Goal: Find specific page/section: Find specific page/section

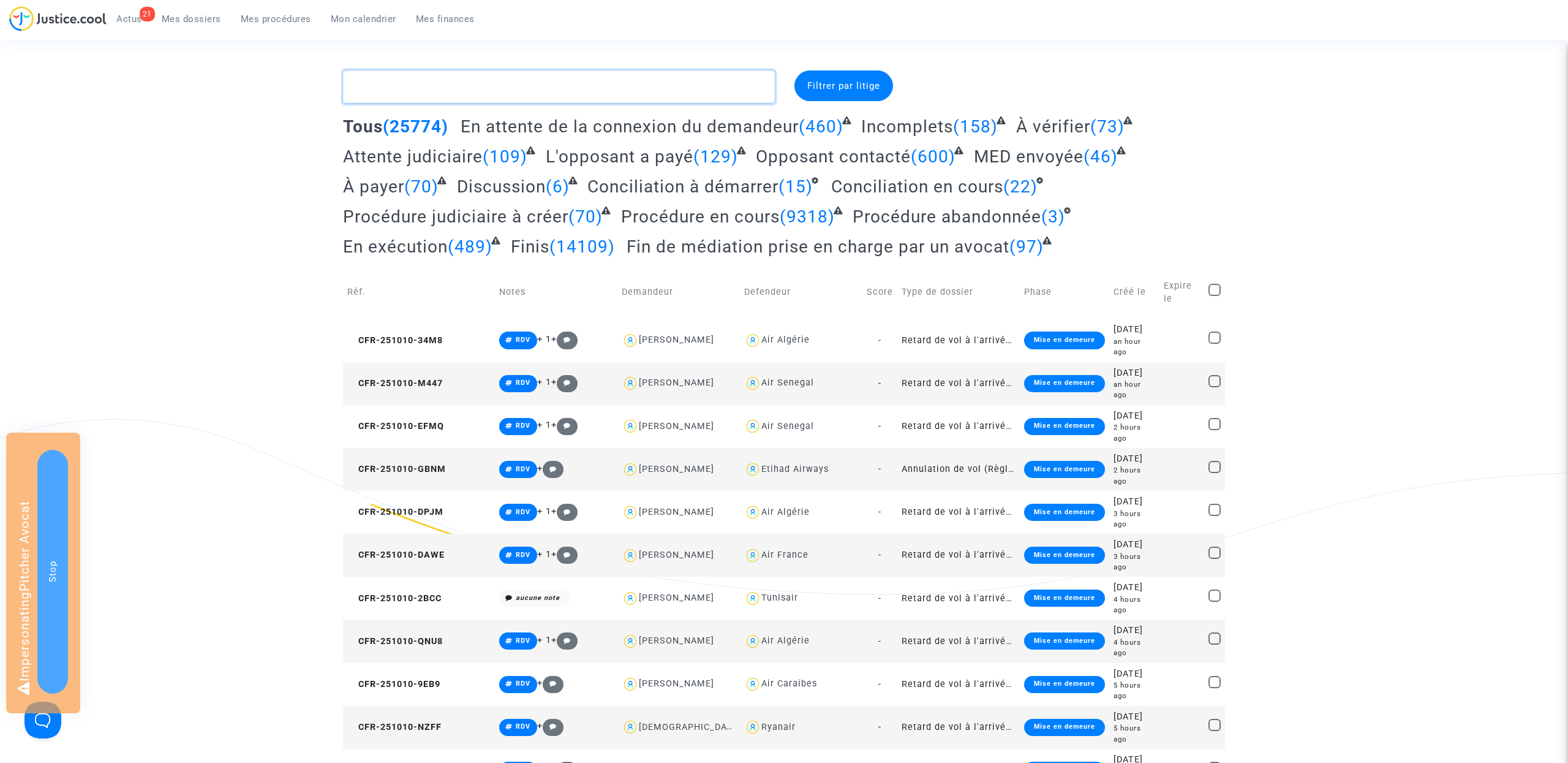
click at [408, 81] on textarea at bounding box center [558, 86] width 432 height 33
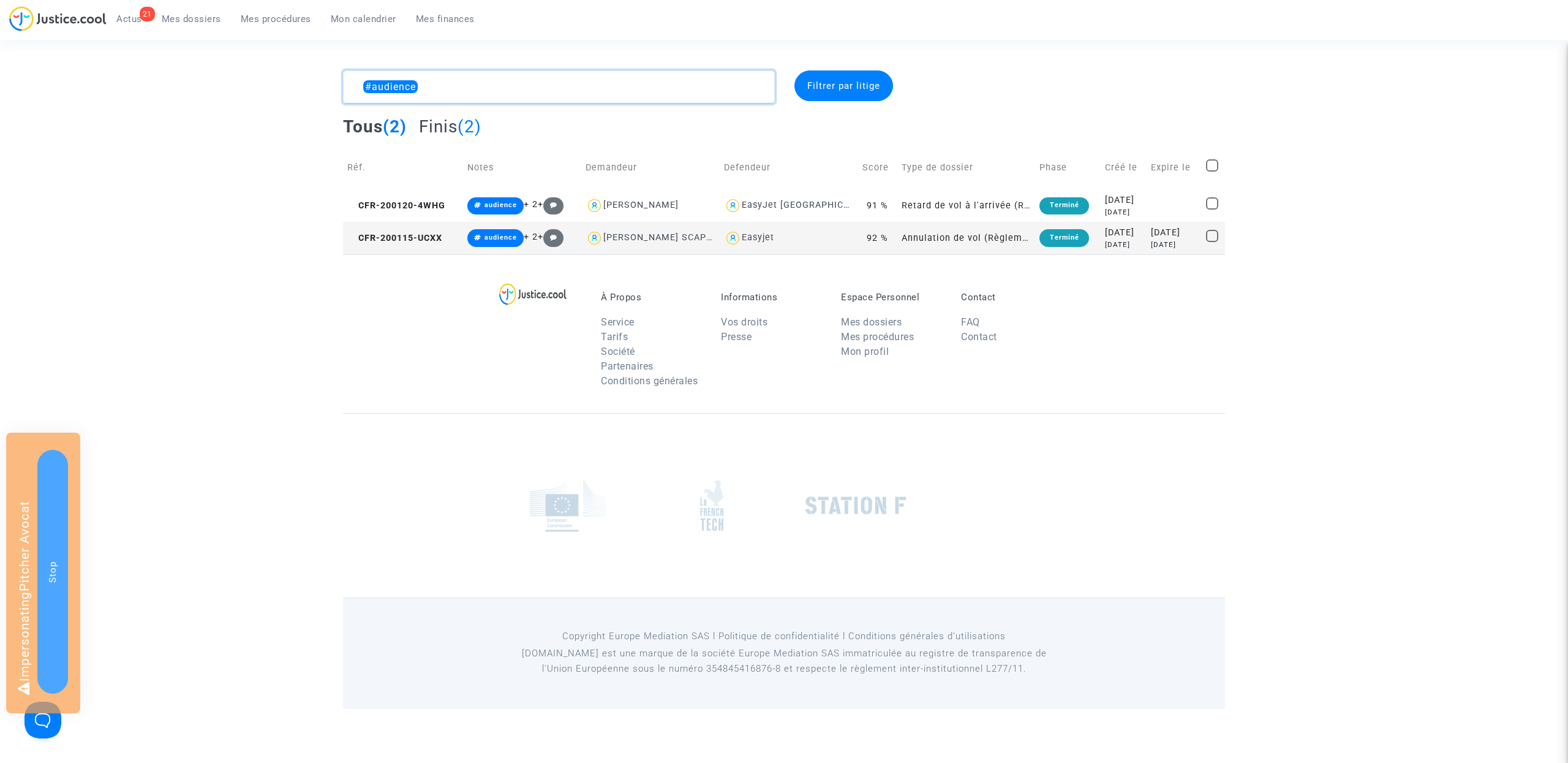
click at [451, 92] on textarea at bounding box center [558, 86] width 432 height 33
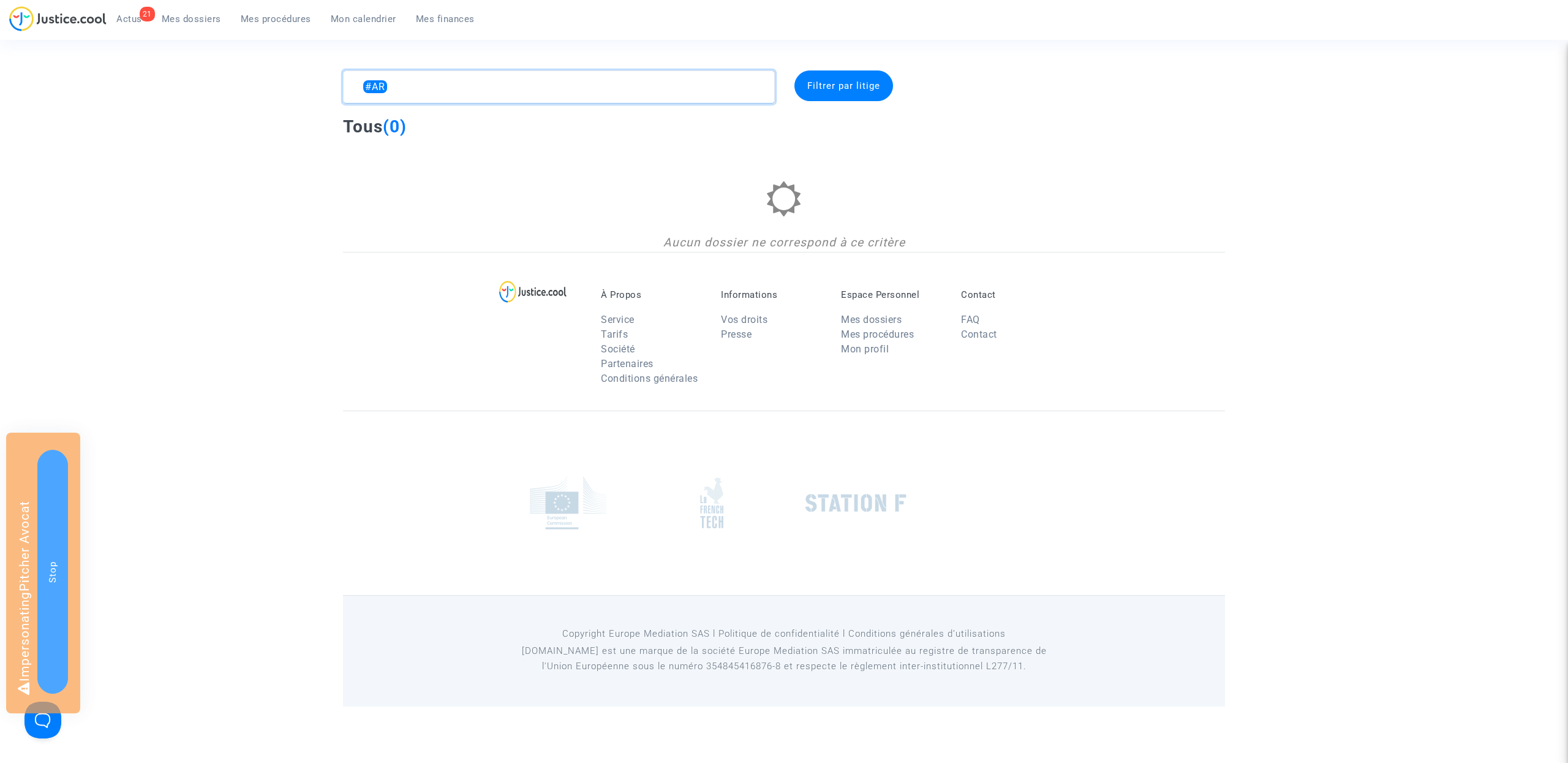
click at [443, 78] on textarea at bounding box center [558, 86] width 432 height 33
click at [436, 84] on textarea at bounding box center [558, 86] width 432 height 33
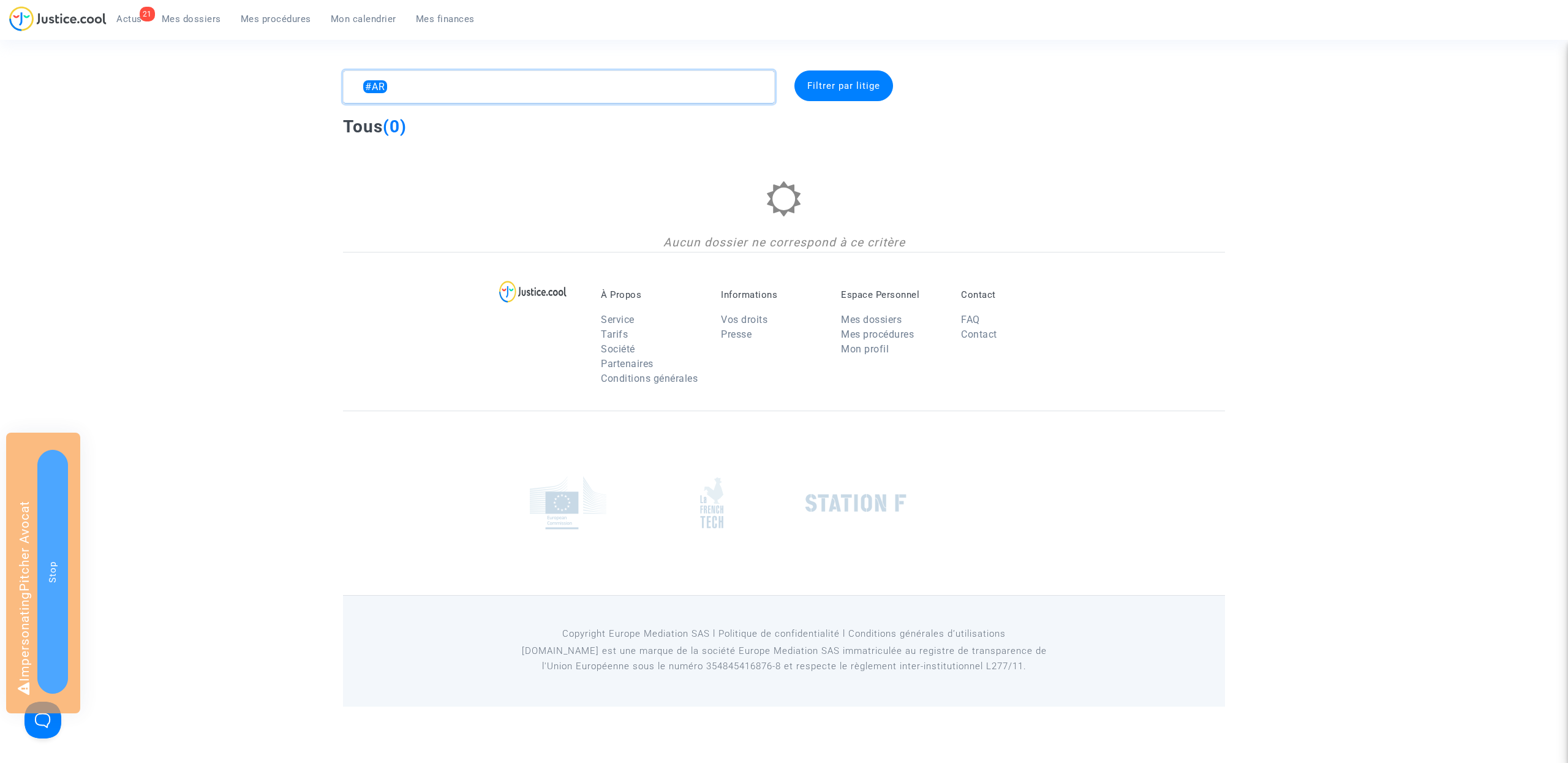
click at [436, 84] on textarea at bounding box center [558, 86] width 432 height 33
click at [487, 85] on textarea at bounding box center [558, 86] width 432 height 33
type textarea "#instructionencours"
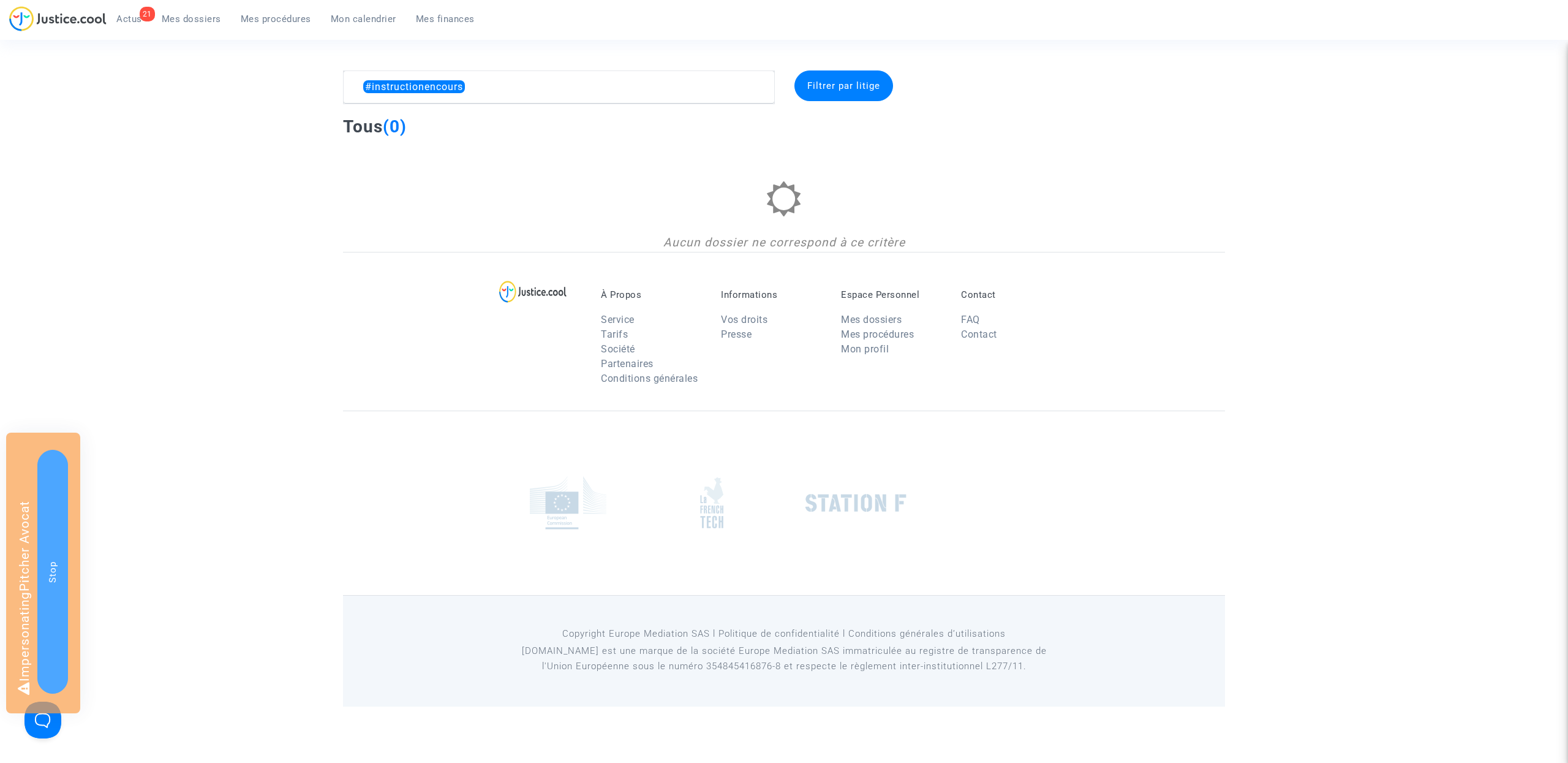
click at [287, 15] on span "Mes procédures" at bounding box center [276, 19] width 70 height 11
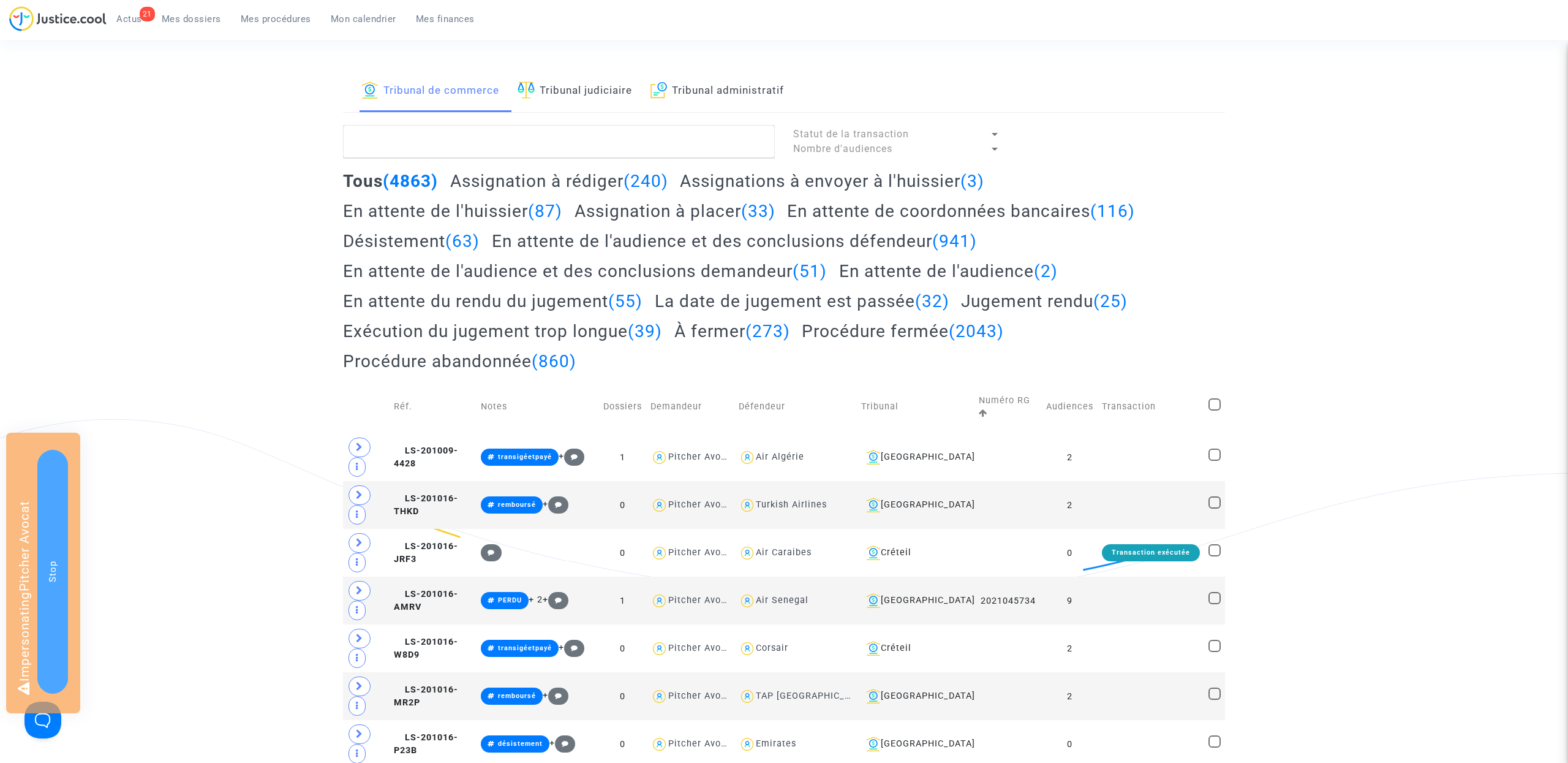
click at [722, 92] on link "Tribunal administratif" at bounding box center [717, 91] width 133 height 42
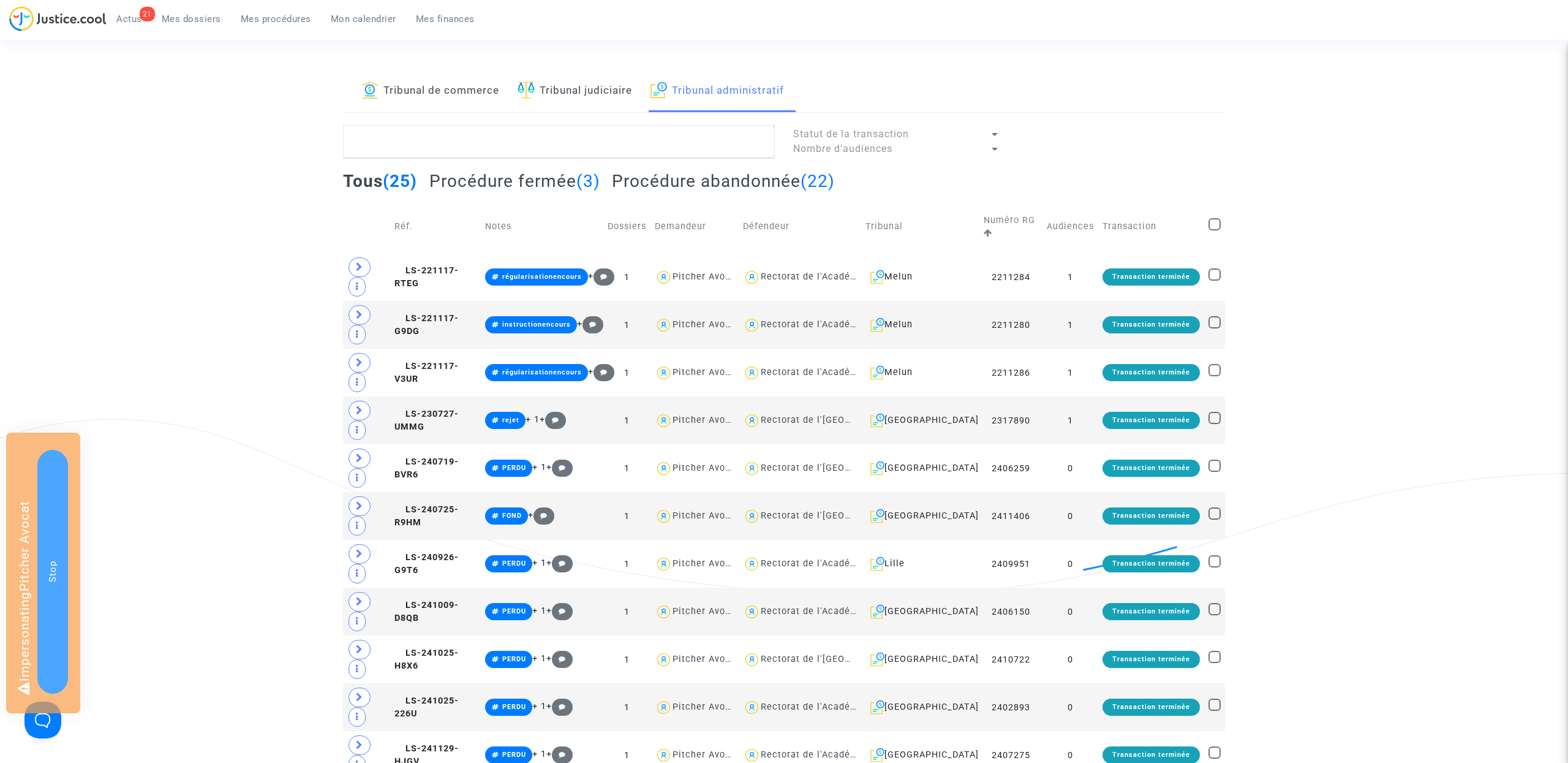
click at [586, 94] on link "Tribunal judiciaire" at bounding box center [575, 91] width 115 height 42
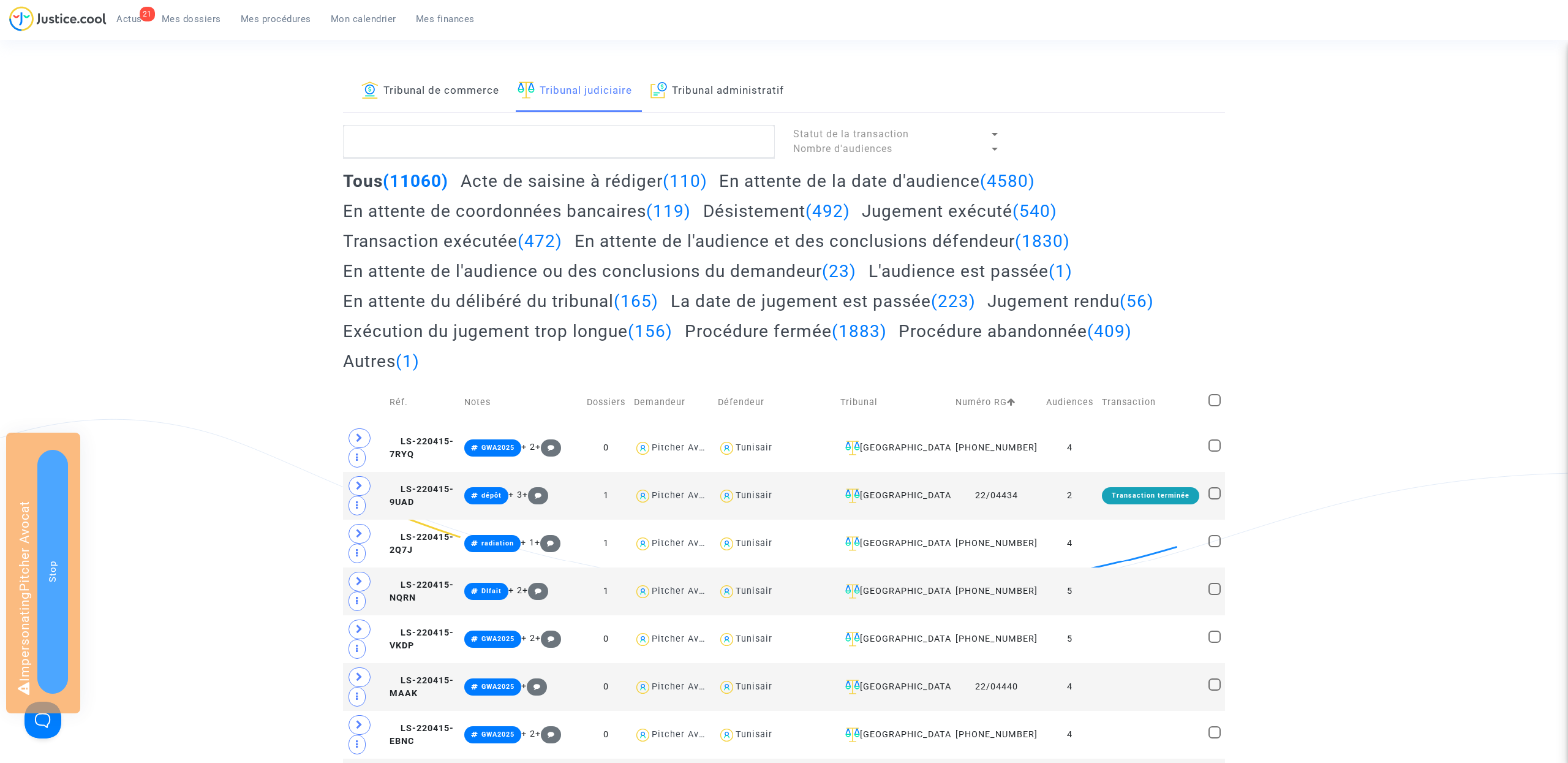
click at [731, 97] on link "Tribunal administratif" at bounding box center [717, 91] width 133 height 42
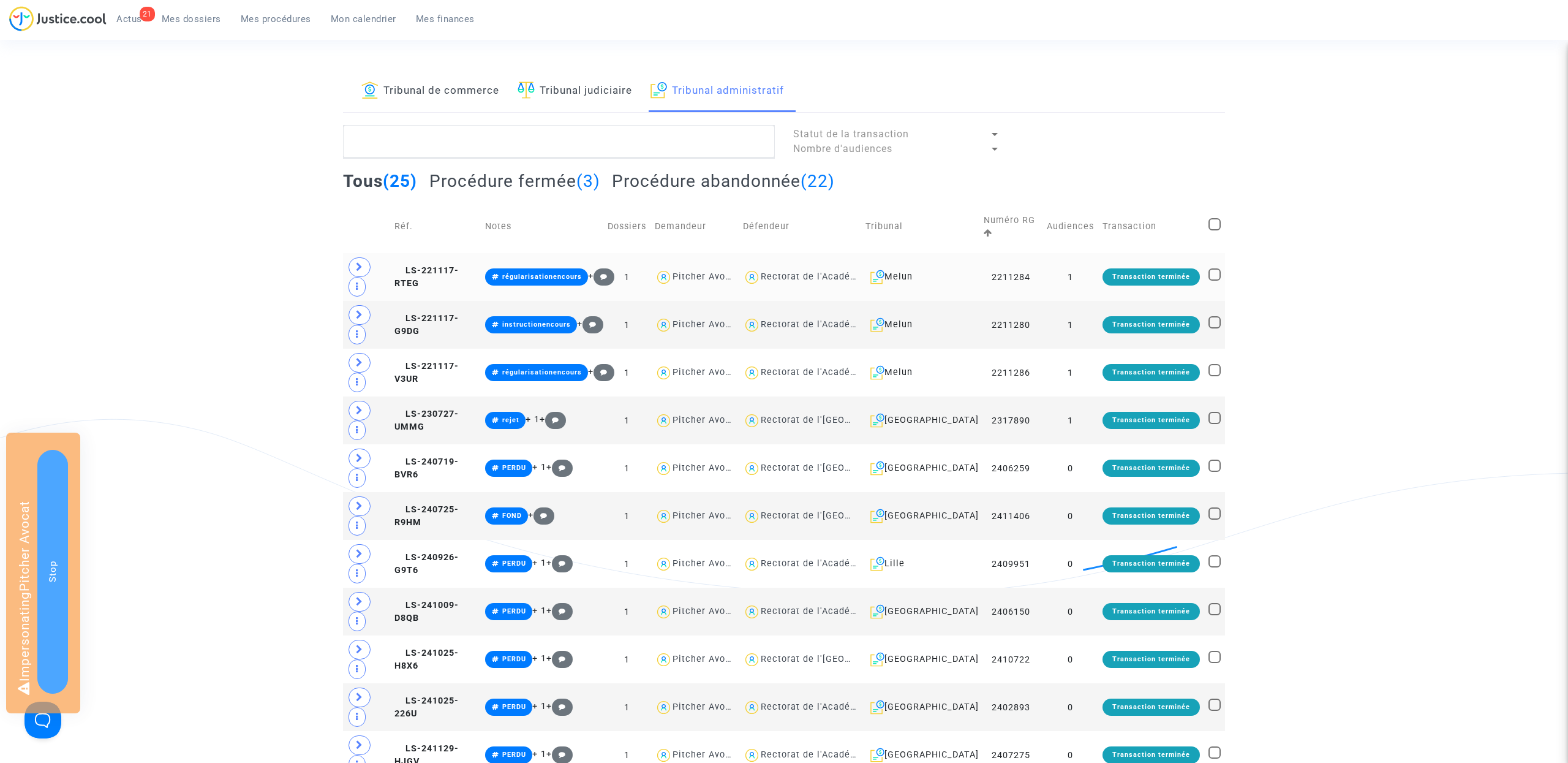
click at [356, 265] on icon at bounding box center [360, 267] width 8 height 9
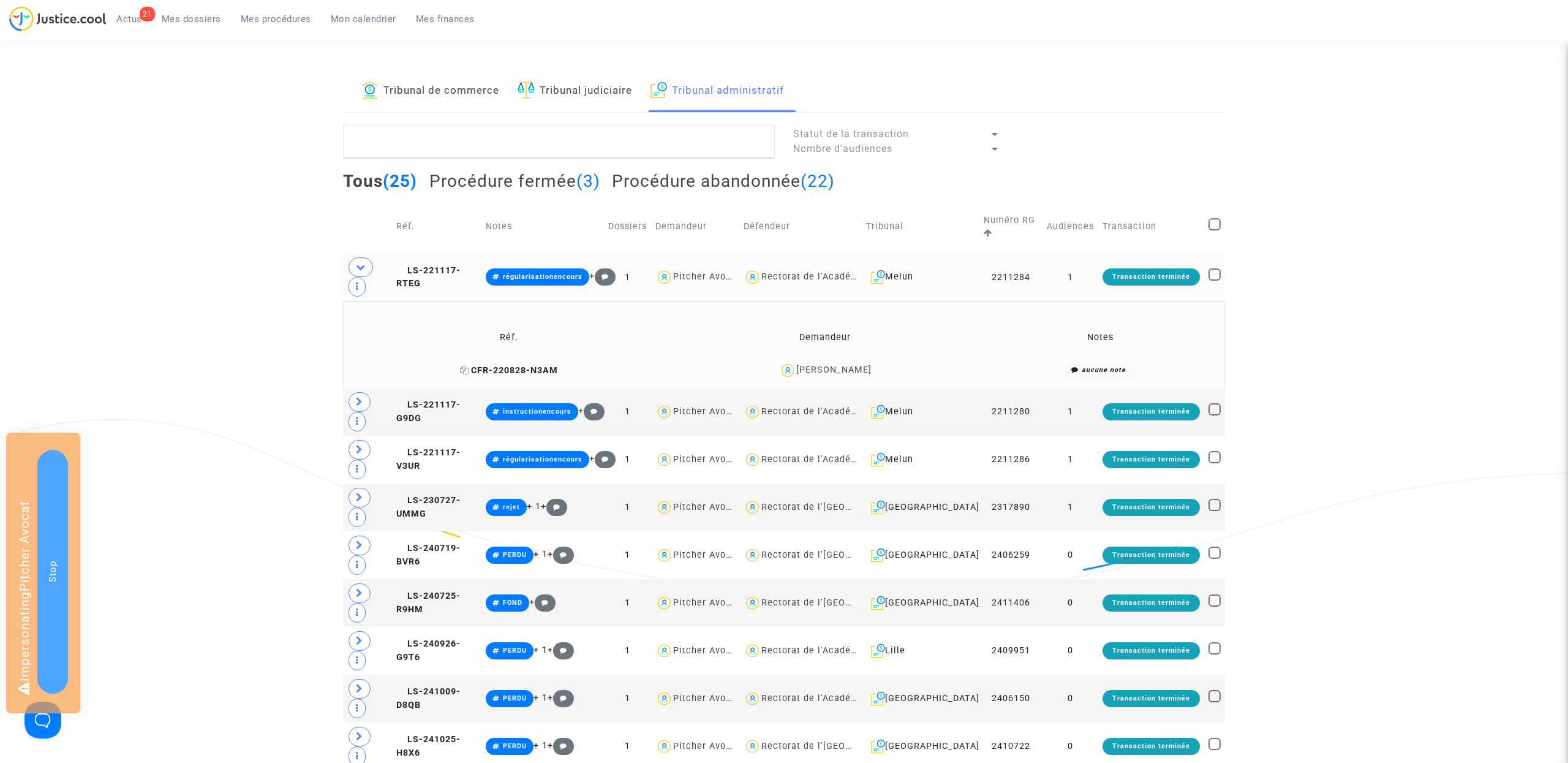
click at [531, 367] on span "CFR-220828-N3AM" at bounding box center [508, 370] width 98 height 10
click at [467, 368] on icon at bounding box center [464, 370] width 9 height 9
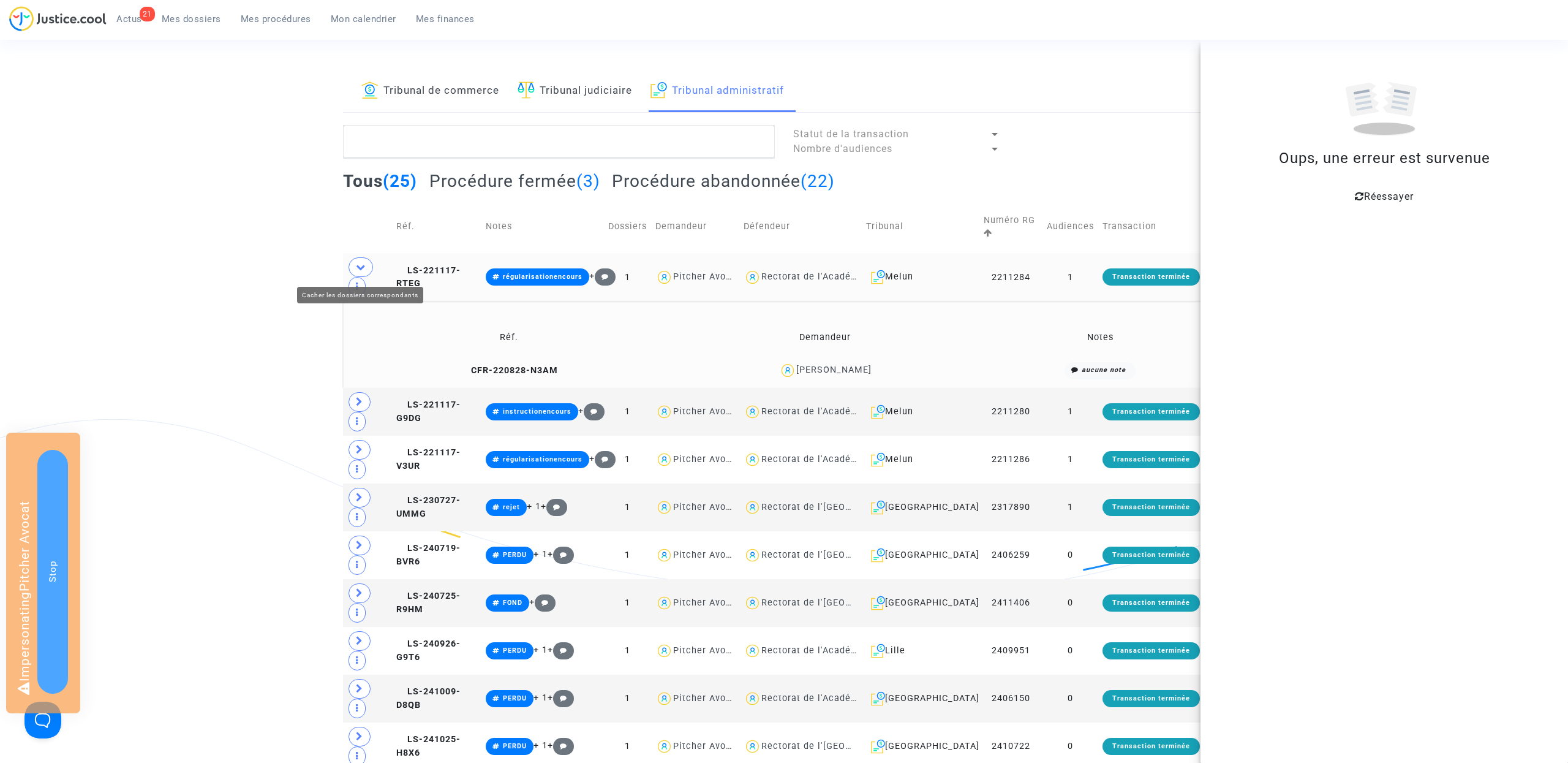
click at [359, 259] on span at bounding box center [361, 267] width 25 height 20
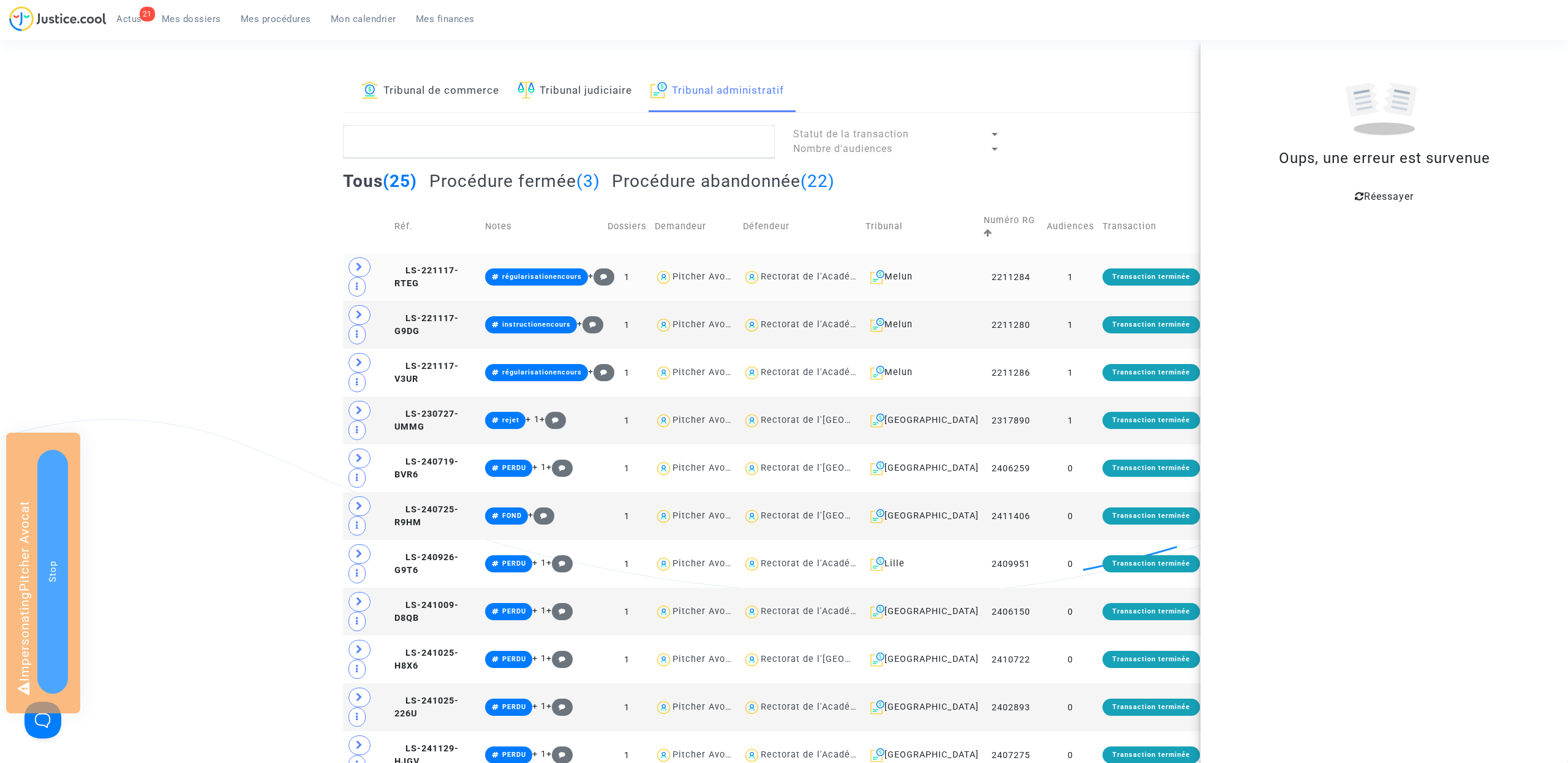
click at [1133, 127] on div at bounding box center [1122, 141] width 226 height 33
click at [1213, 226] on span at bounding box center [1214, 224] width 12 height 12
click at [1214, 231] on input "checkbox" at bounding box center [1214, 231] width 1 height 1
checkbox input "true"
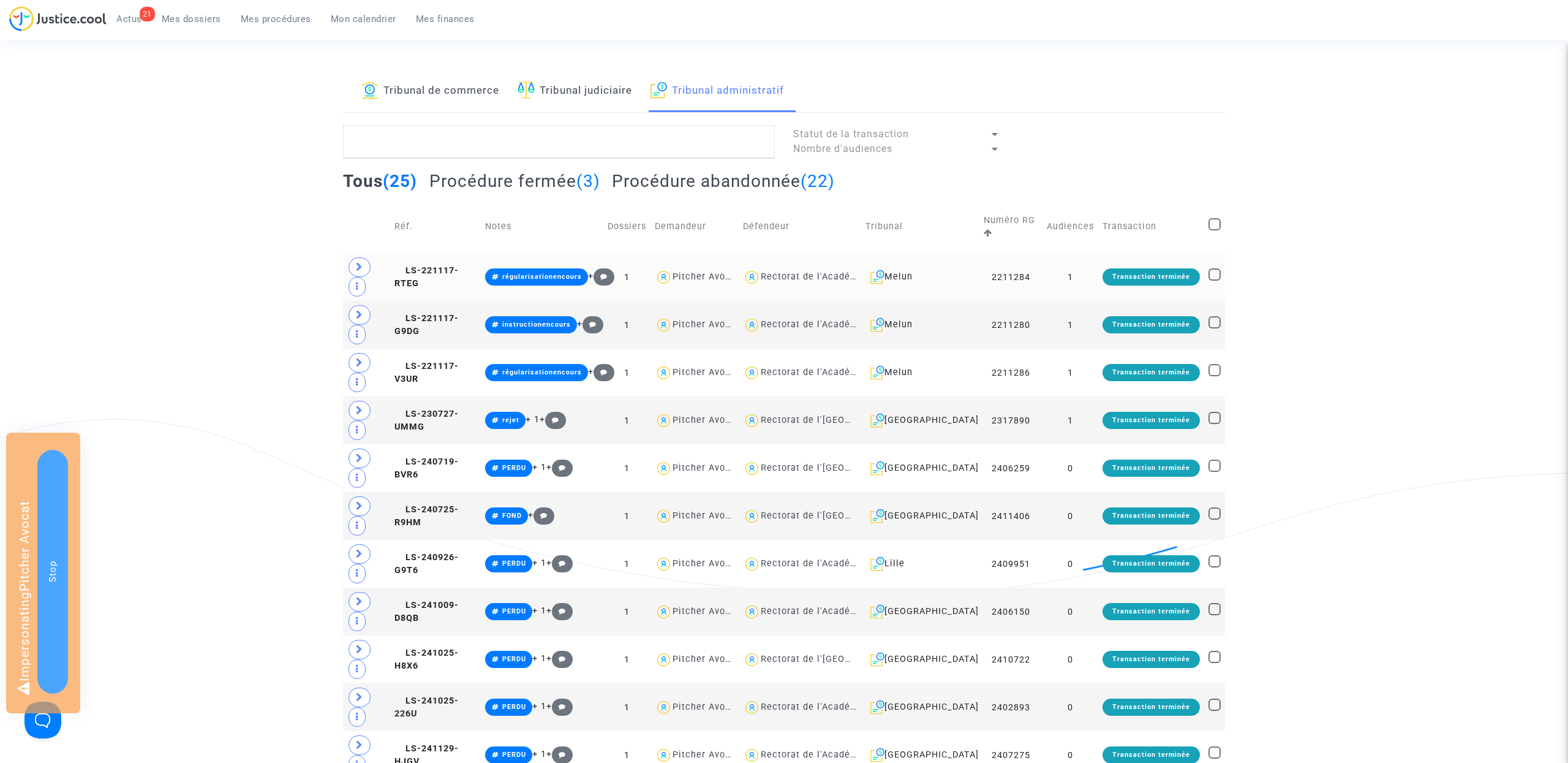
checkbox input "true"
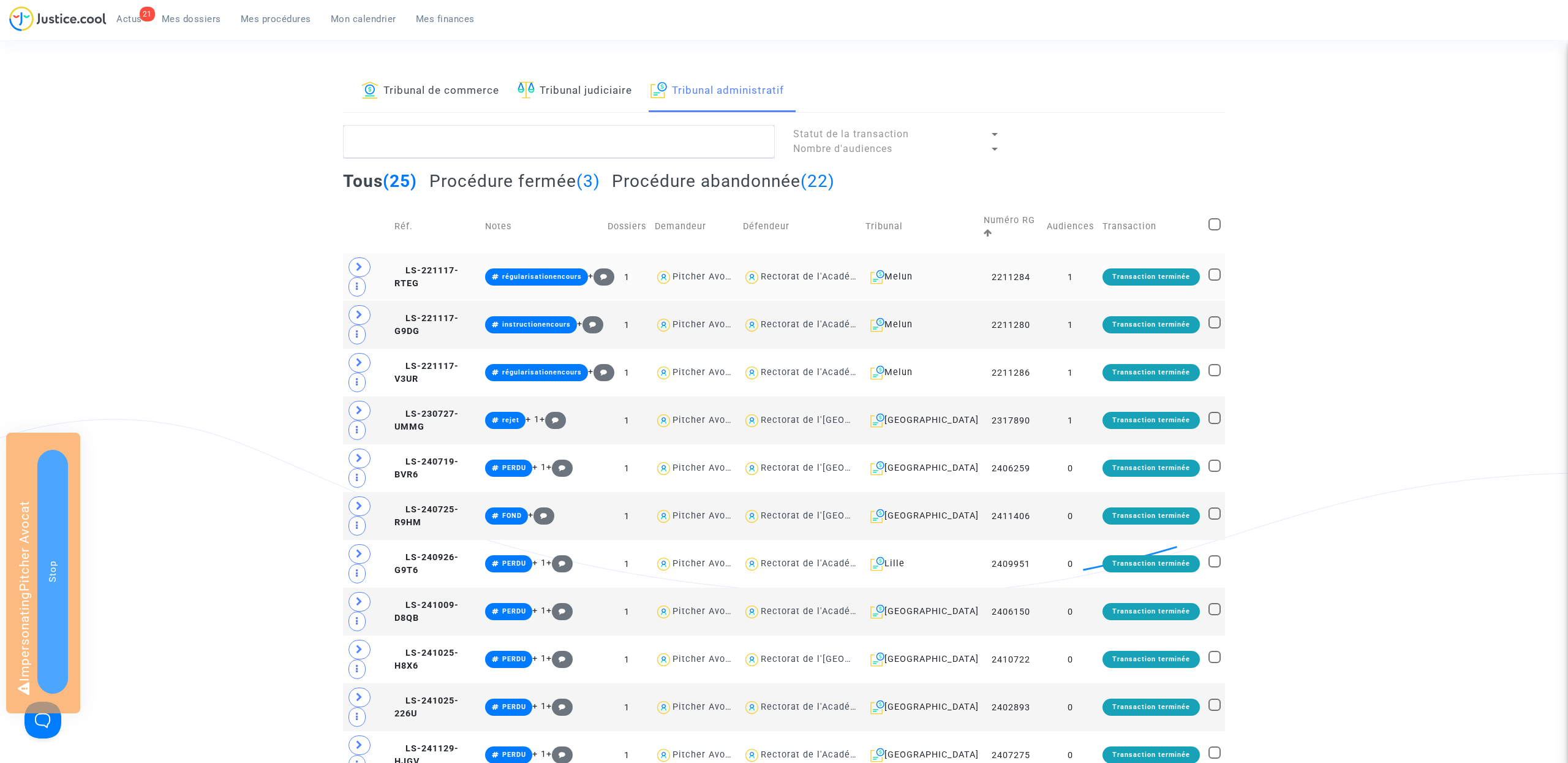
checkbox input "true"
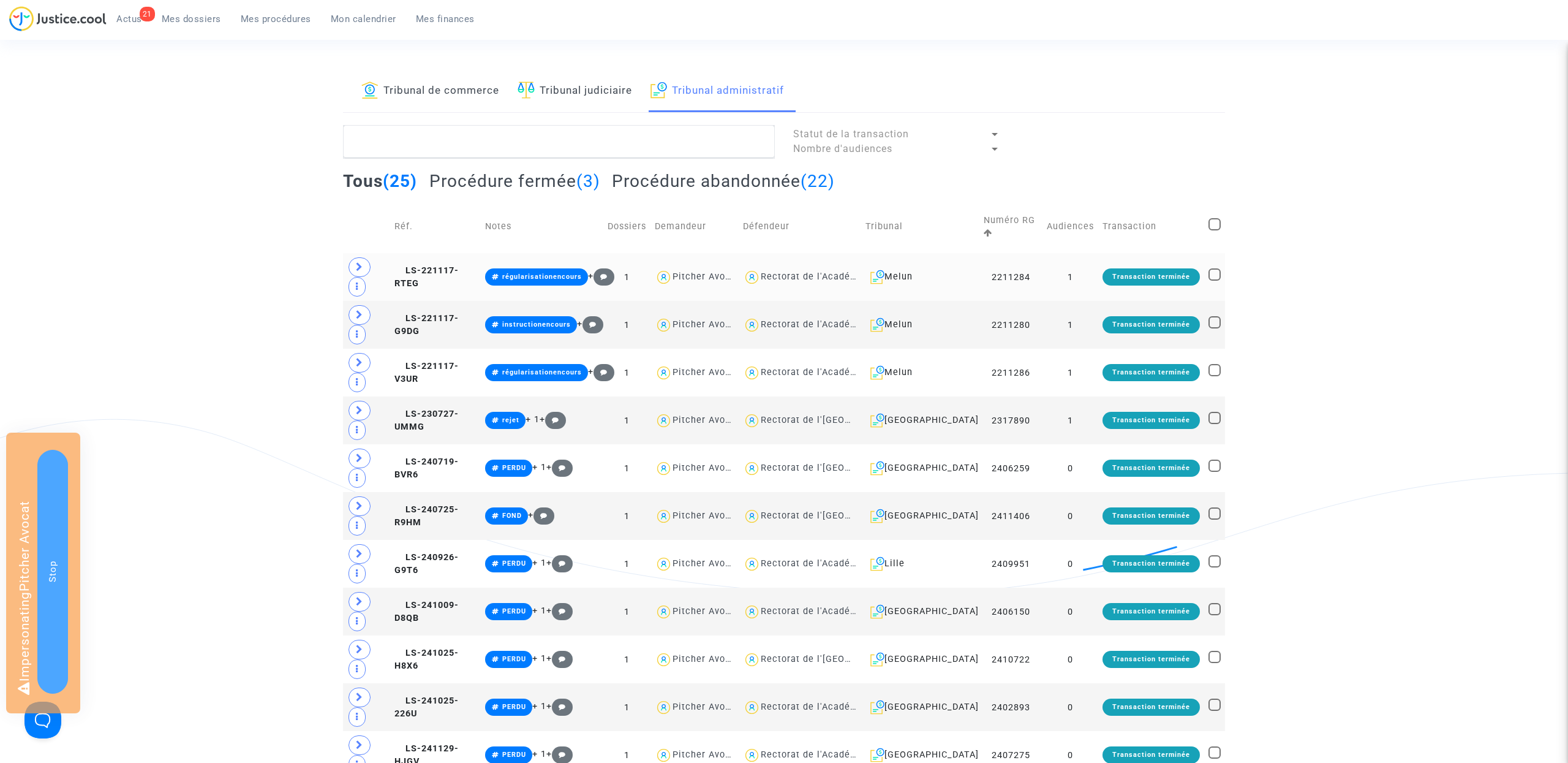
checkbox input "true"
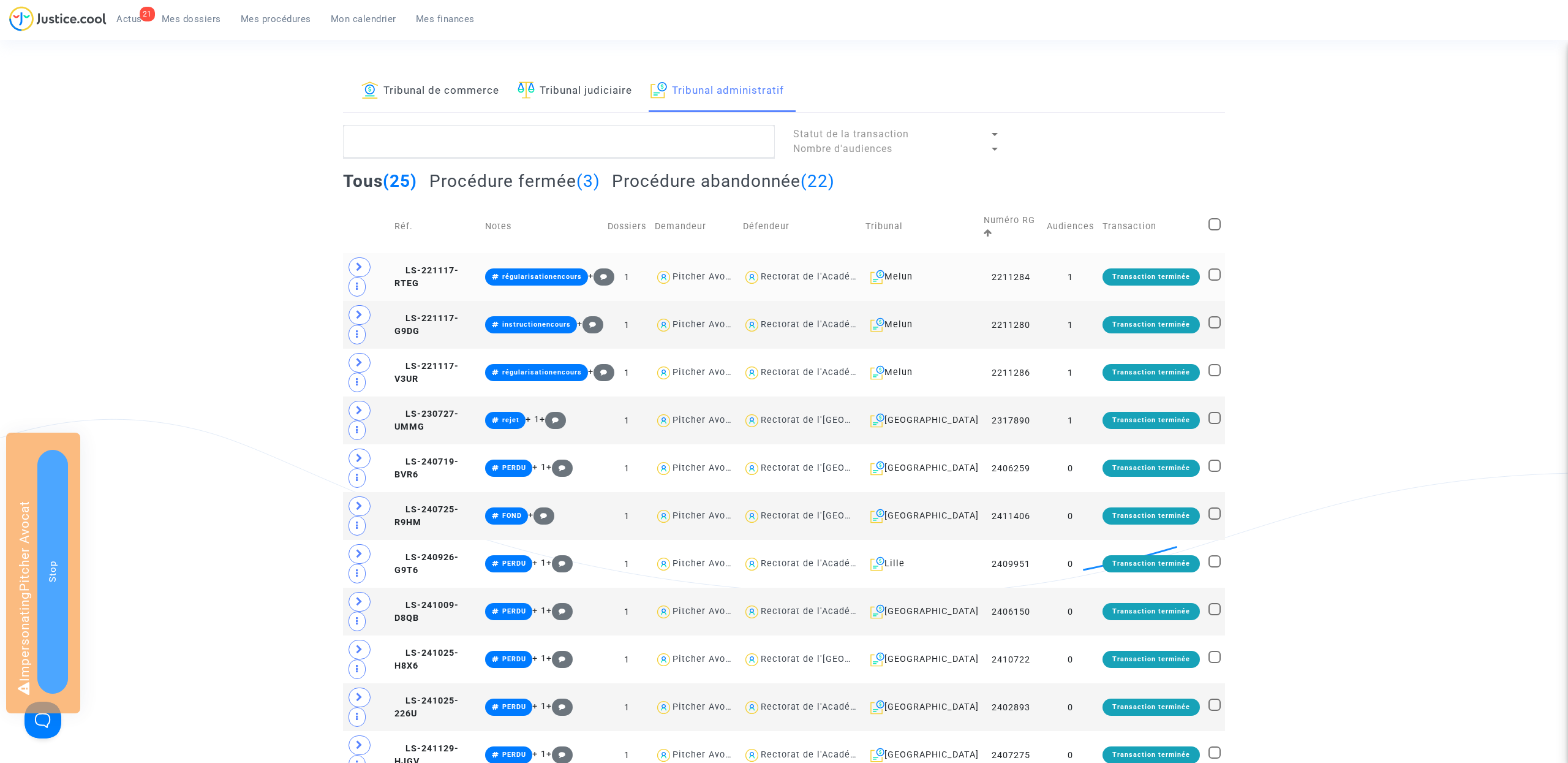
checkbox input "true"
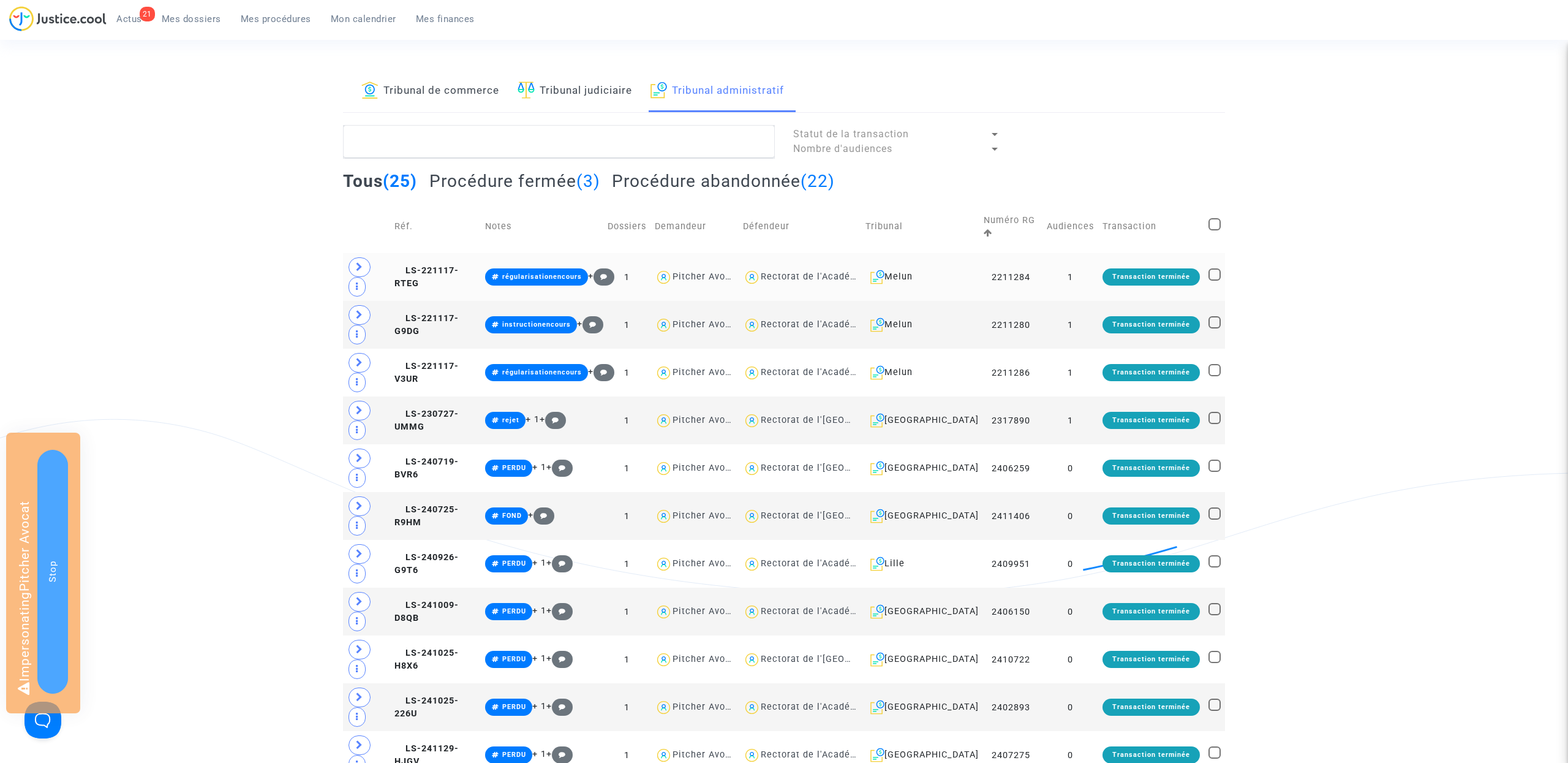
checkbox input "true"
click at [1178, 133] on div "Sélection (25)" at bounding box center [1175, 140] width 97 height 31
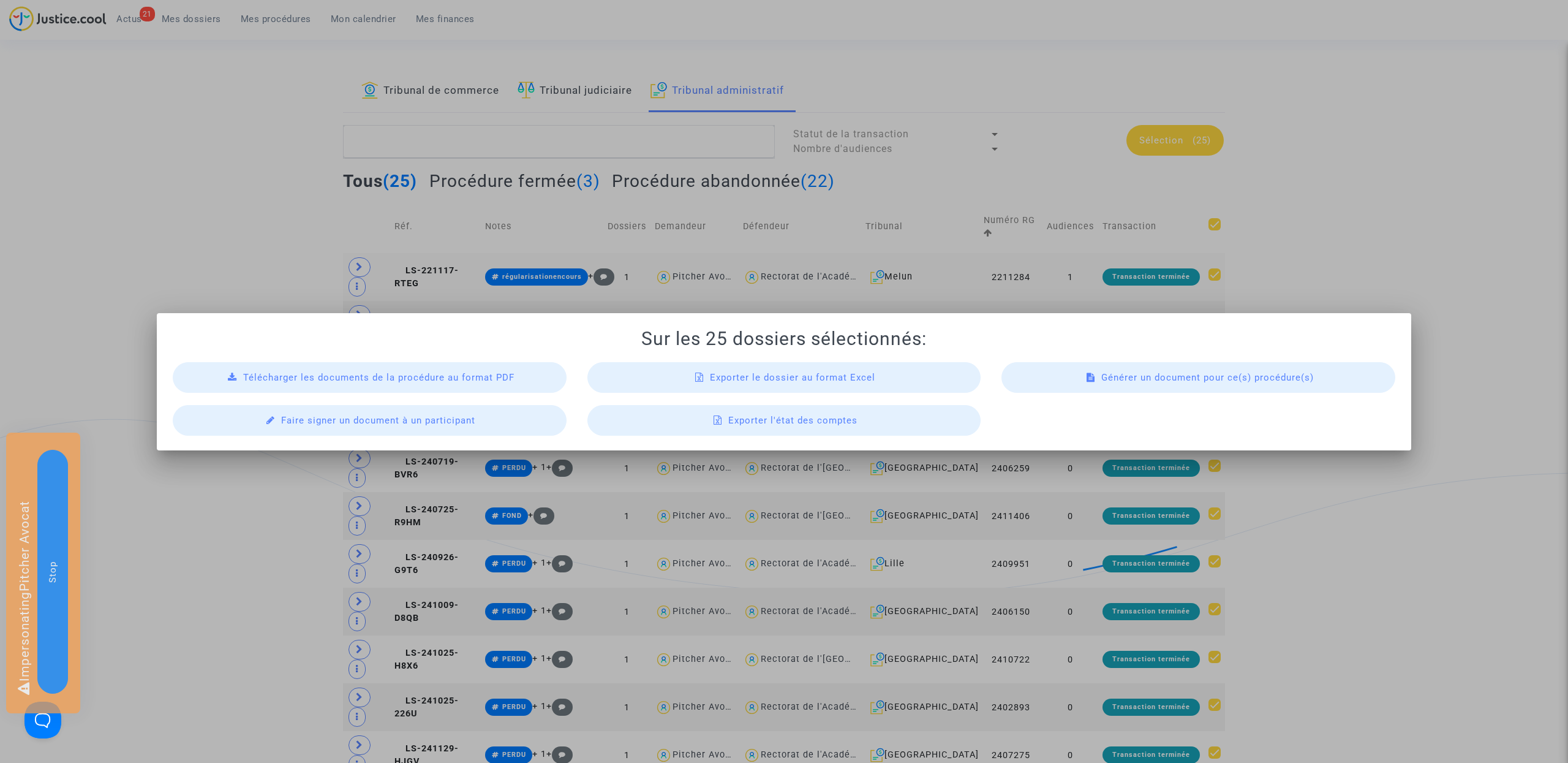
click at [810, 375] on span "Exporter le dossier au format Excel" at bounding box center [793, 377] width 166 height 11
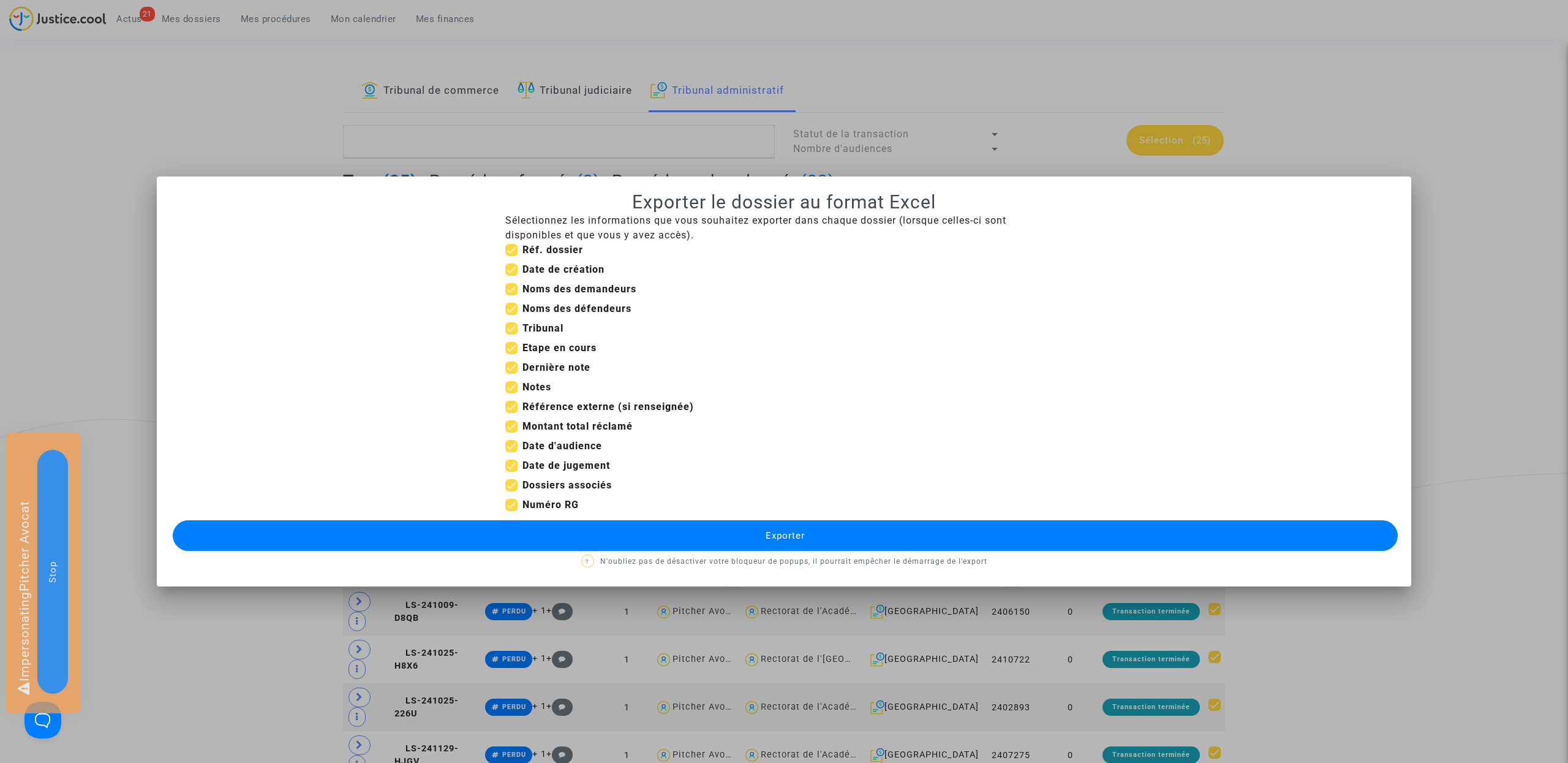
click at [678, 545] on button "Exporter" at bounding box center [785, 536] width 1225 height 31
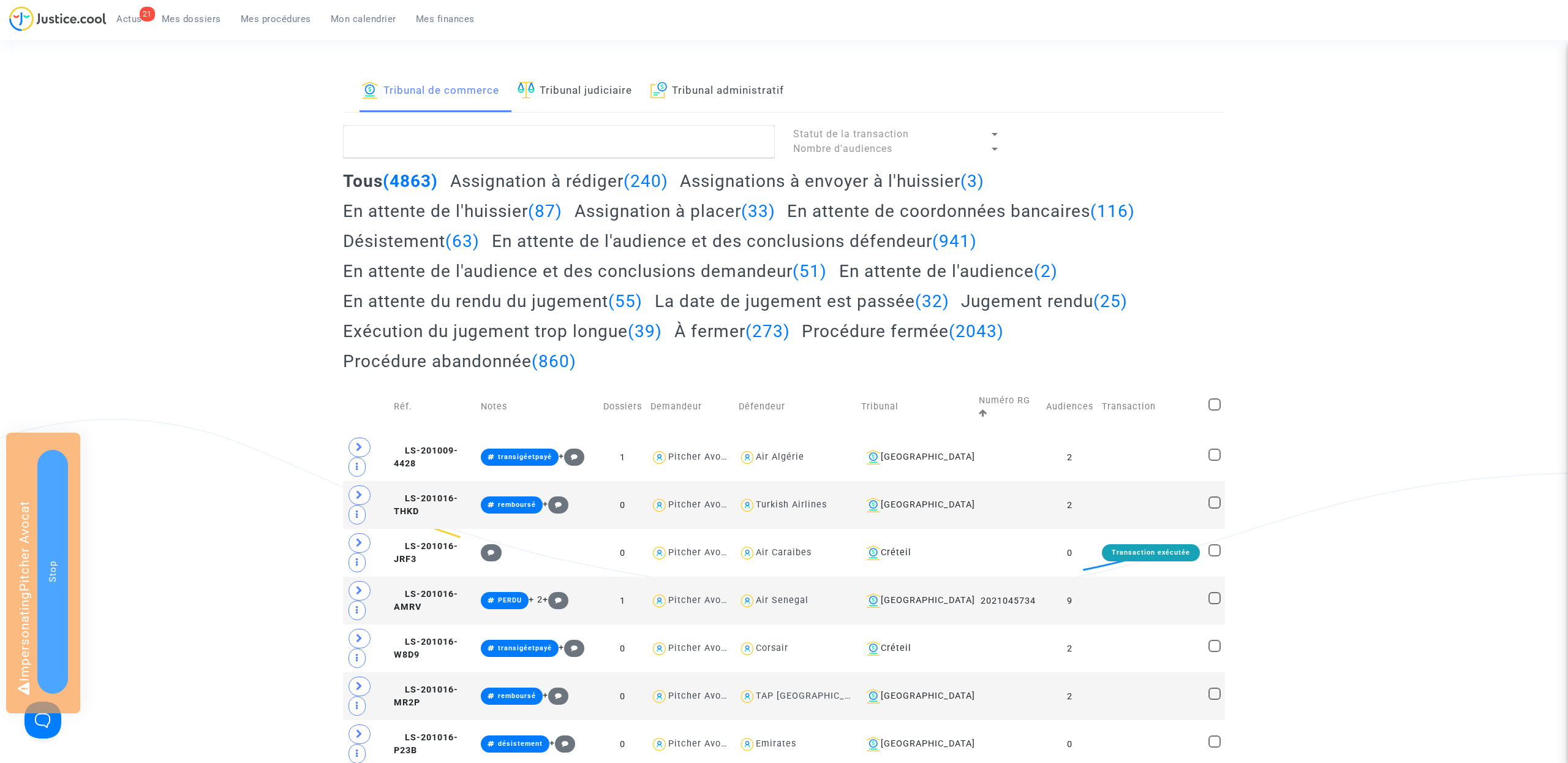
click at [718, 103] on link "Tribunal administratif" at bounding box center [717, 91] width 133 height 42
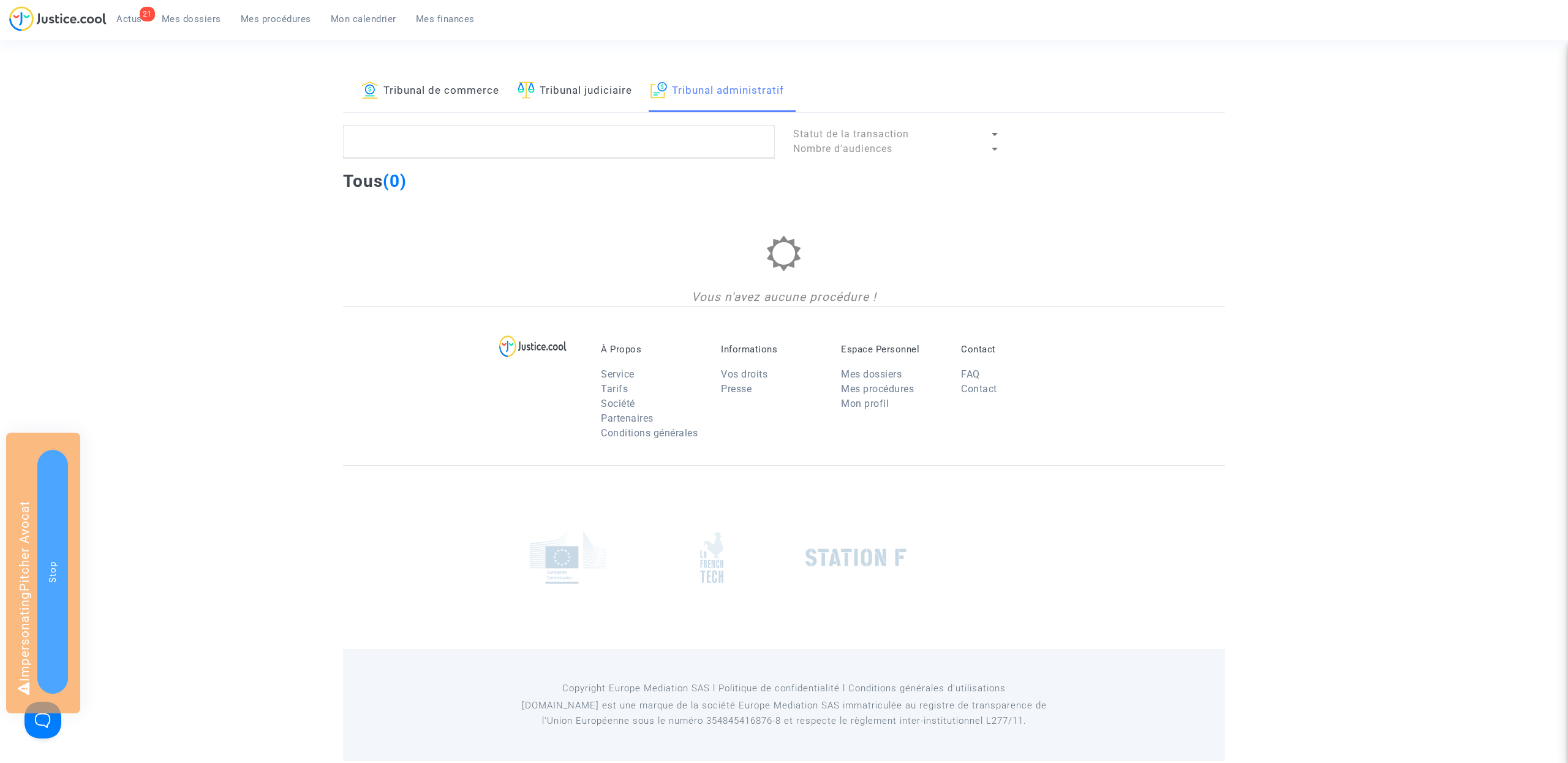
click at [825, 135] on span "Statut de la transaction" at bounding box center [850, 134] width 115 height 12
click at [825, 135] on mat-option at bounding box center [896, 135] width 226 height 29
click at [662, 58] on section "Tribunal de commerce Tribunal judiciaire Tribunal administratif Statut de la tr…" at bounding box center [784, 380] width 1568 height 760
click at [191, 29] on div "21 Actus Mes dossiers Mes procédures Mon calendrier Mes finances" at bounding box center [247, 22] width 475 height 33
click at [191, 15] on span "Mes dossiers" at bounding box center [191, 19] width 60 height 11
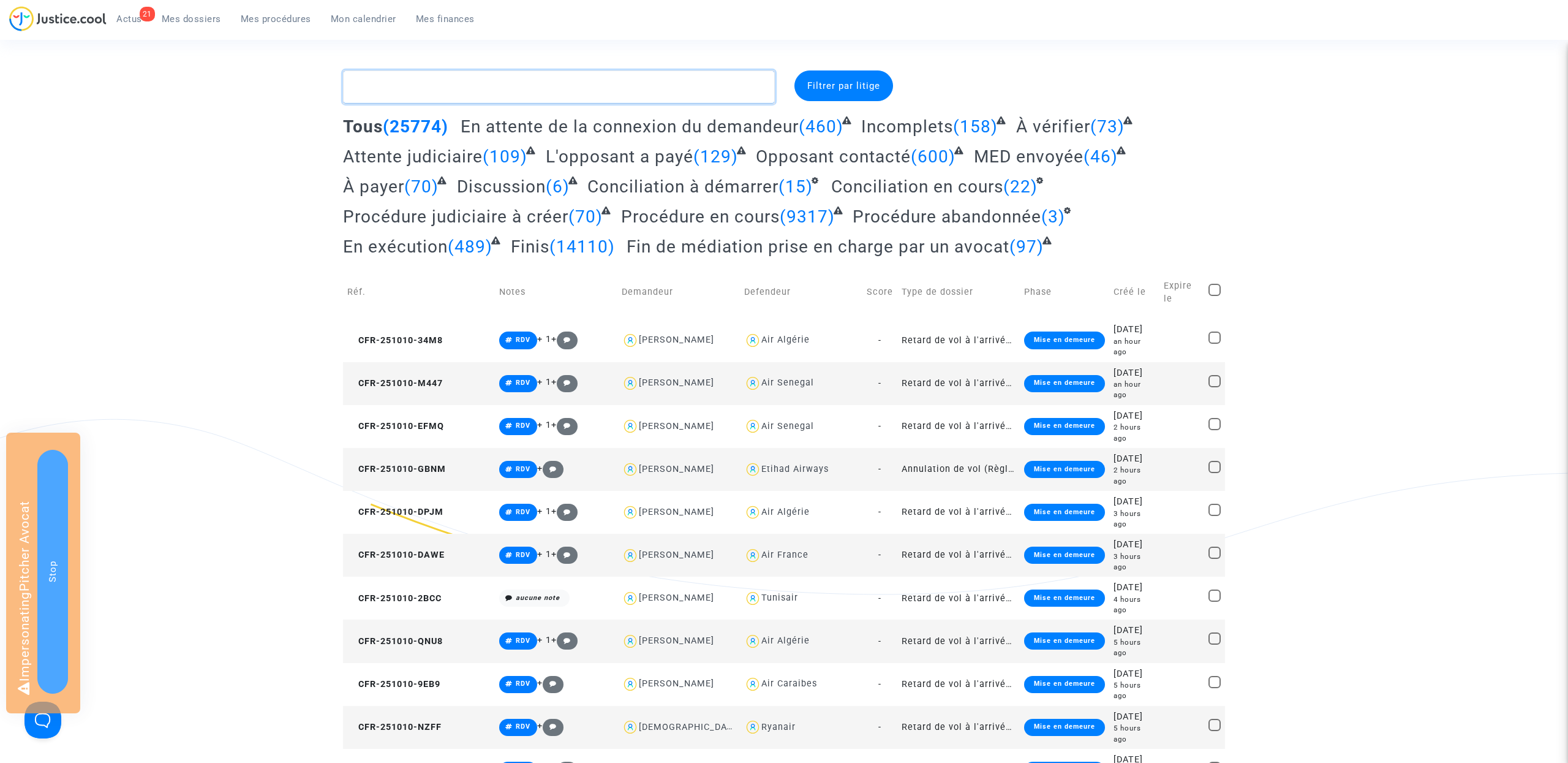
click at [464, 95] on textarea at bounding box center [558, 86] width 432 height 33
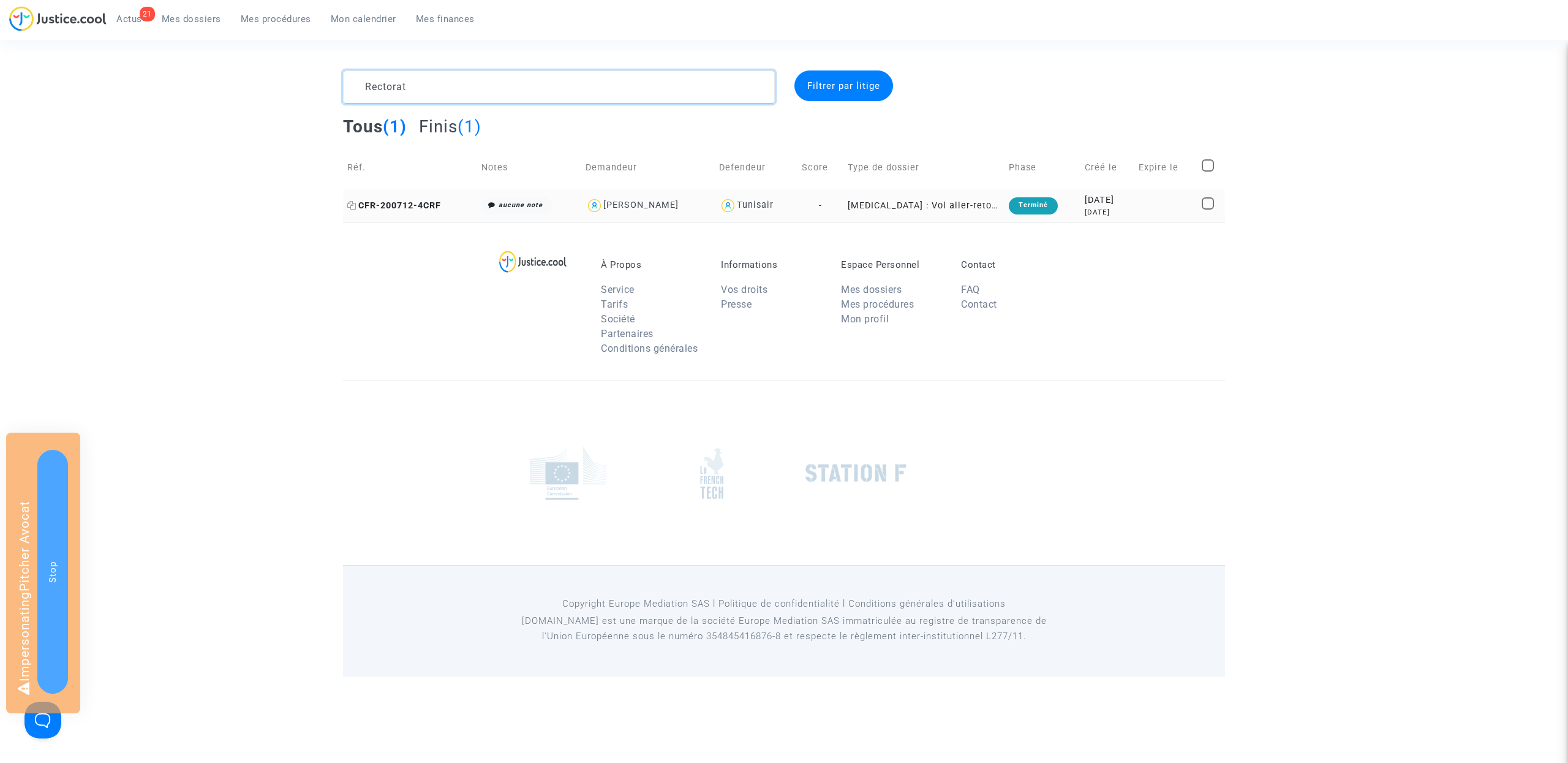
type textarea "Rectorat"
click at [414, 208] on span "CFR-200712-4CRF" at bounding box center [394, 205] width 94 height 10
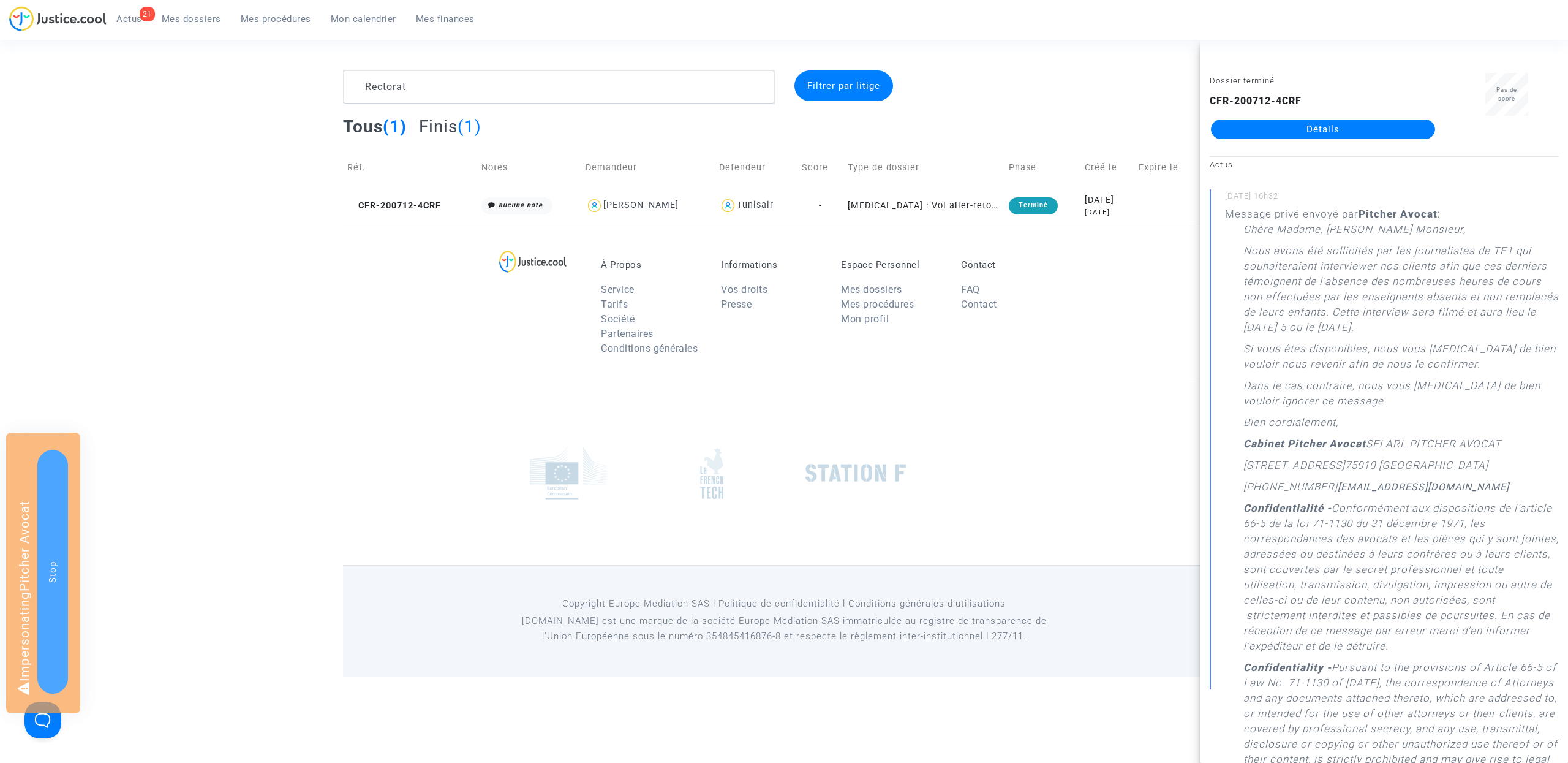
click at [1310, 125] on link "Détails" at bounding box center [1323, 129] width 224 height 20
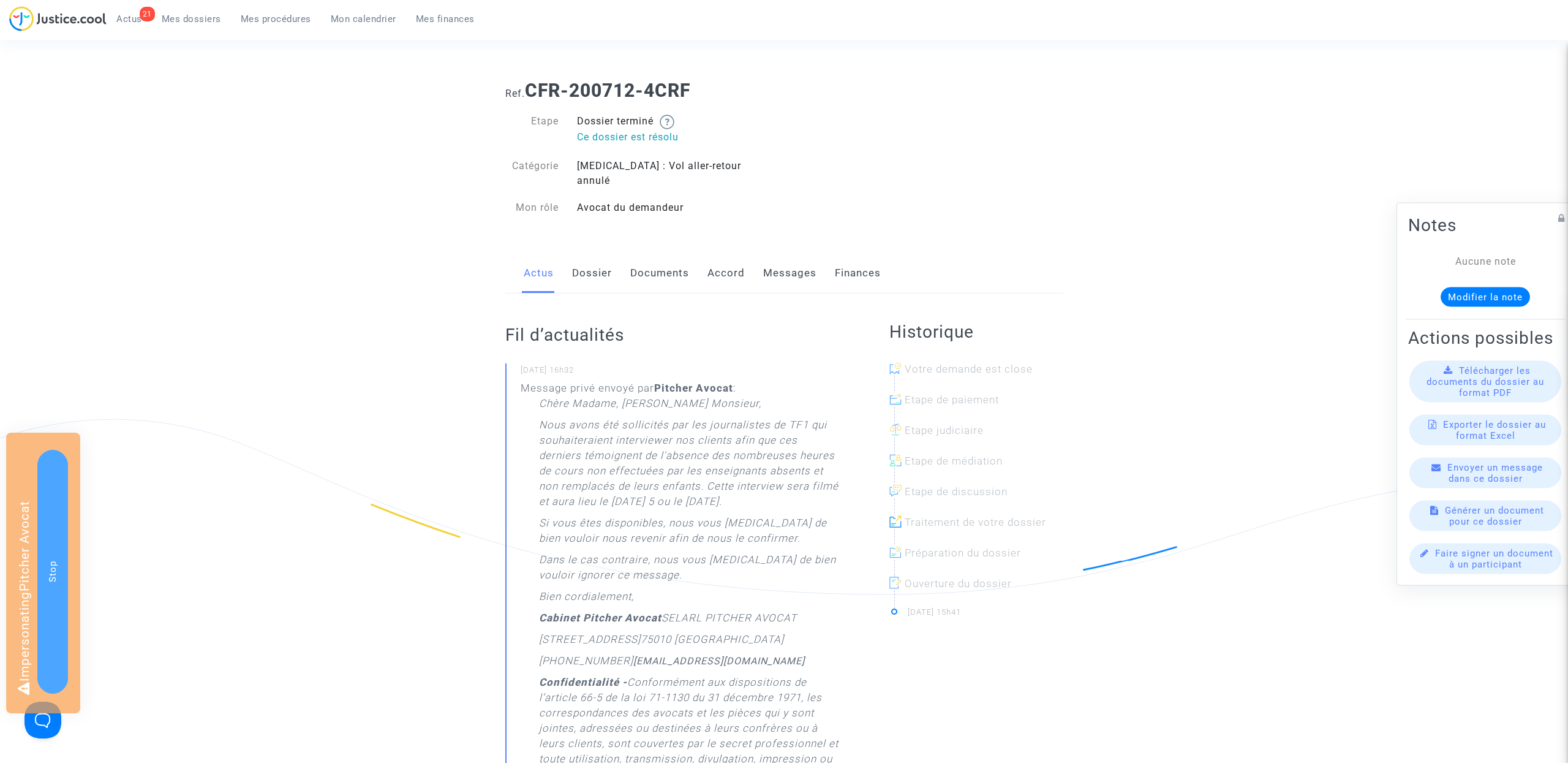
click at [596, 265] on link "Dossier" at bounding box center [592, 273] width 40 height 40
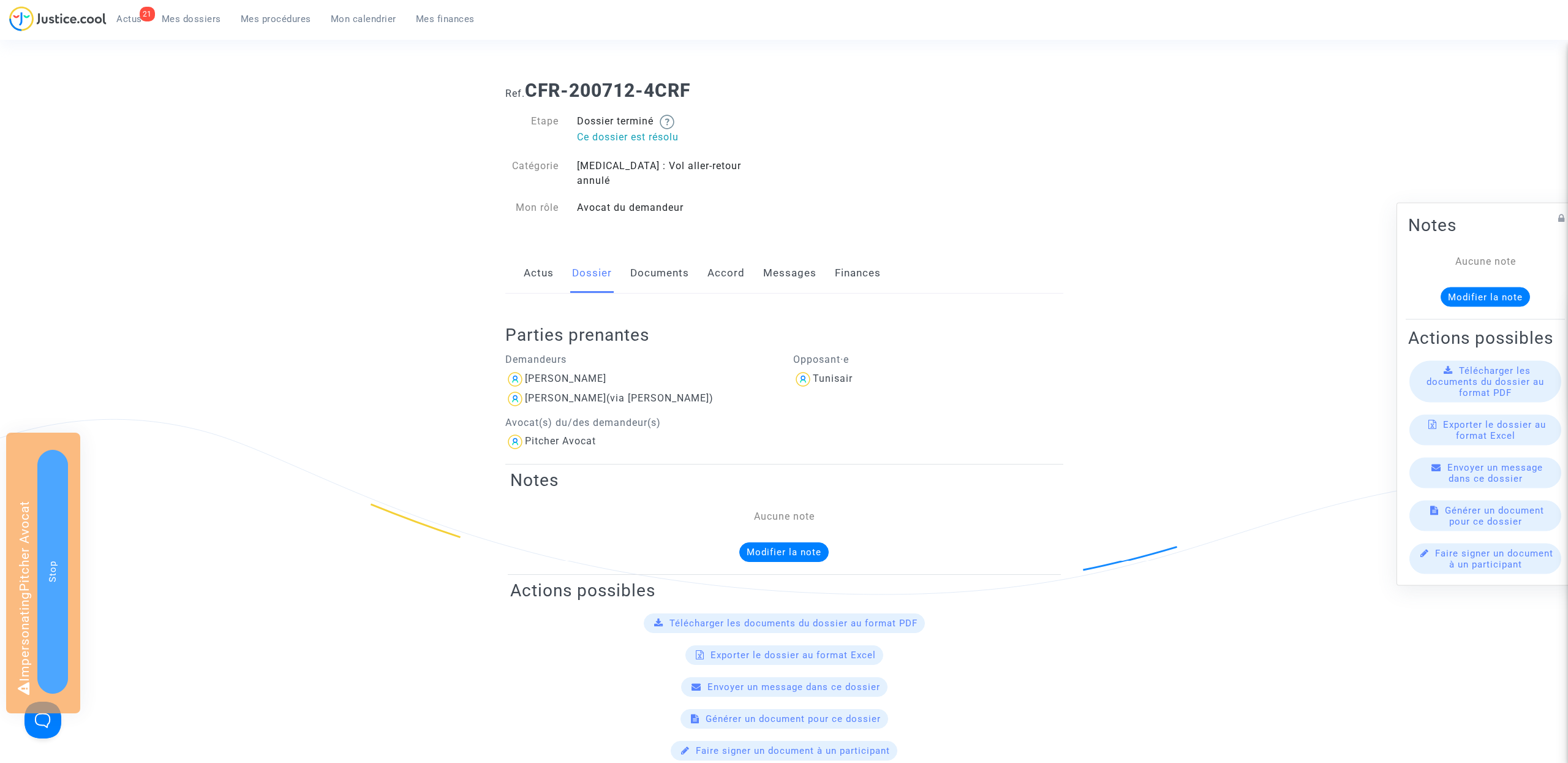
click at [662, 253] on link "Documents" at bounding box center [660, 273] width 59 height 40
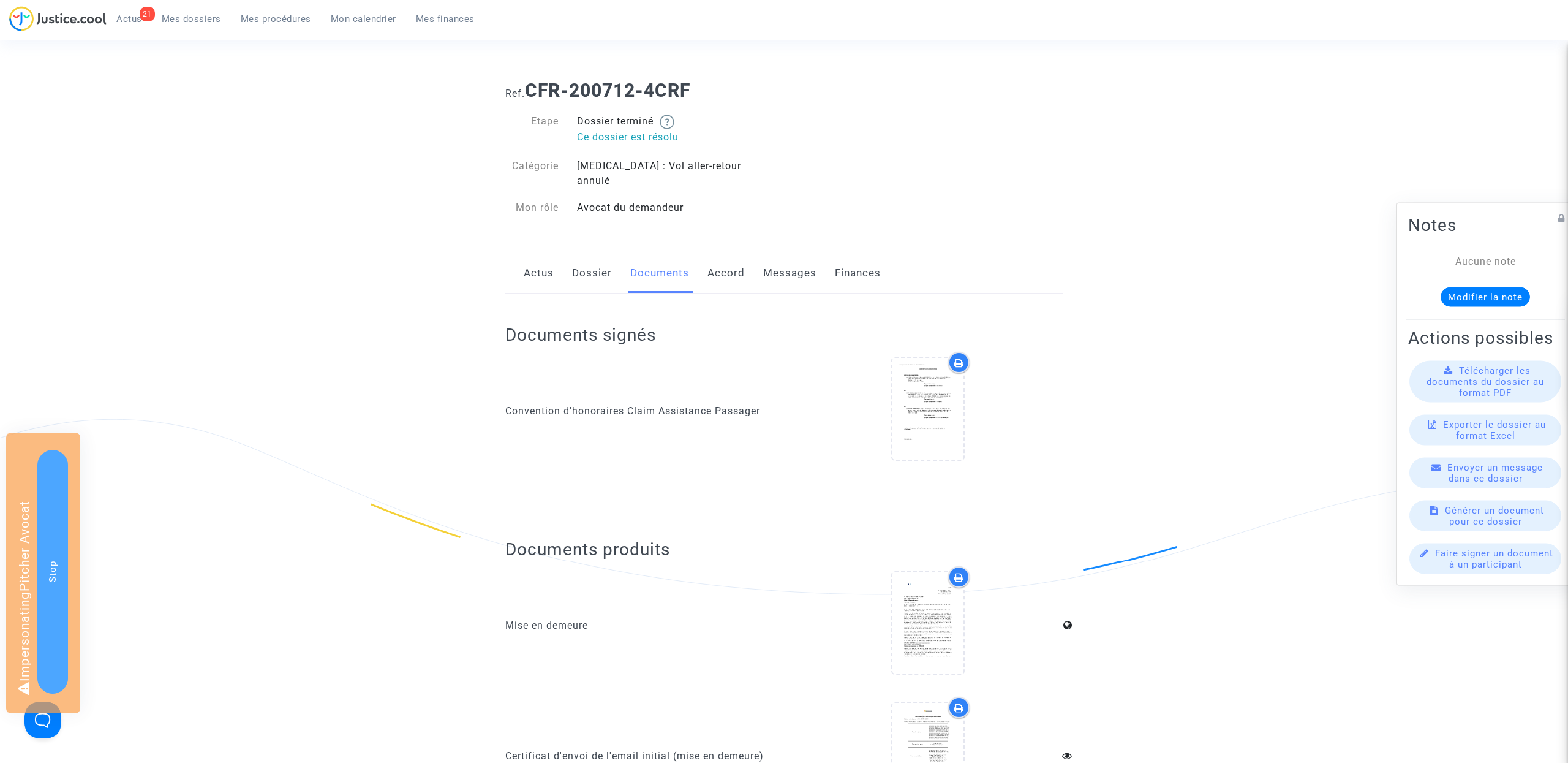
click at [588, 253] on link "Dossier" at bounding box center [592, 273] width 40 height 40
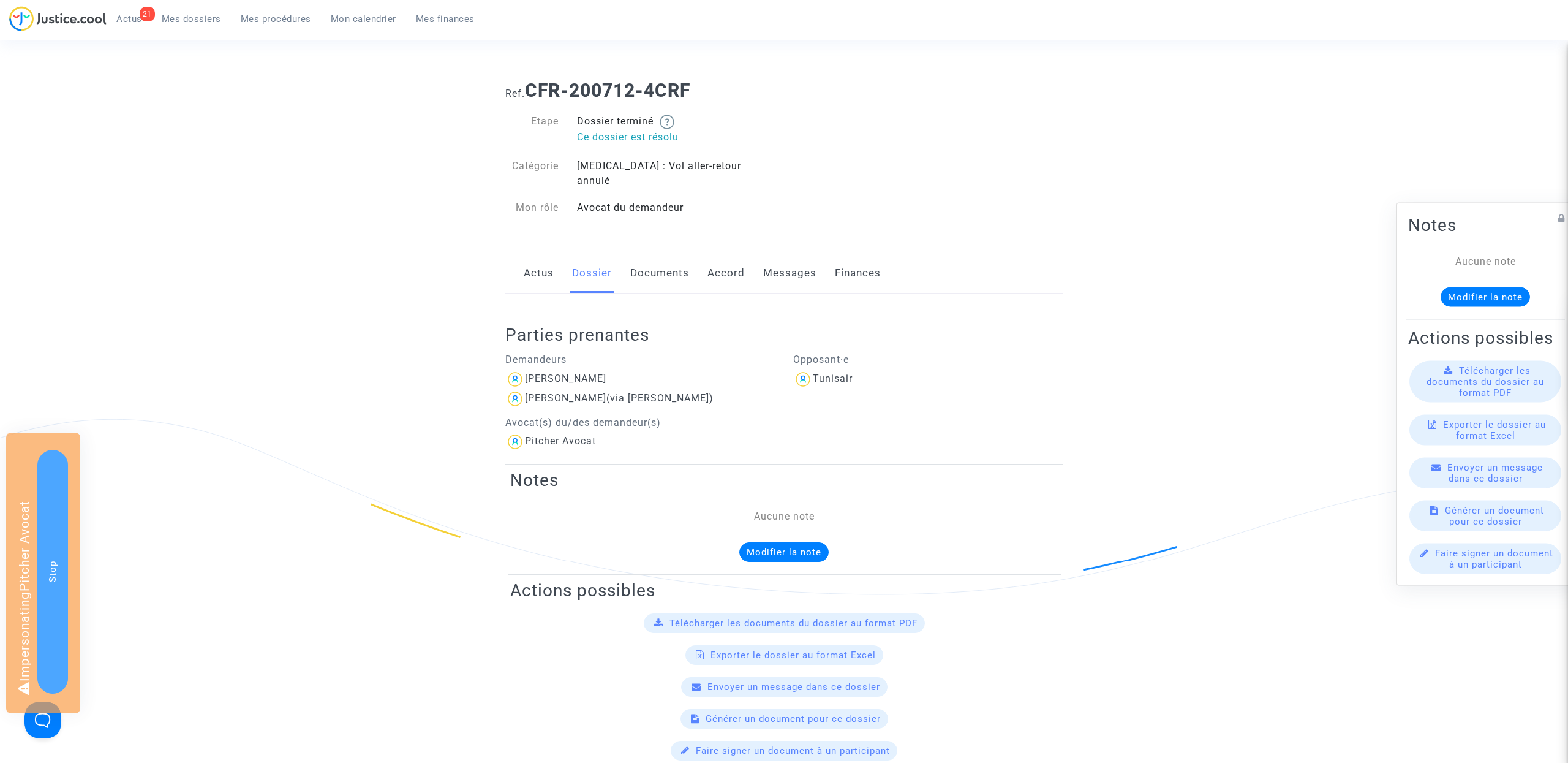
scroll to position [44, 0]
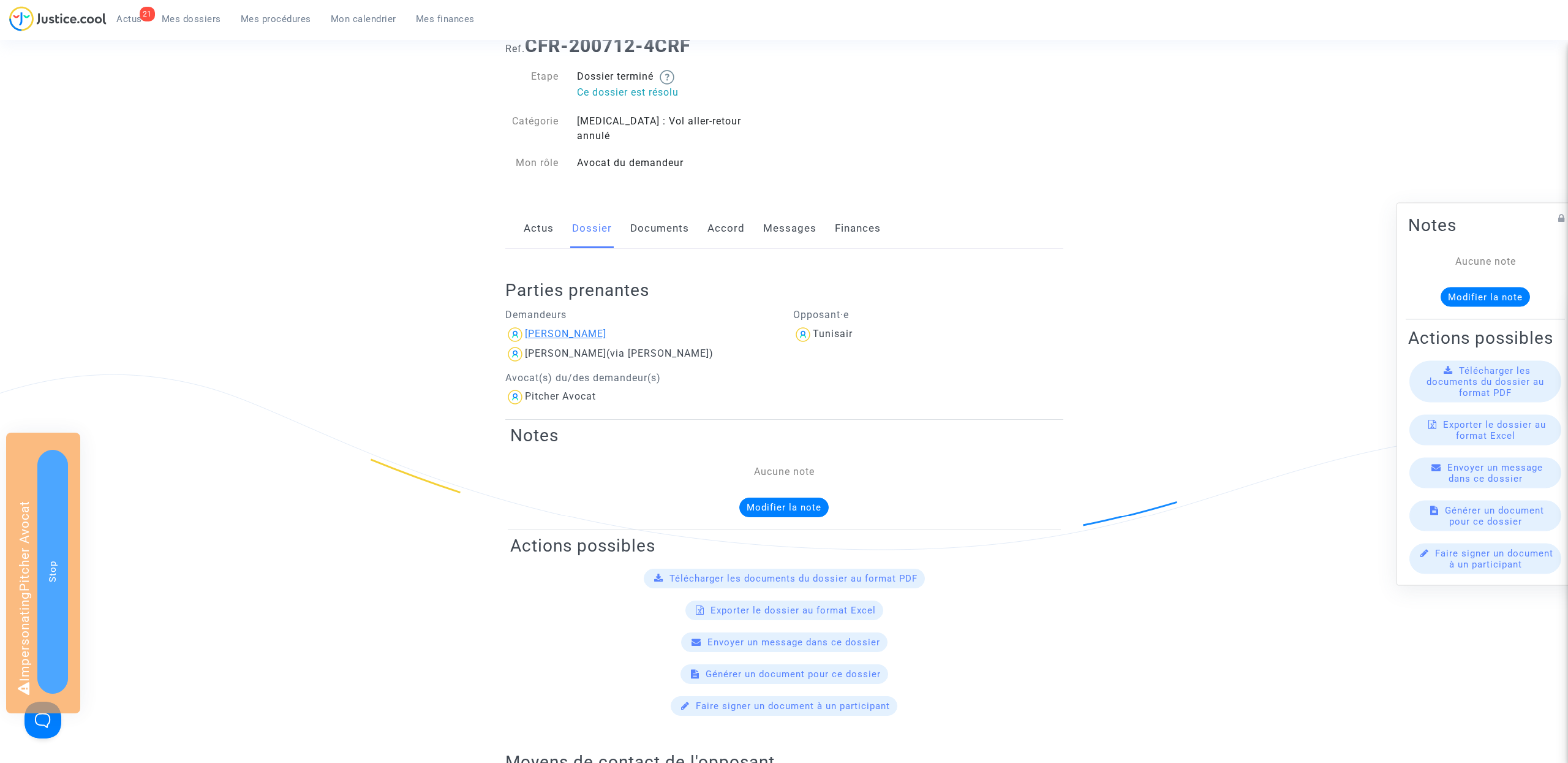
click at [565, 328] on div "Mohamed HEDJAIEJ" at bounding box center [565, 334] width 81 height 12
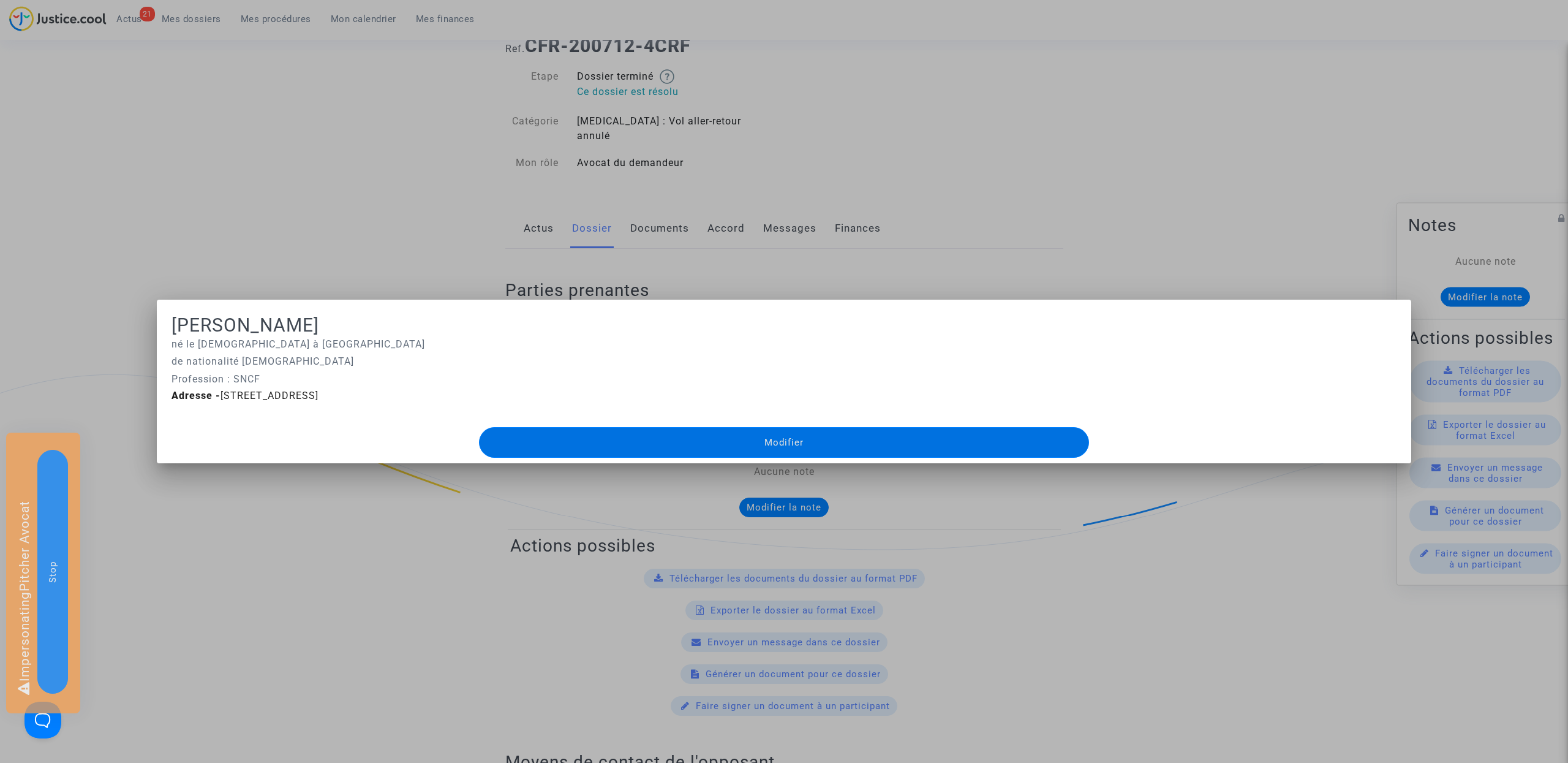
click at [423, 570] on div at bounding box center [784, 381] width 1568 height 763
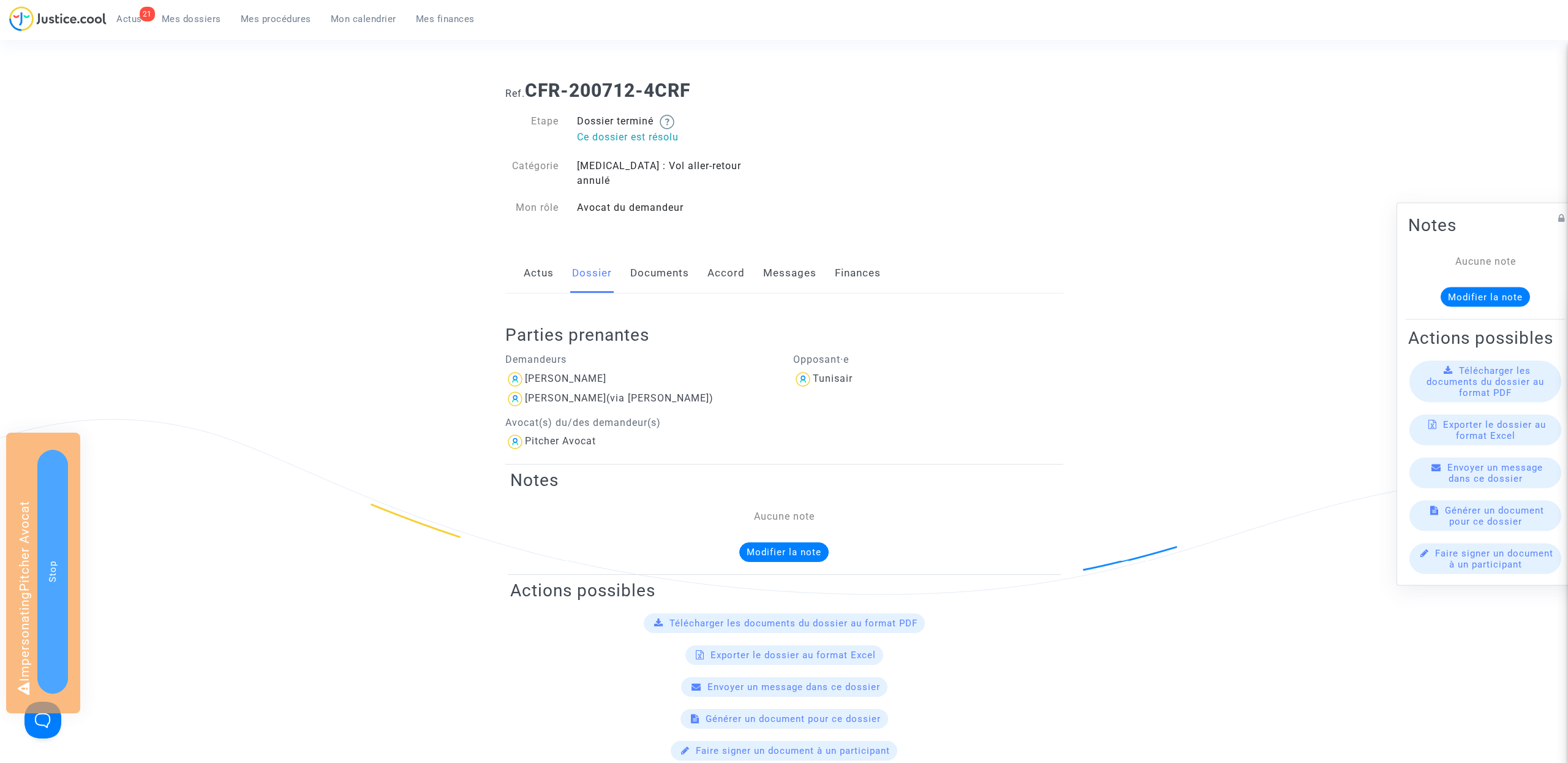
scroll to position [44, 0]
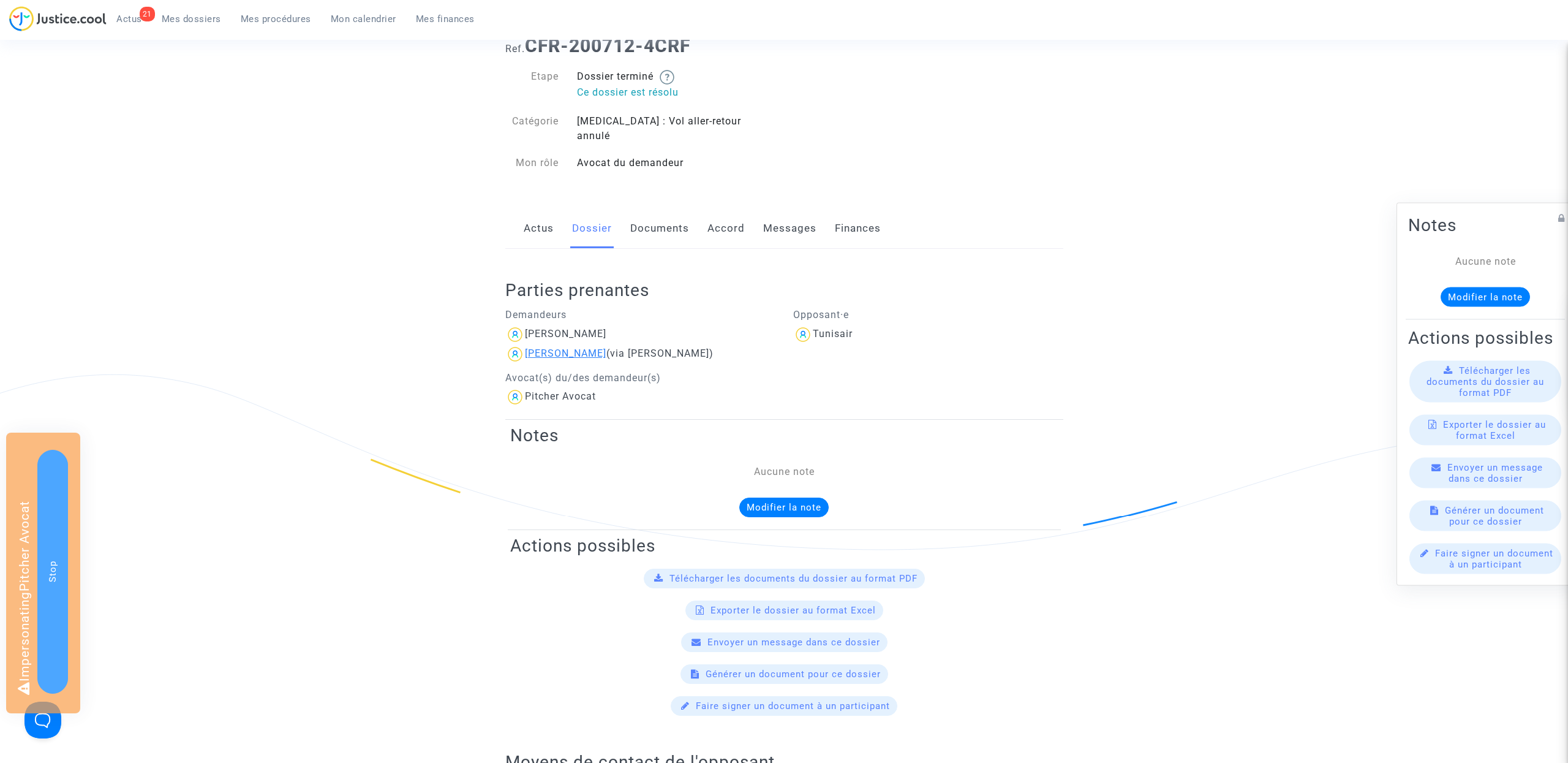
click at [598, 347] on div "MéLANIE MARGAIL" at bounding box center [565, 353] width 81 height 12
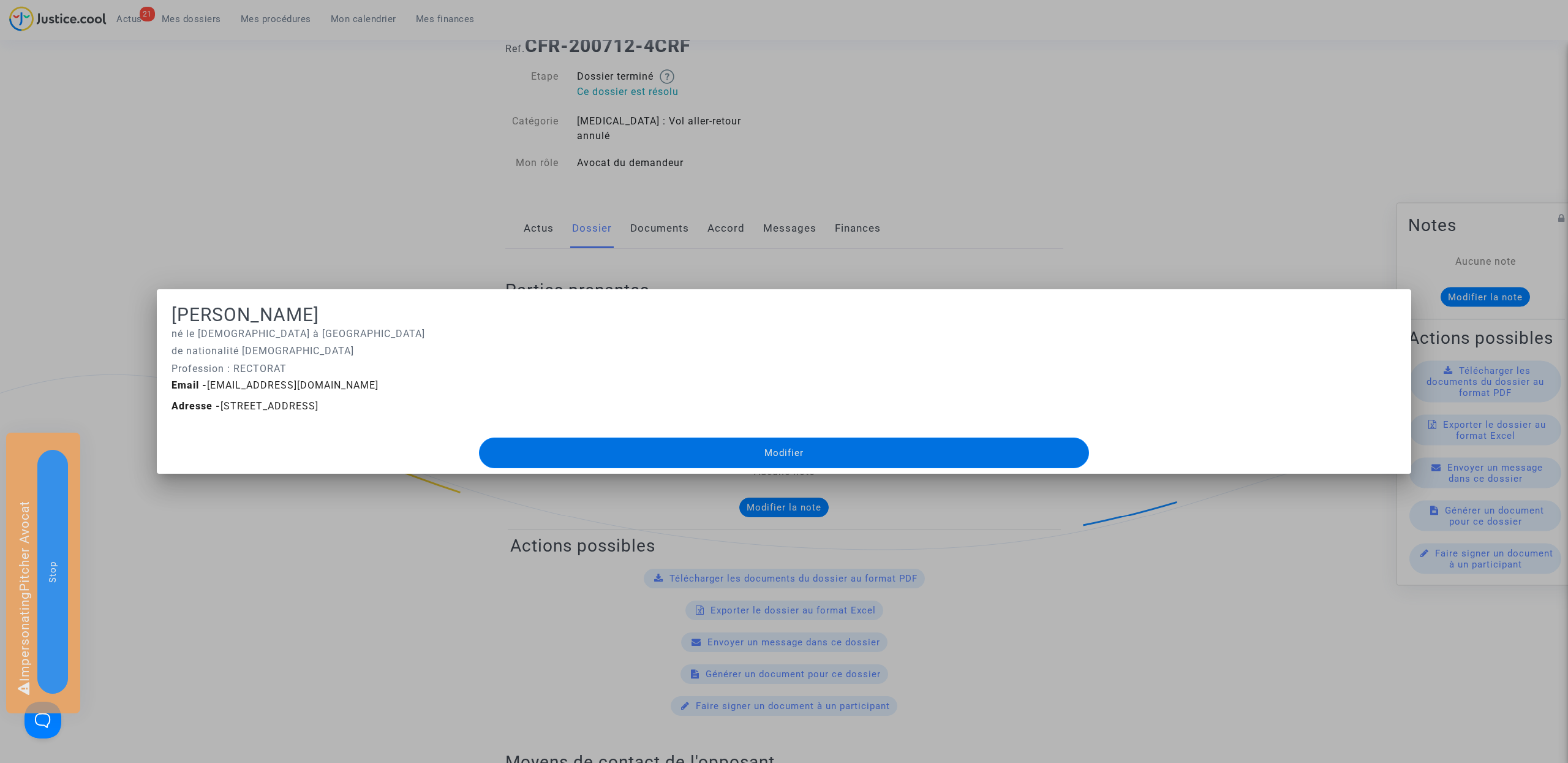
click at [348, 604] on div at bounding box center [784, 381] width 1568 height 763
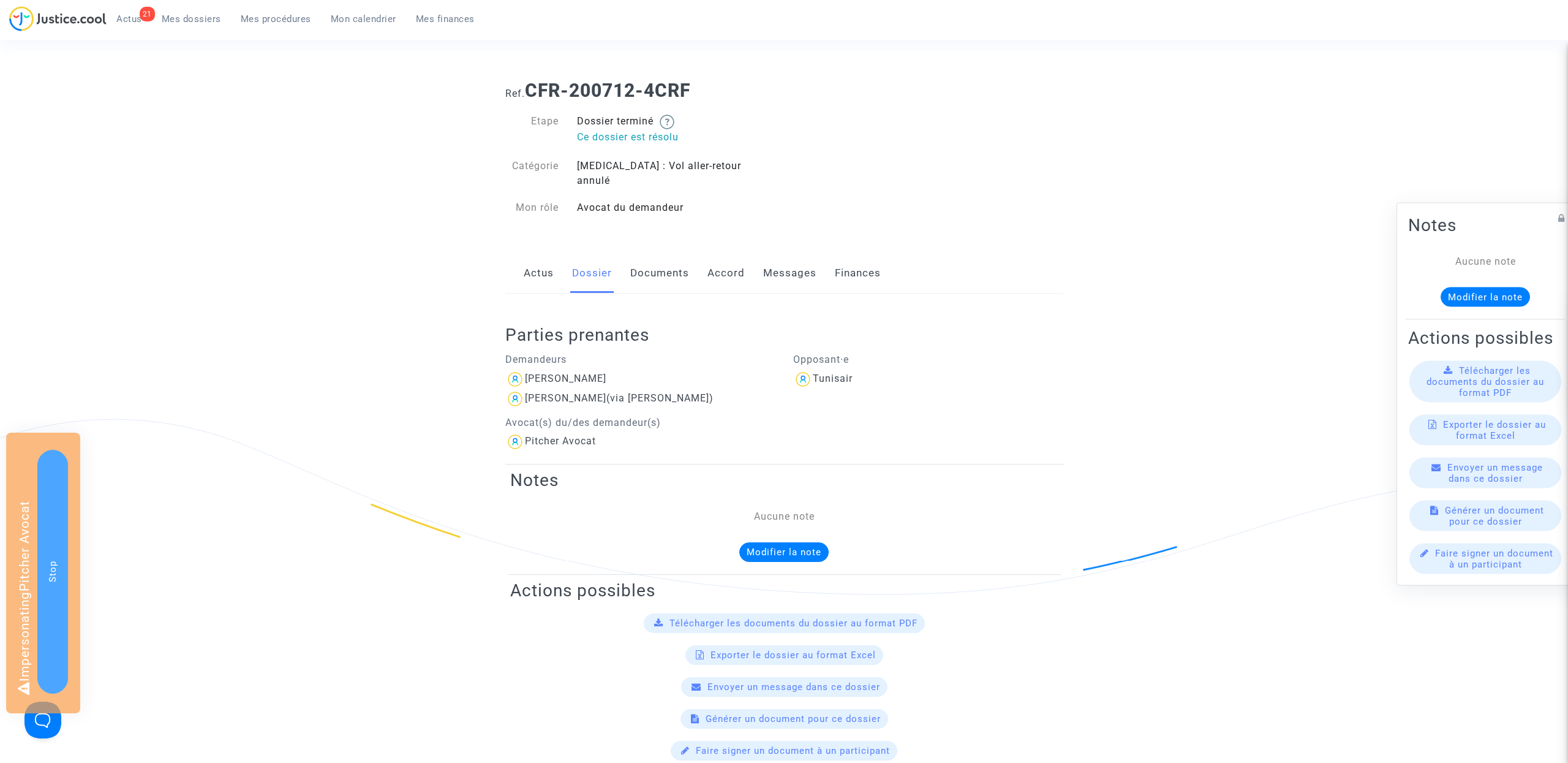
scroll to position [44, 0]
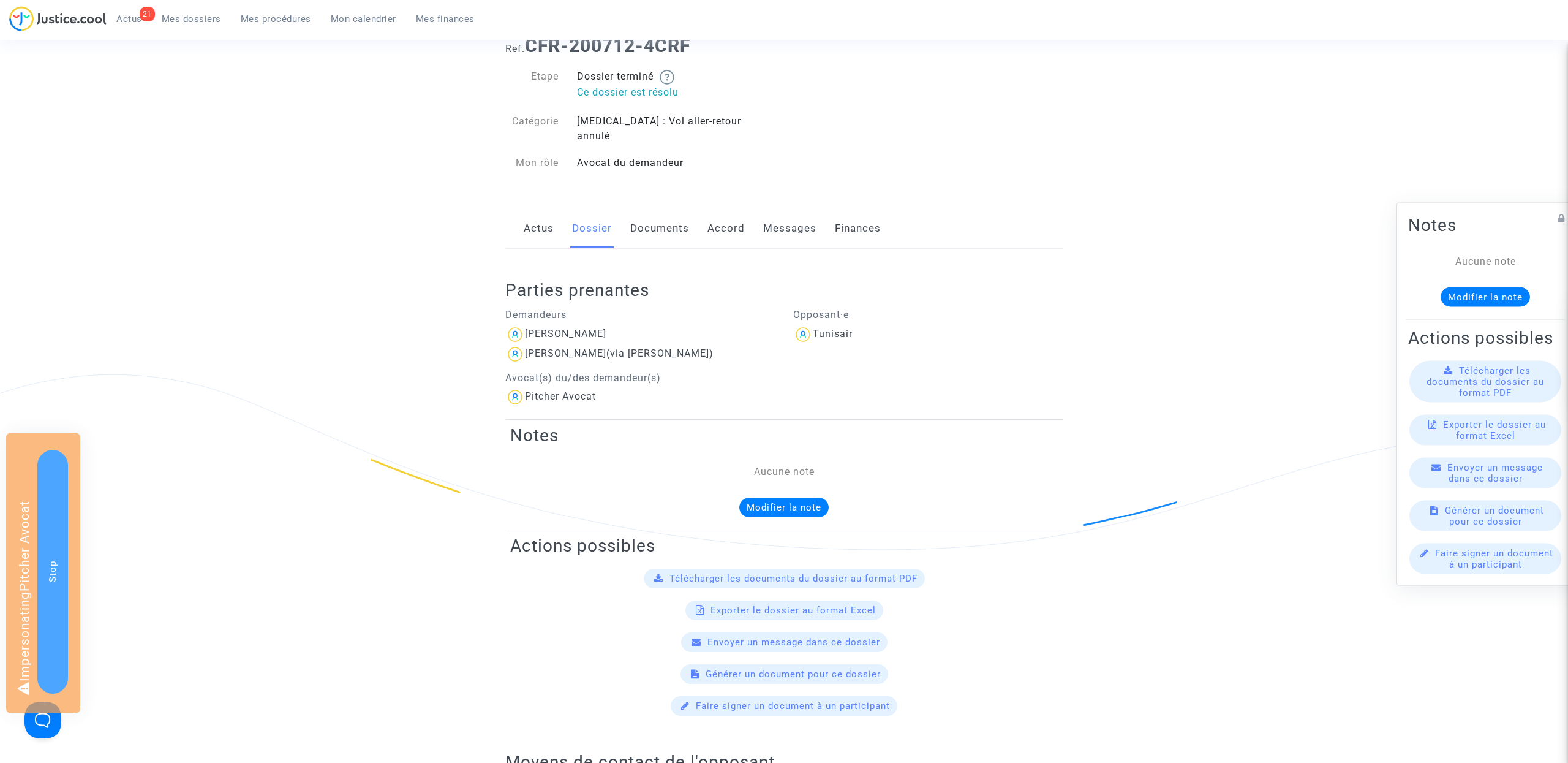
click at [263, 23] on link "Mes procédures" at bounding box center [275, 19] width 90 height 19
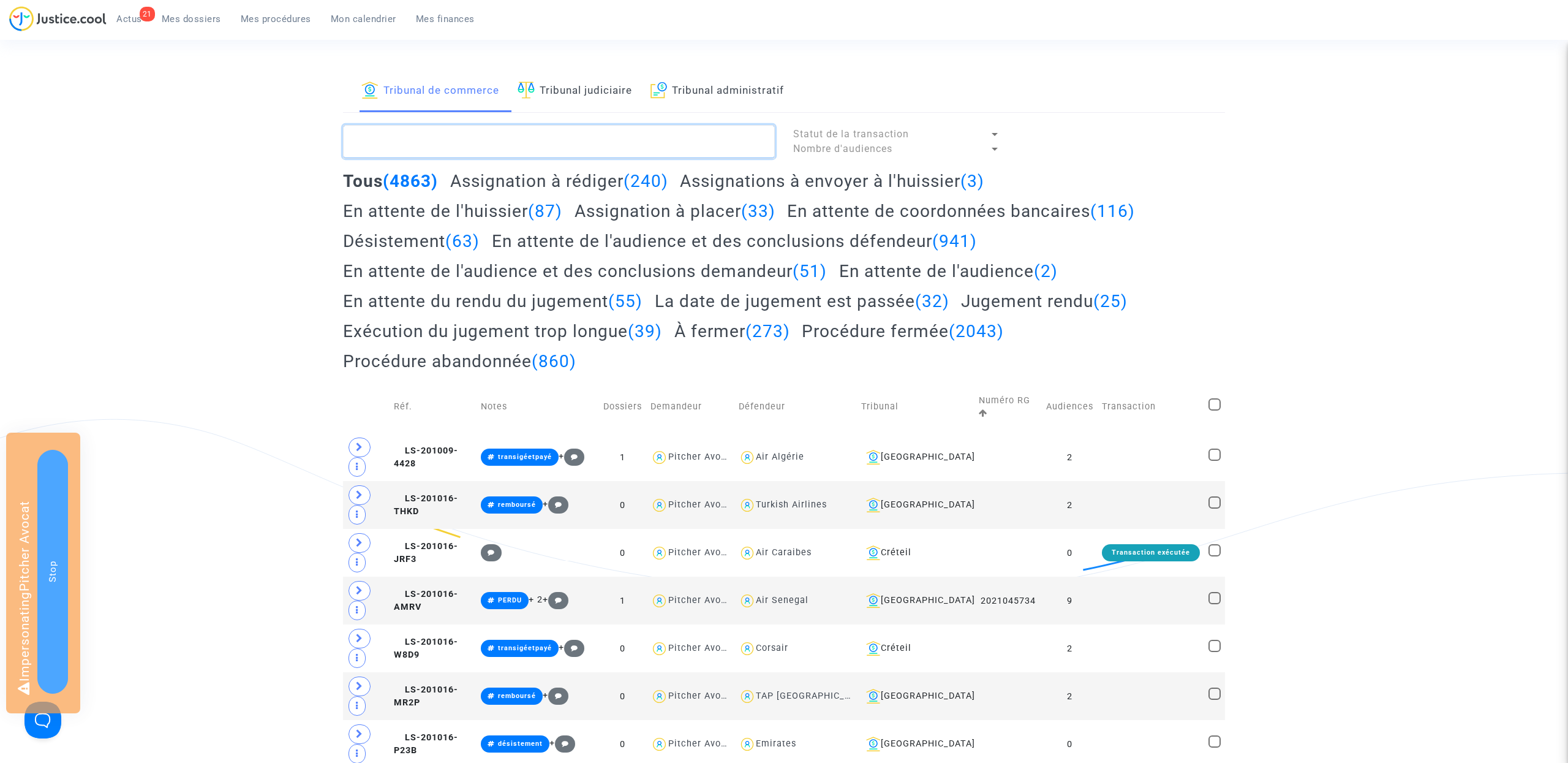
click at [537, 147] on textarea at bounding box center [558, 141] width 432 height 33
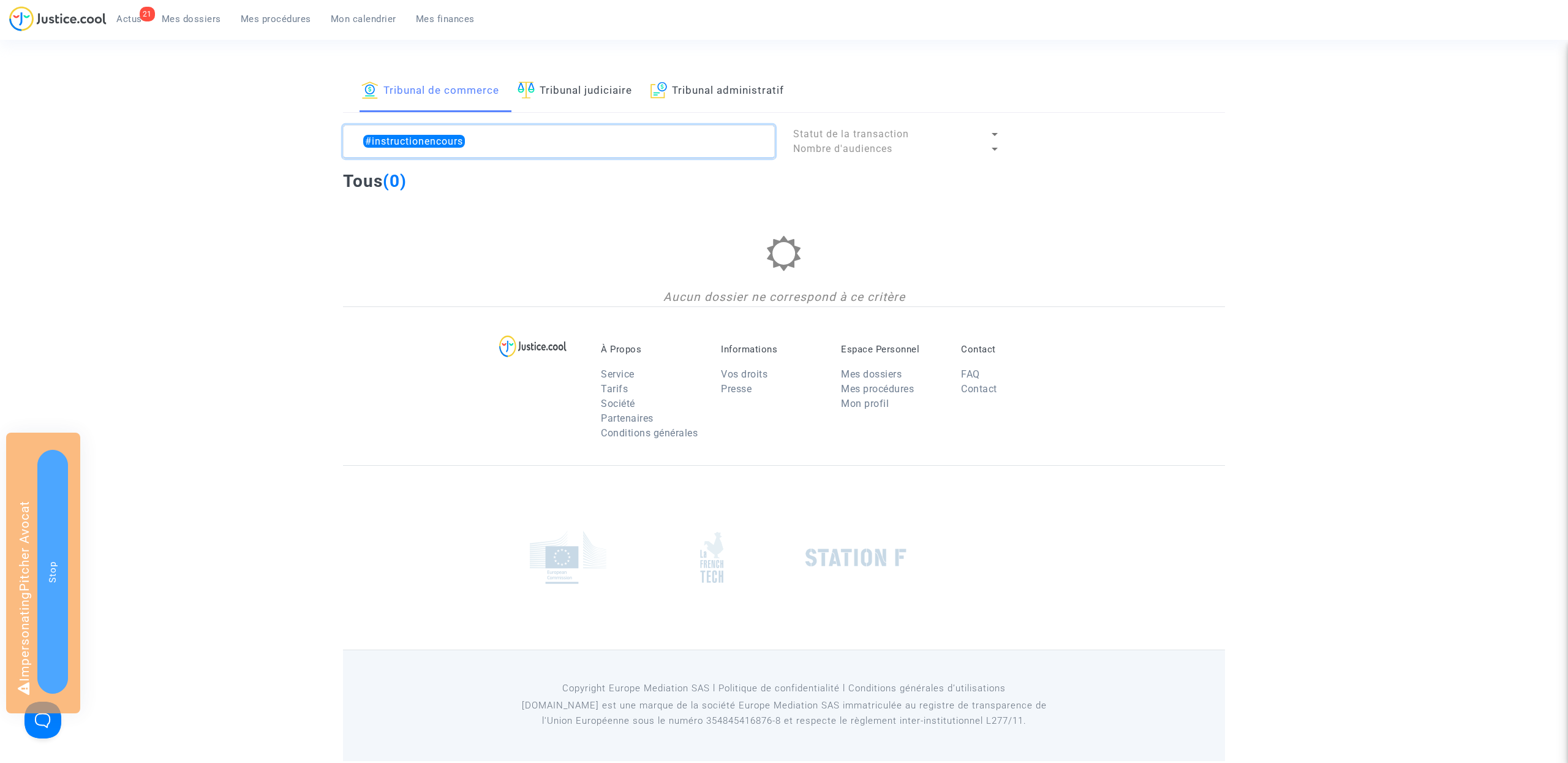
click at [571, 142] on textarea at bounding box center [558, 141] width 432 height 33
type textarea "#instructionencours"
click at [565, 97] on link "Tribunal judiciaire" at bounding box center [575, 91] width 115 height 42
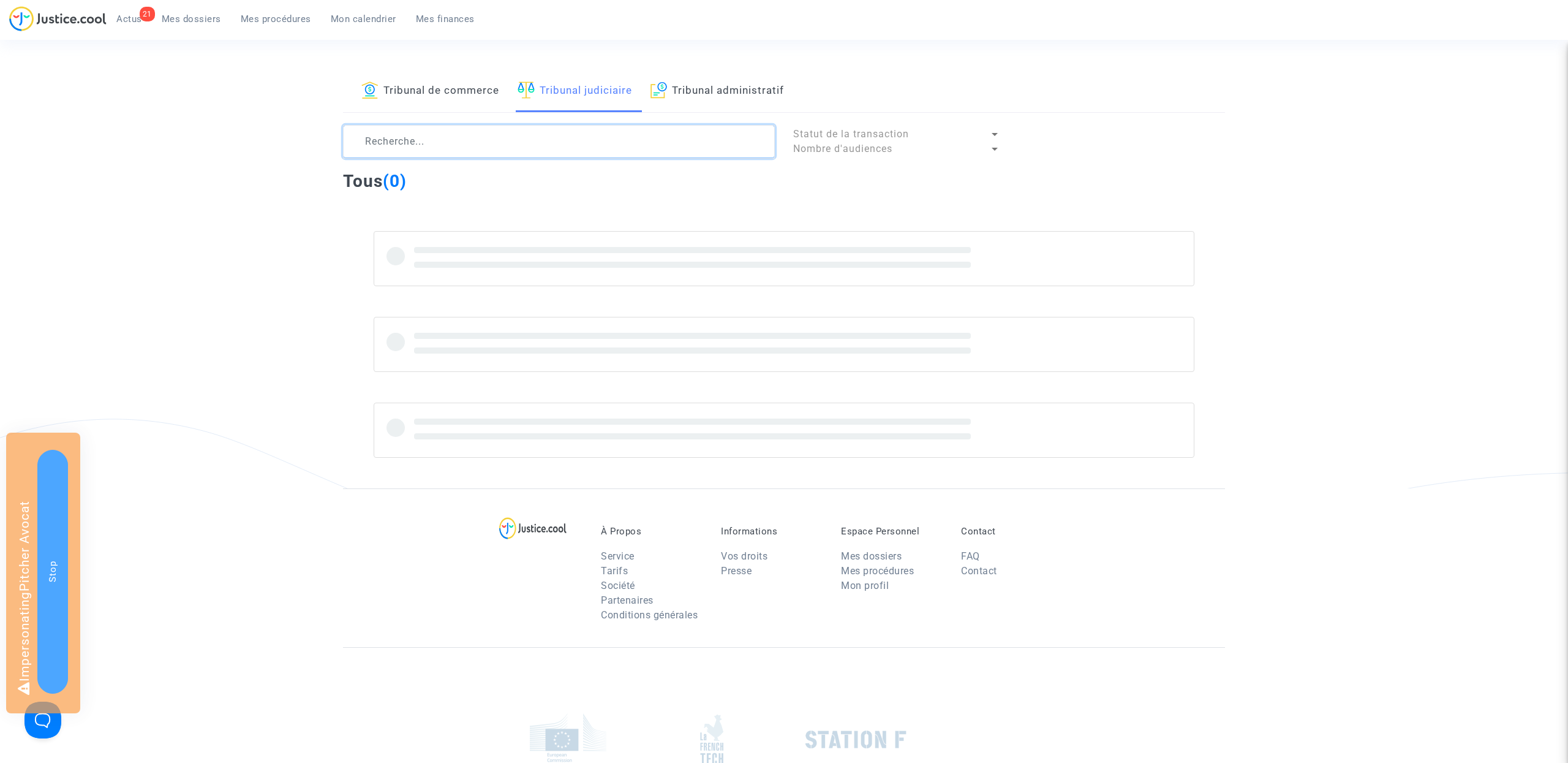
click at [498, 146] on textarea at bounding box center [558, 141] width 432 height 33
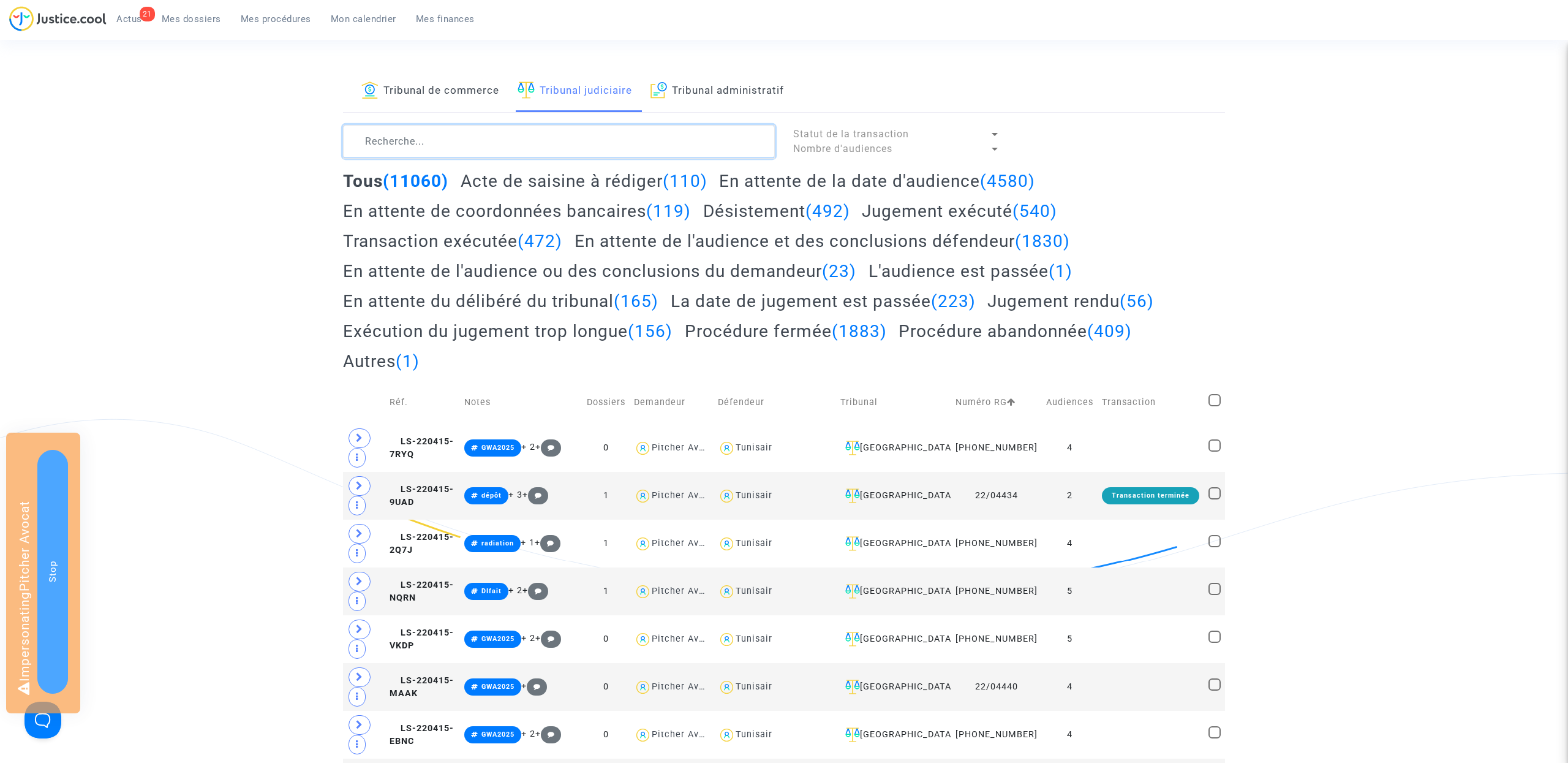
paste textarea "#instructionencours"
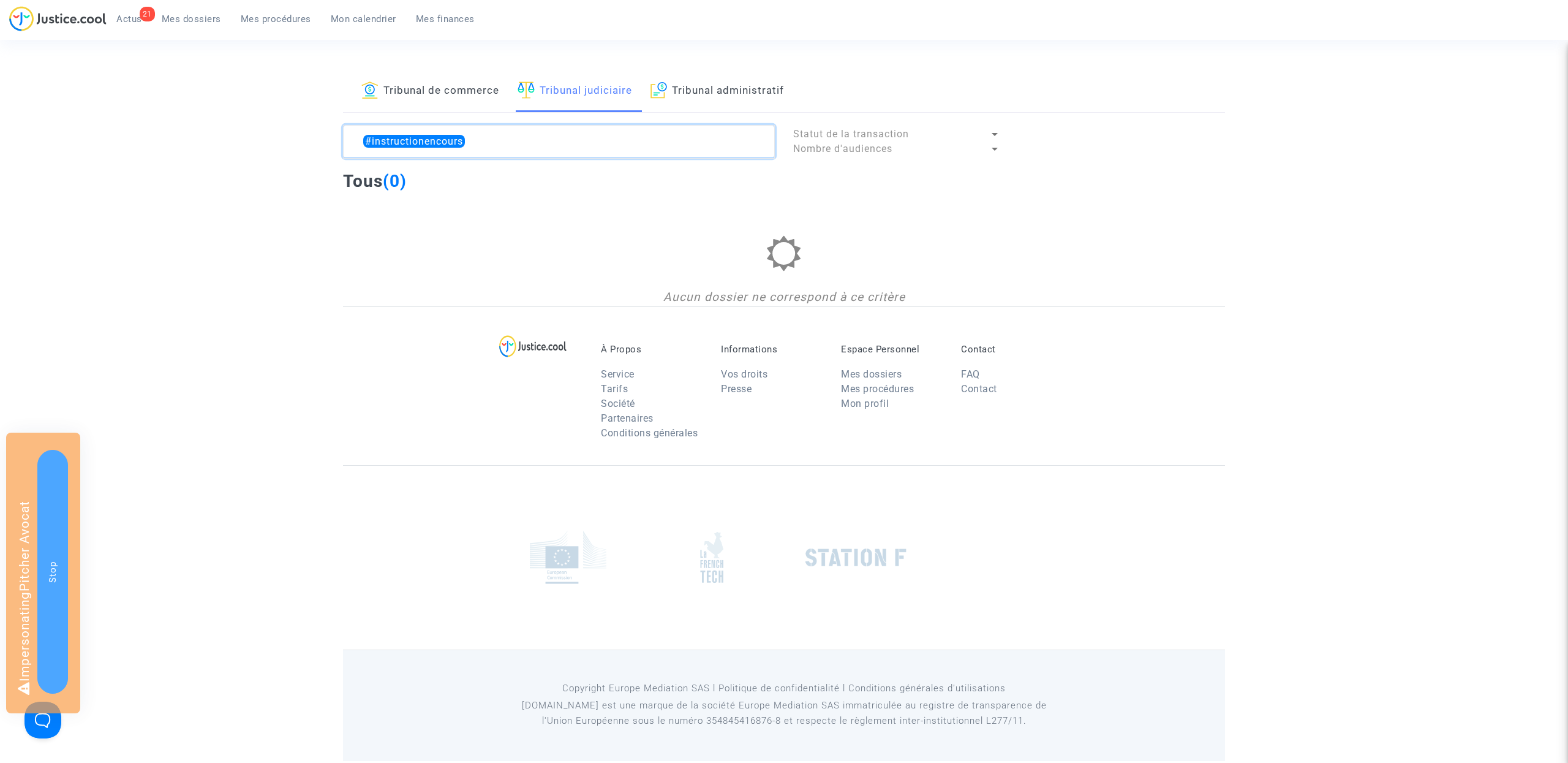
type textarea "#instructionencours"
click at [190, 16] on span "Mes dossiers" at bounding box center [191, 19] width 60 height 11
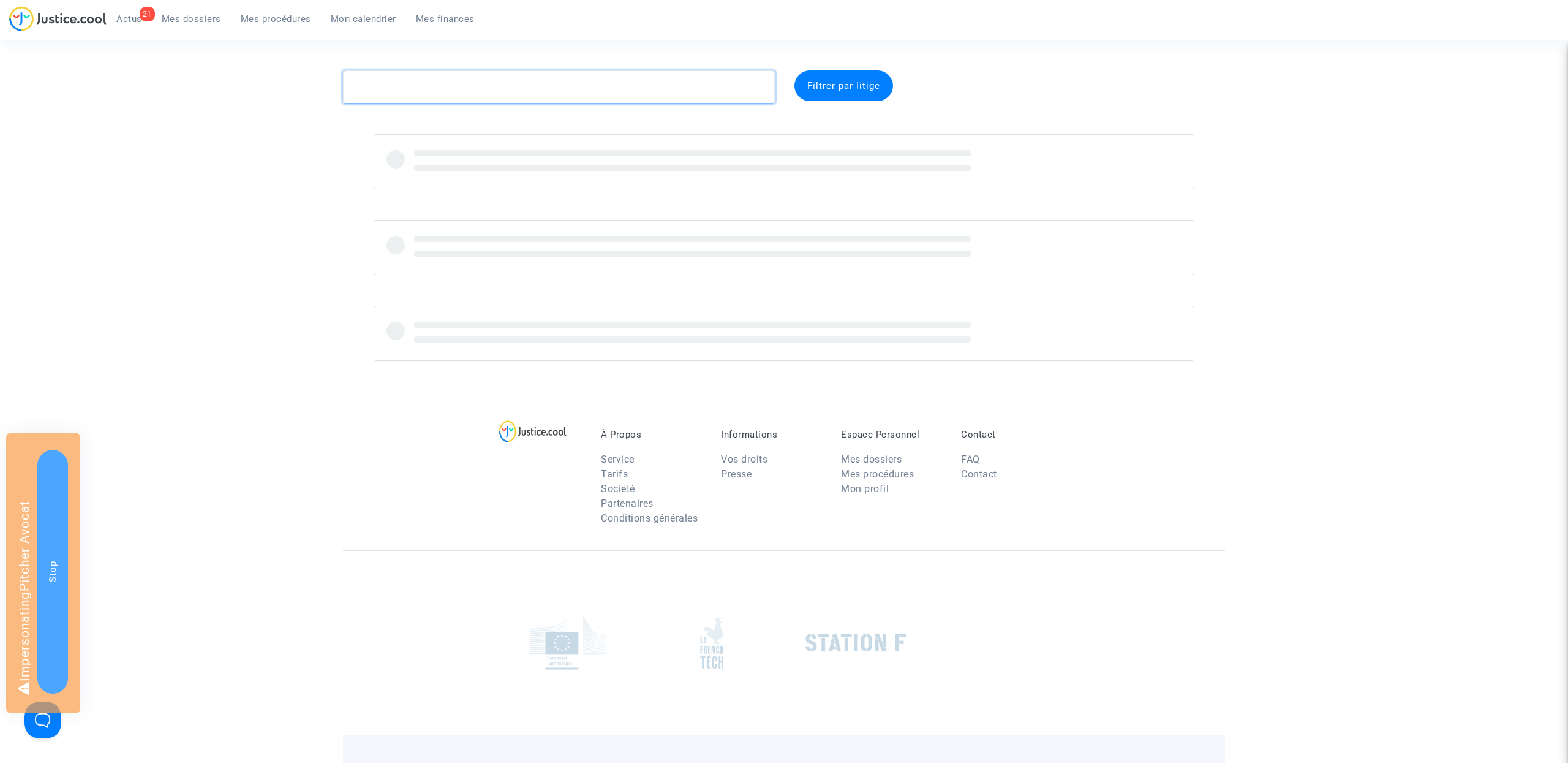
click at [460, 81] on textarea at bounding box center [558, 86] width 432 height 33
paste textarea "#instructionencours"
type textarea "#instructionencours"
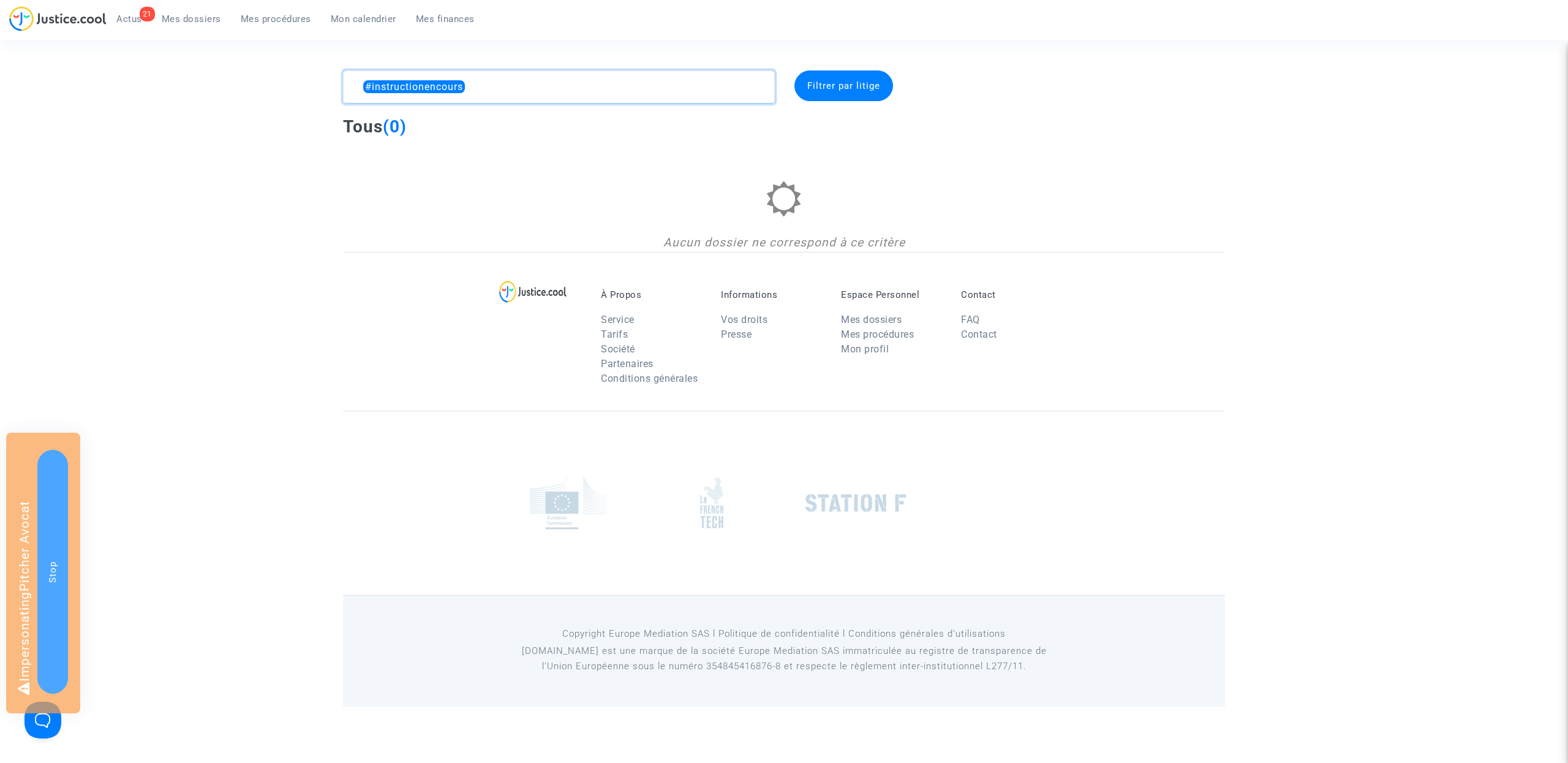
click at [496, 85] on textarea at bounding box center [558, 86] width 432 height 33
click at [449, 89] on textarea at bounding box center [558, 86] width 432 height 33
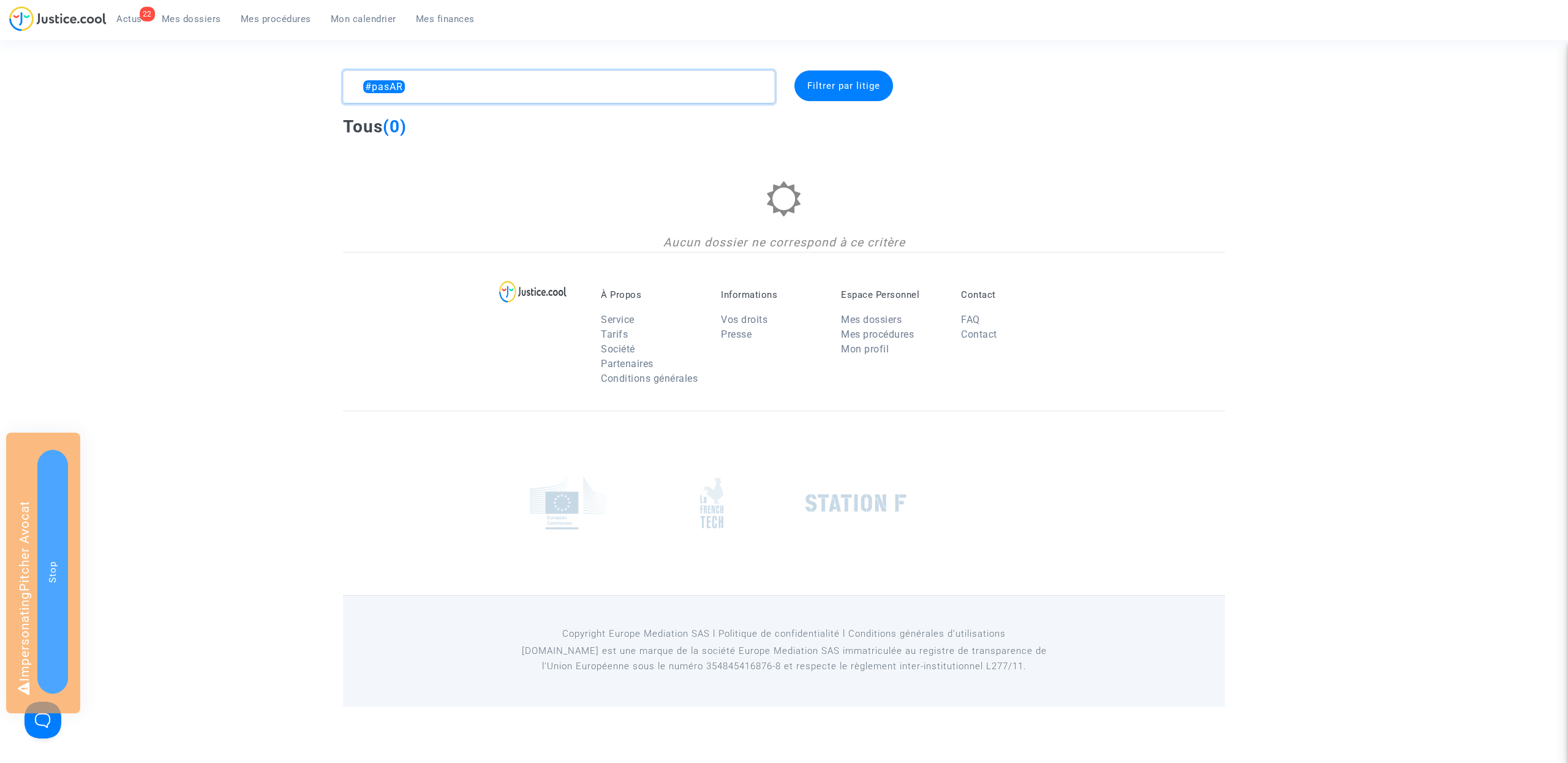
click at [449, 89] on textarea at bounding box center [558, 86] width 432 height 33
click at [441, 79] on textarea at bounding box center [558, 86] width 432 height 33
type textarea "#PERDU"
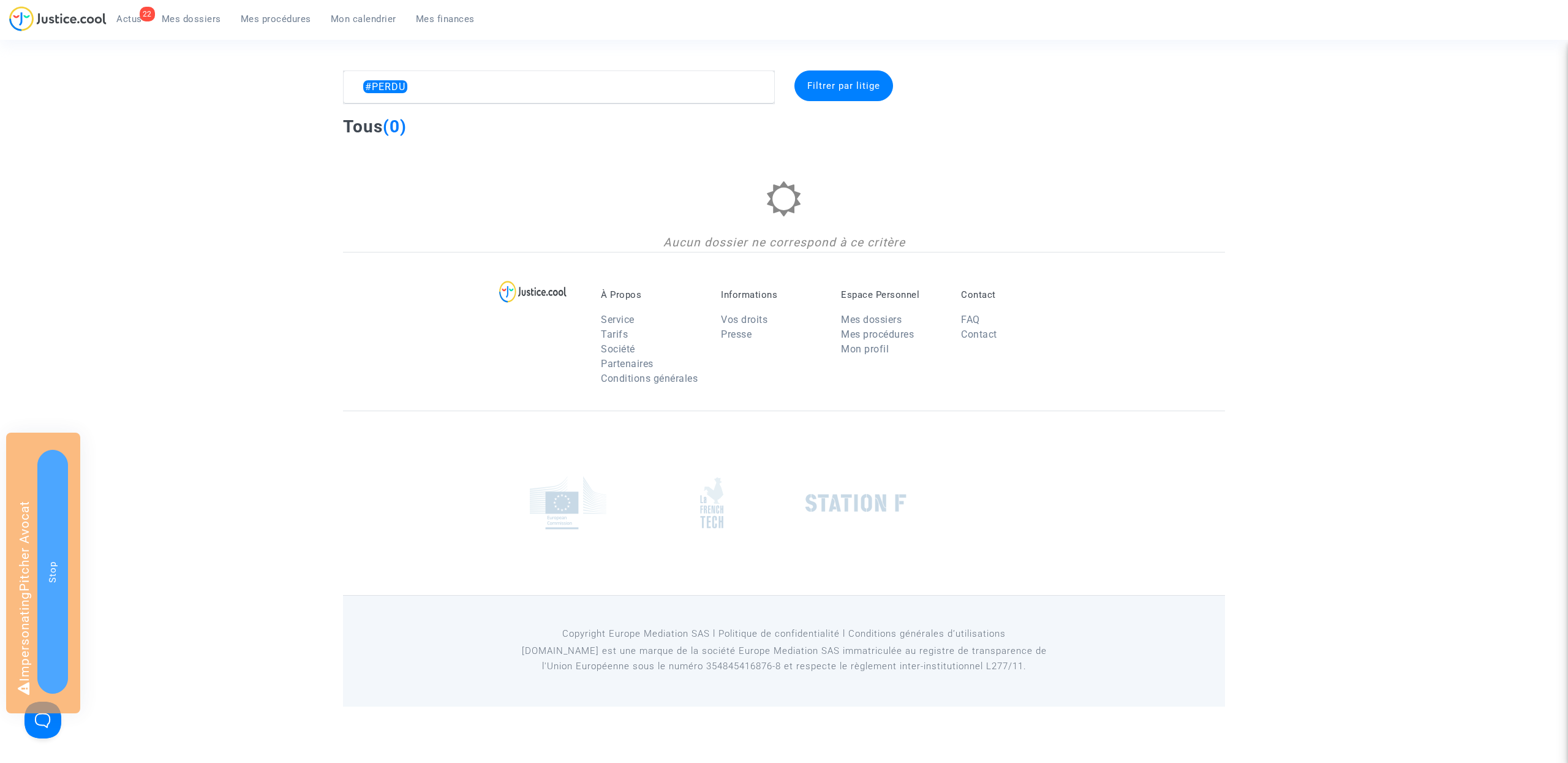
click at [279, 17] on span "Mes procédures" at bounding box center [276, 19] width 70 height 11
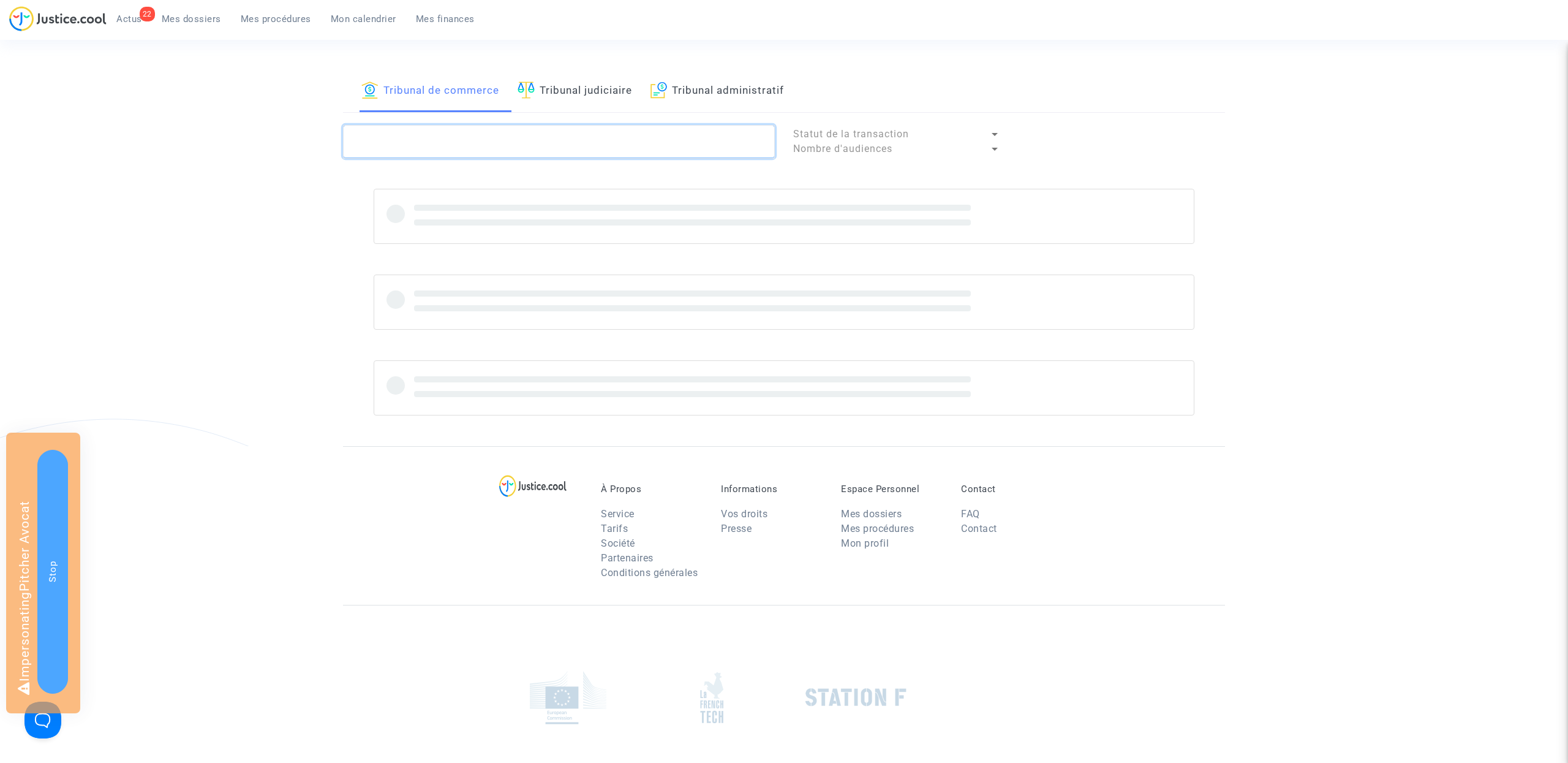
click at [455, 133] on textarea at bounding box center [558, 141] width 432 height 33
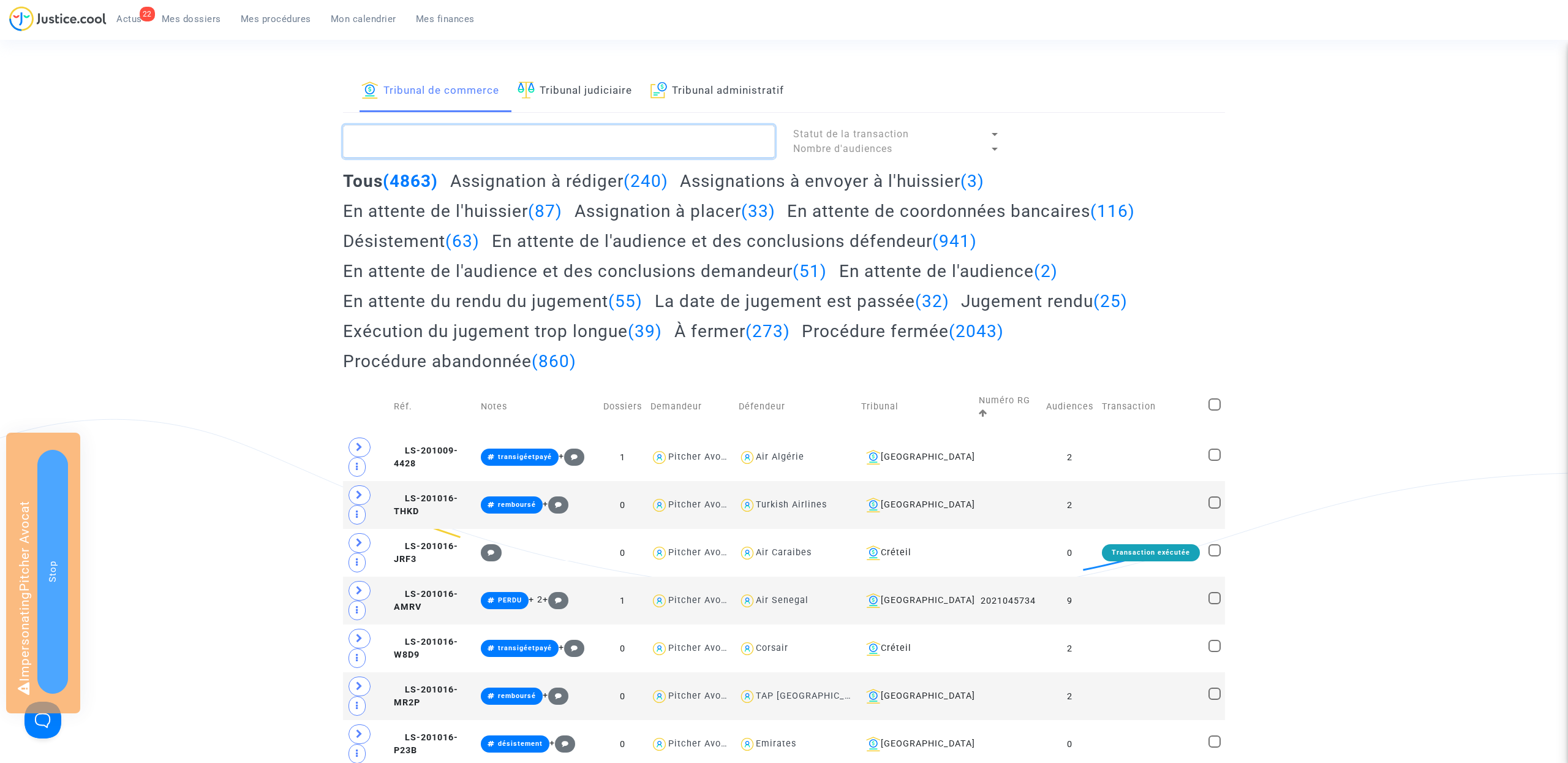
paste textarea "#PERDU"
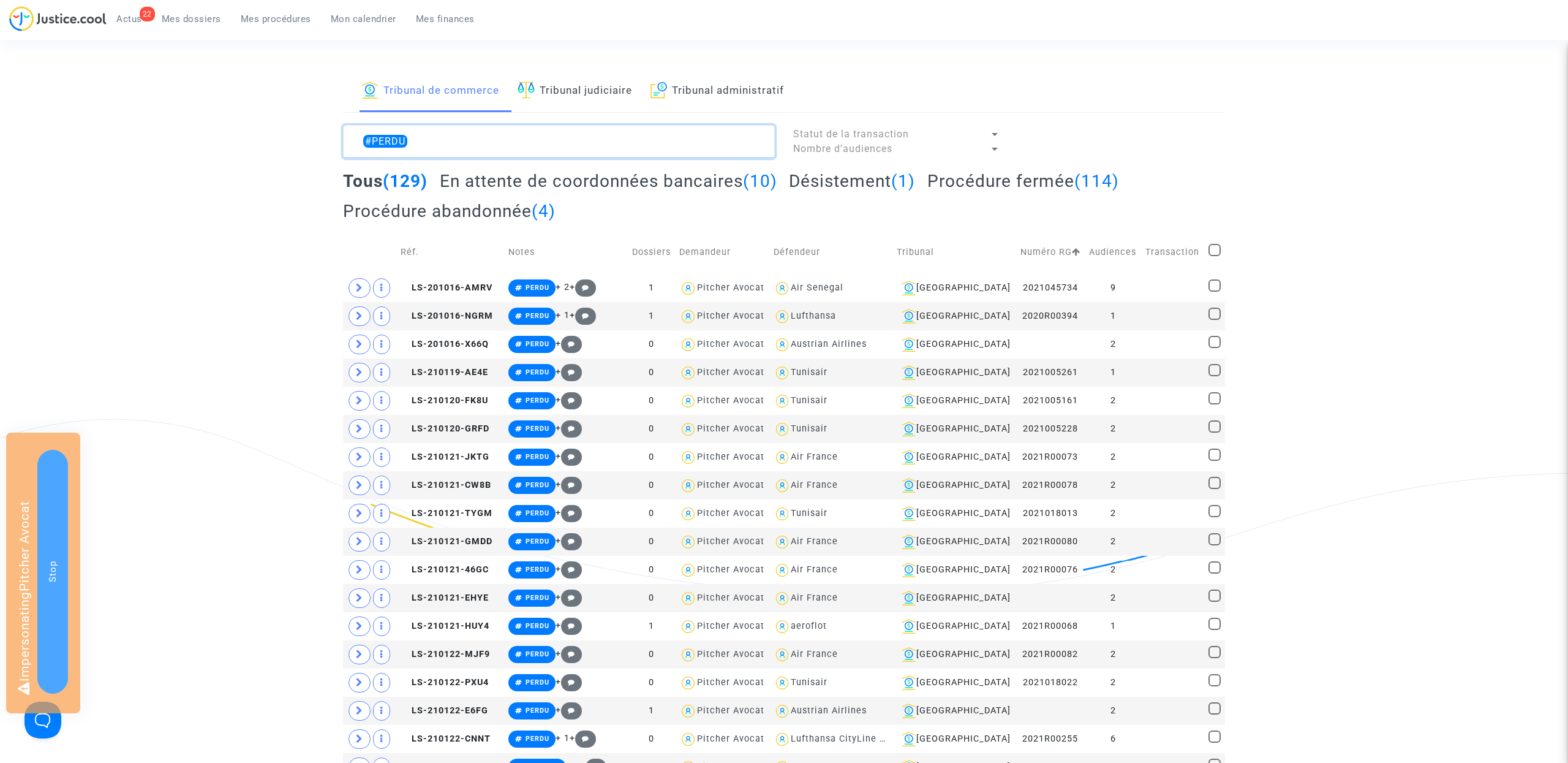
type textarea "#PERDU"
click at [560, 97] on link "Tribunal judiciaire" at bounding box center [575, 91] width 115 height 42
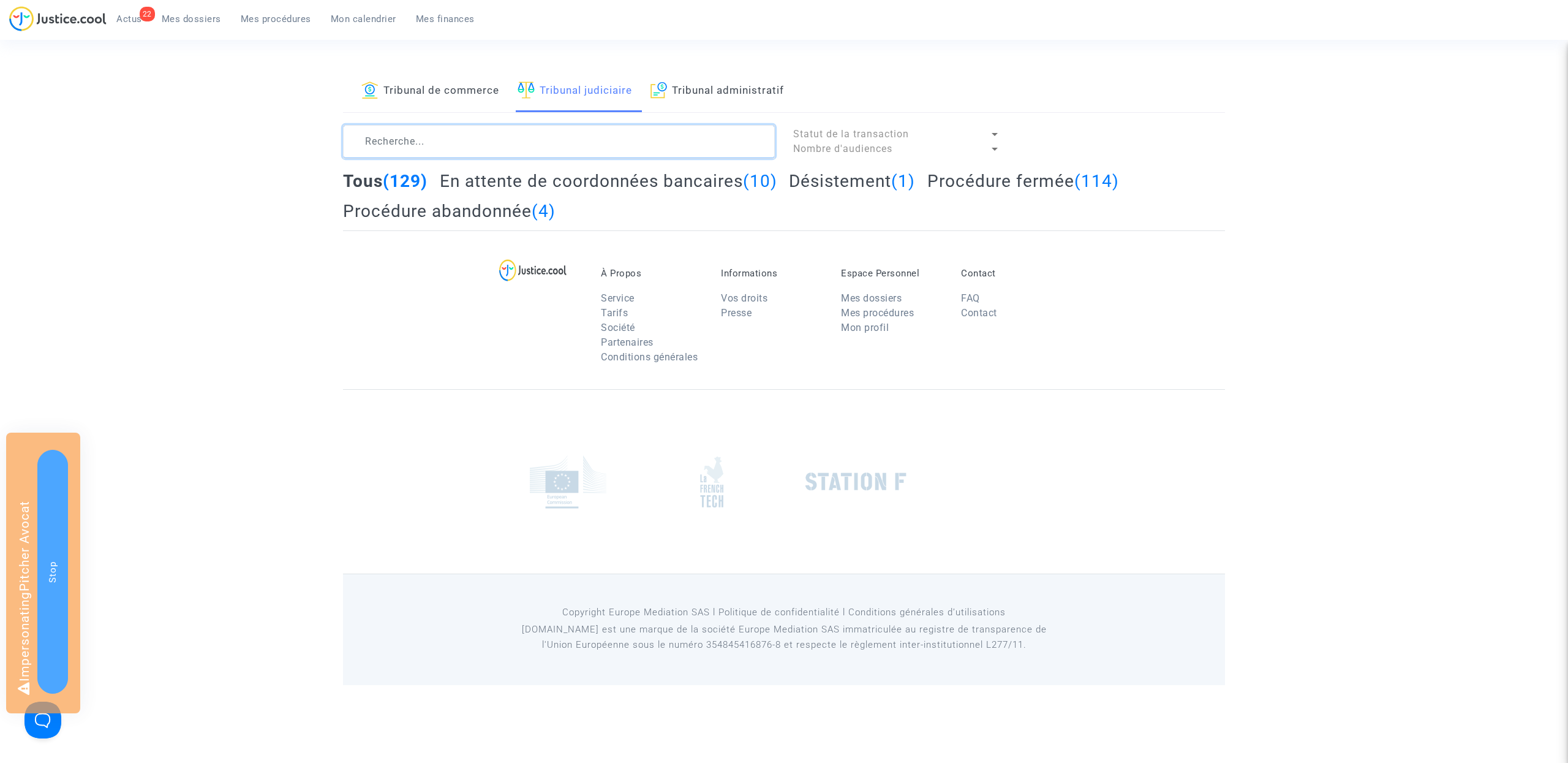
click at [472, 132] on textarea at bounding box center [558, 141] width 432 height 33
paste textarea "#PERDU"
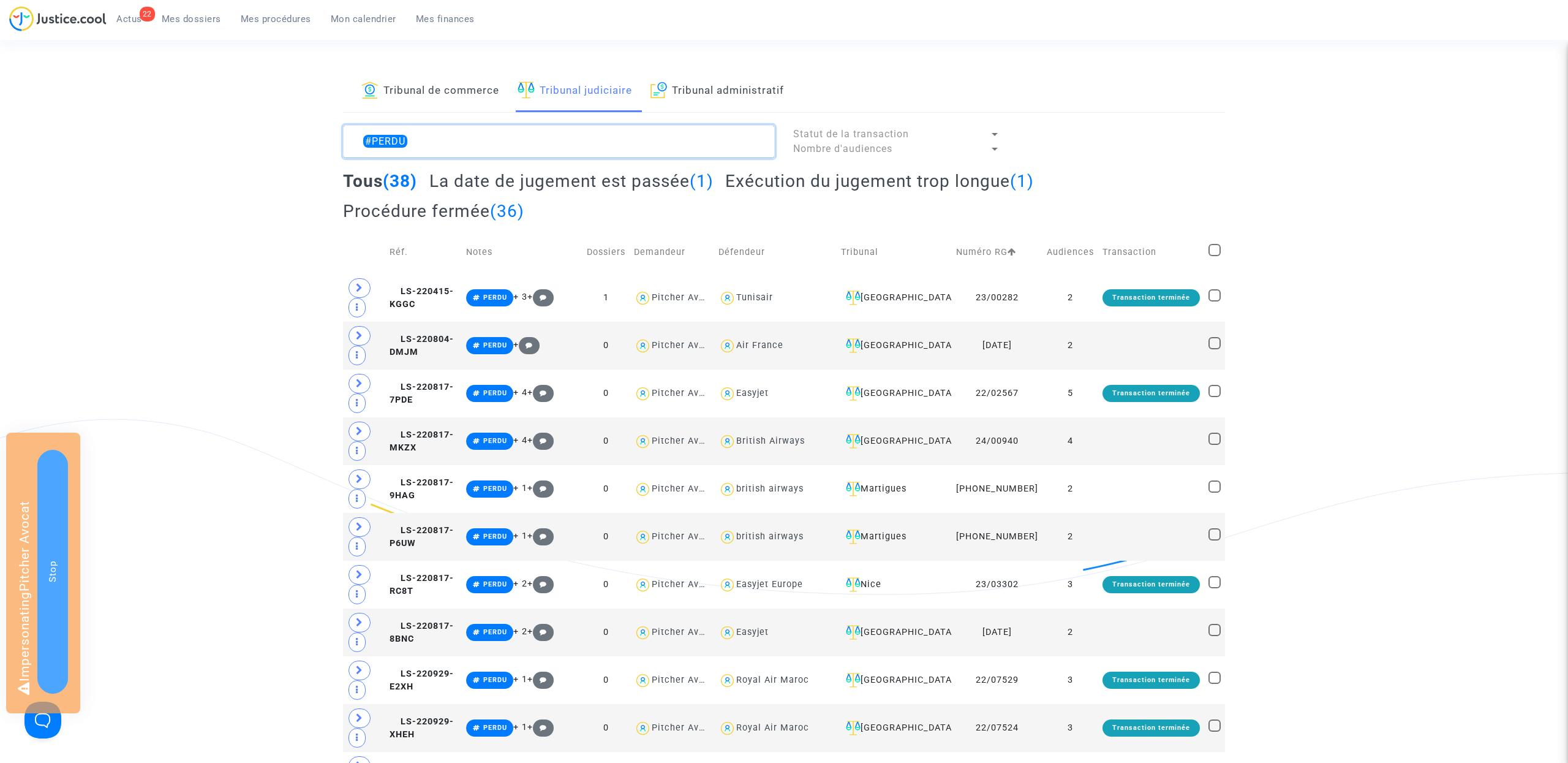
type textarea "#PERDU"
click at [448, 90] on link "Tribunal de commerce" at bounding box center [430, 91] width 138 height 42
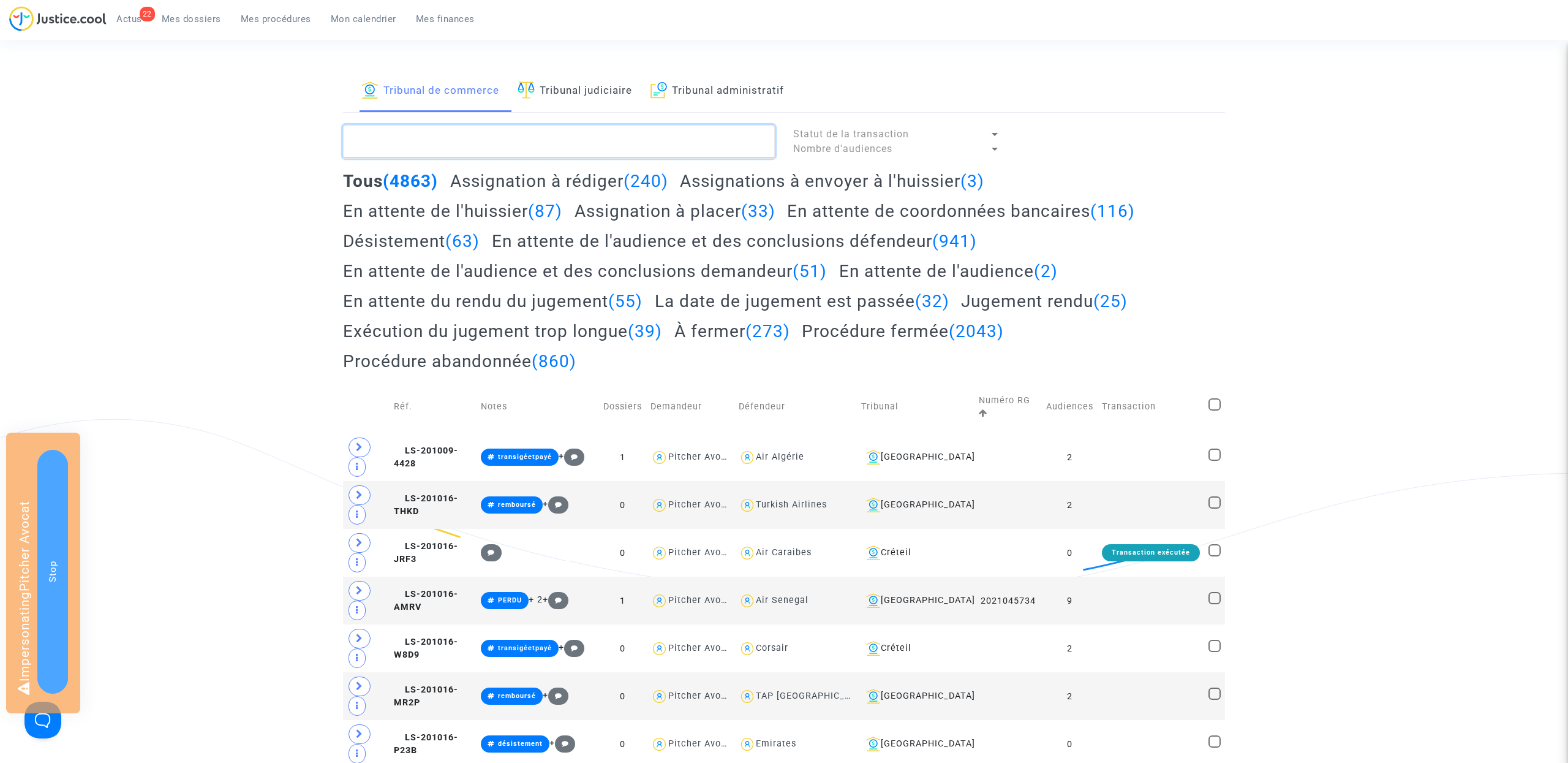
click at [466, 142] on textarea at bounding box center [558, 141] width 432 height 33
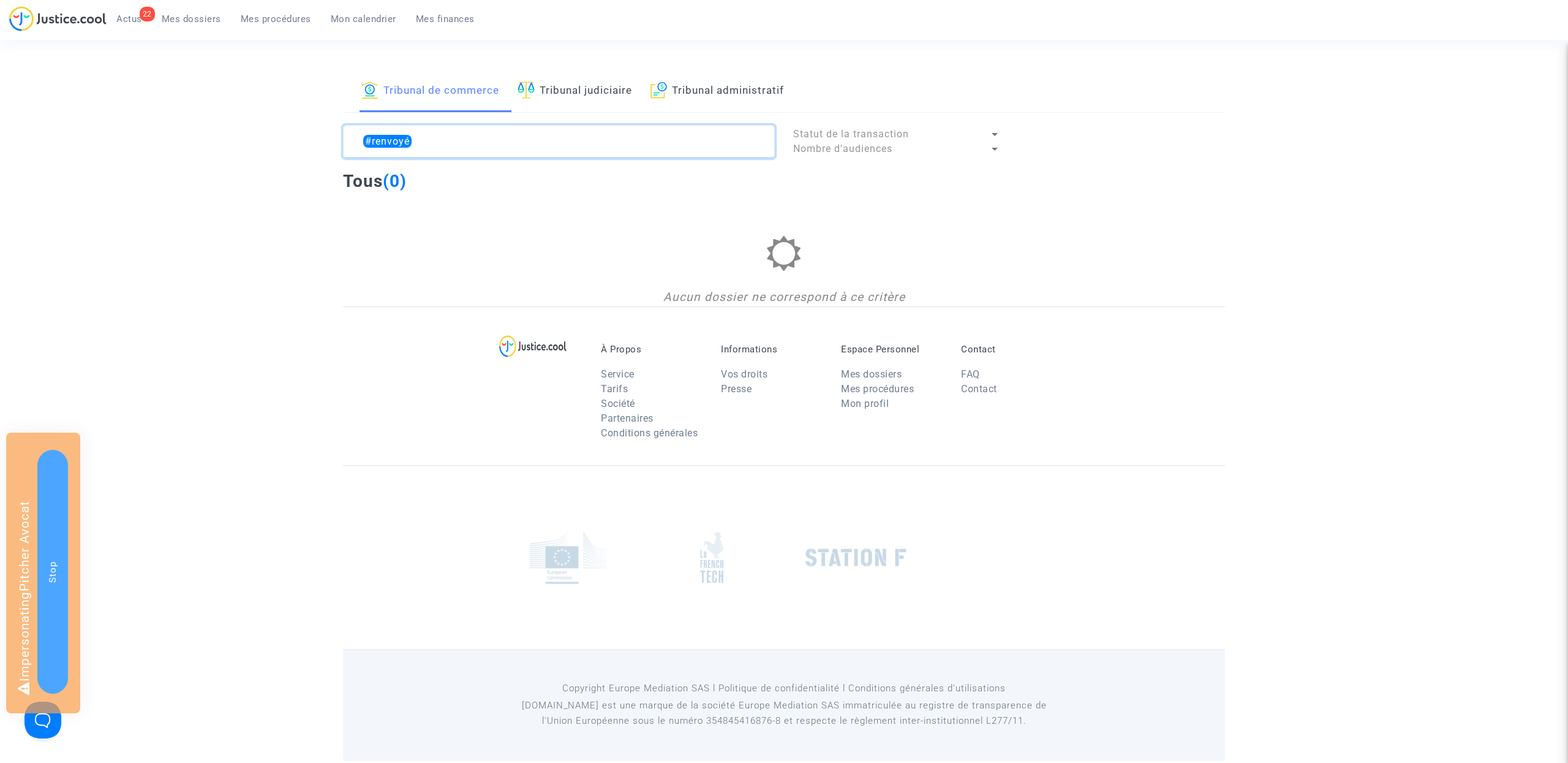
click at [473, 142] on textarea at bounding box center [558, 141] width 432 height 33
type textarea "#renvoyé"
click at [574, 99] on link "Tribunal judiciaire" at bounding box center [575, 91] width 115 height 42
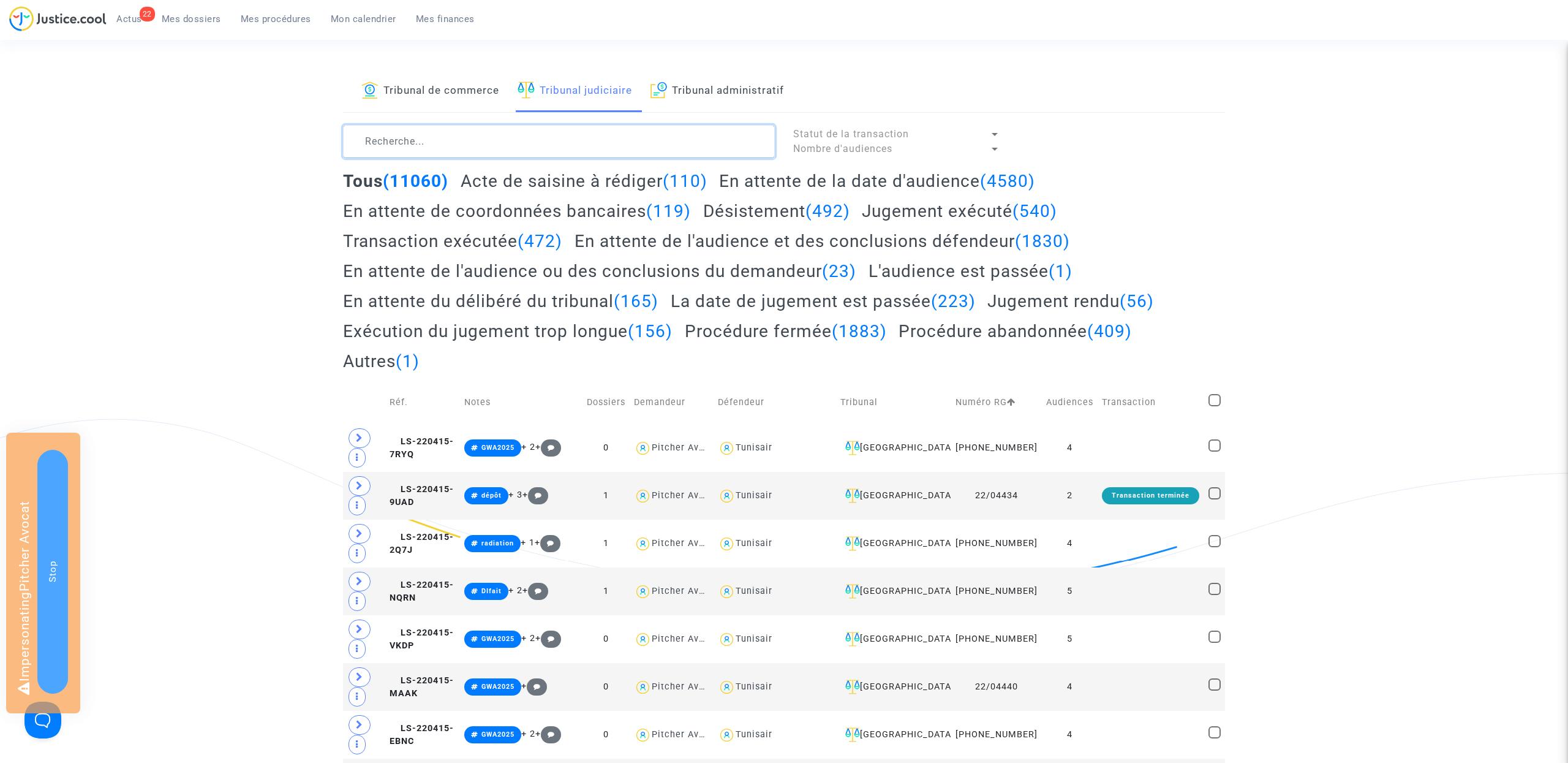
click at [451, 148] on textarea at bounding box center [558, 141] width 432 height 33
paste textarea "#renvoyé"
type textarea "#renvoyé"
click at [485, 136] on textarea at bounding box center [558, 141] width 432 height 33
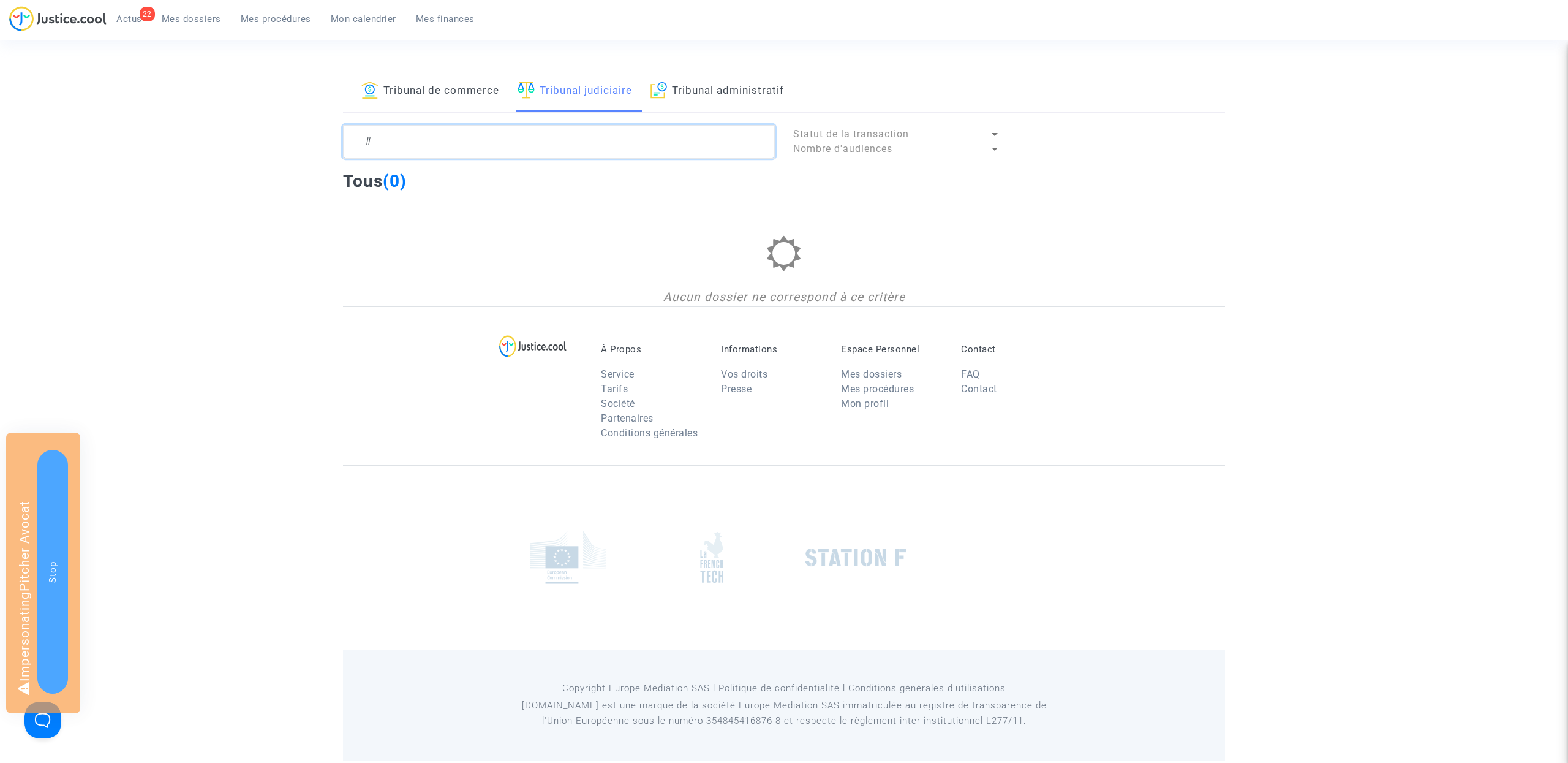
click at [490, 144] on textarea at bounding box center [558, 141] width 432 height 33
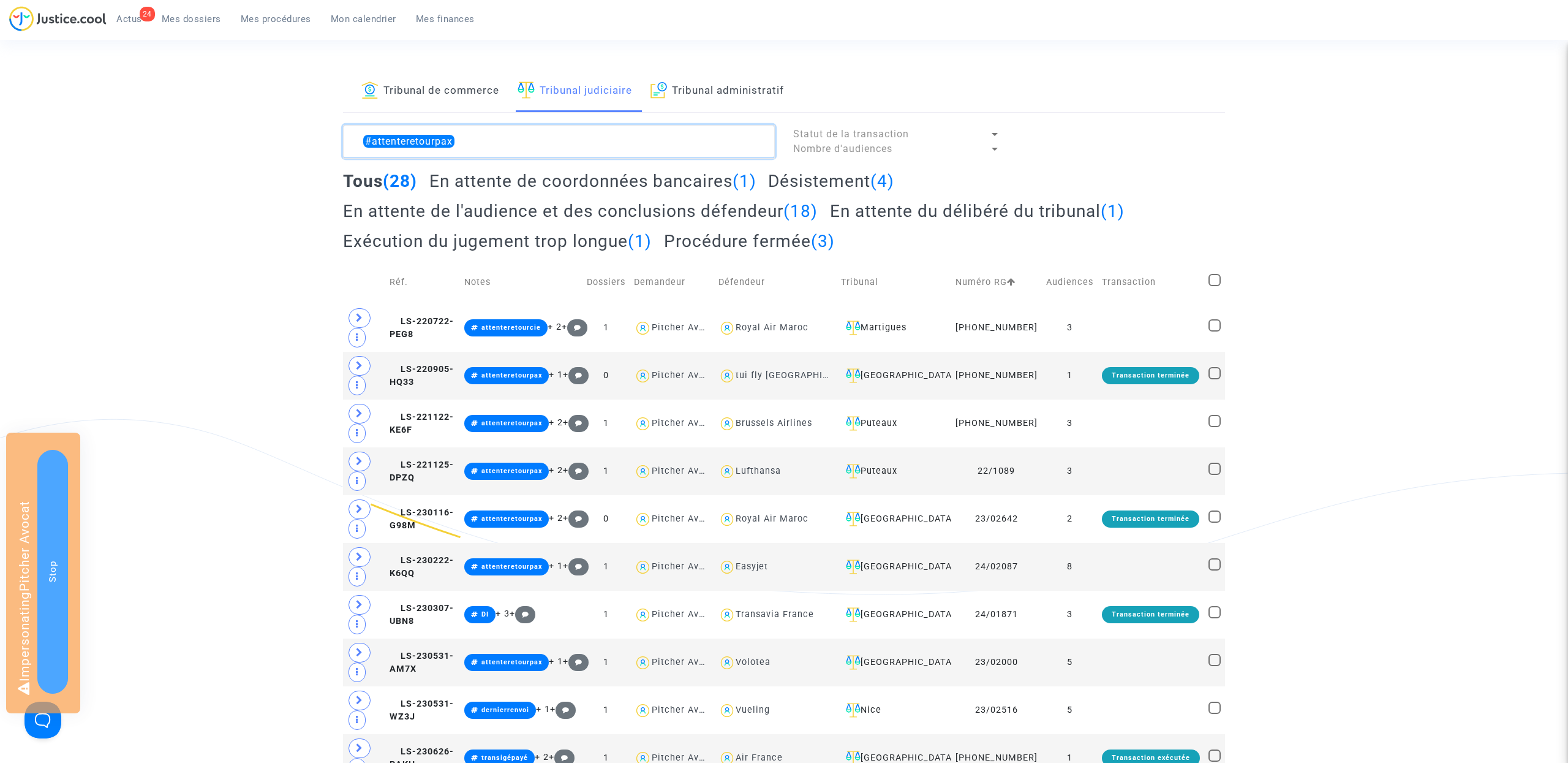
click at [531, 150] on textarea at bounding box center [558, 141] width 432 height 33
paste textarea "79881"
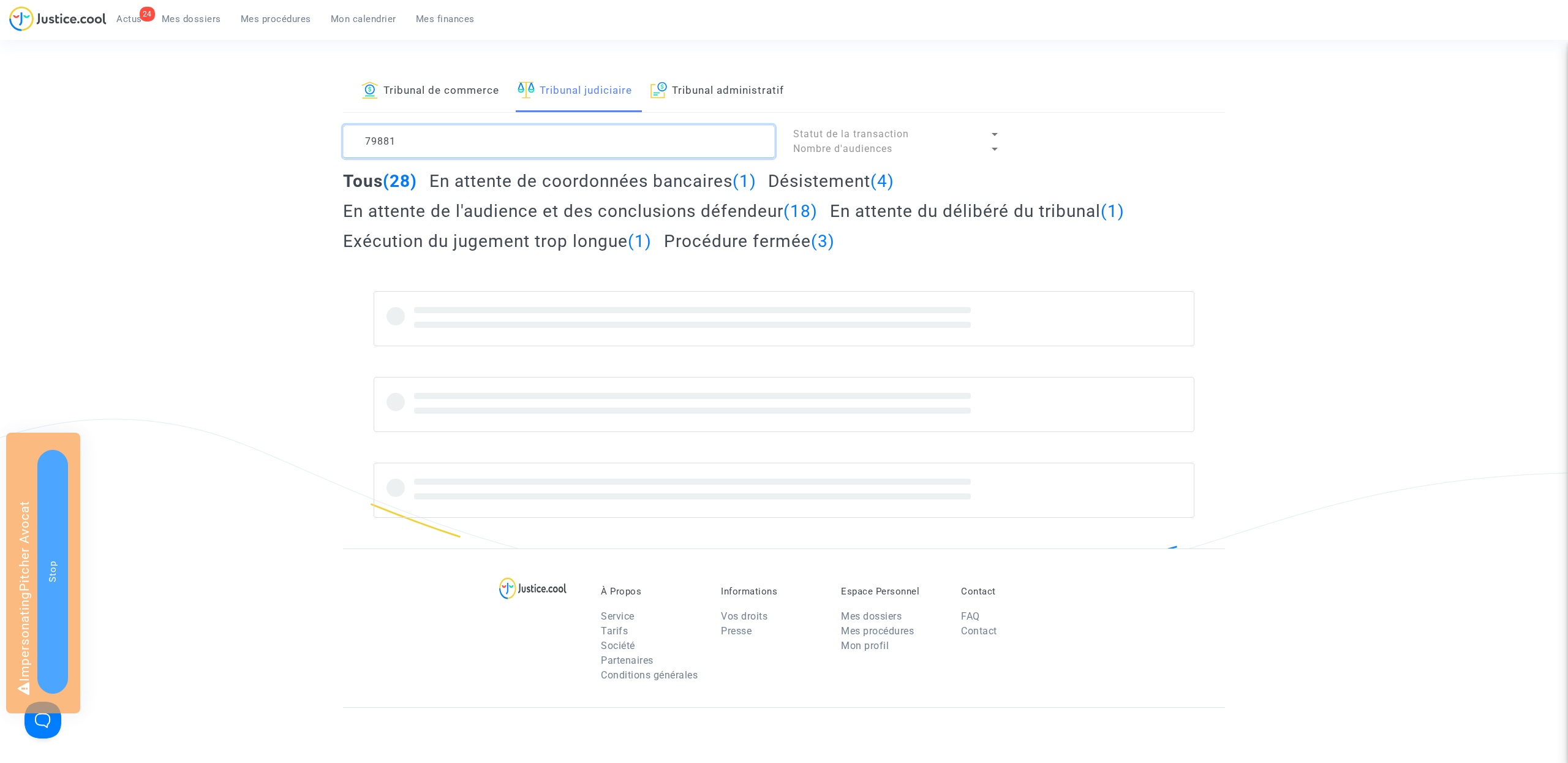
click at [360, 140] on textarea at bounding box center [558, 141] width 432 height 33
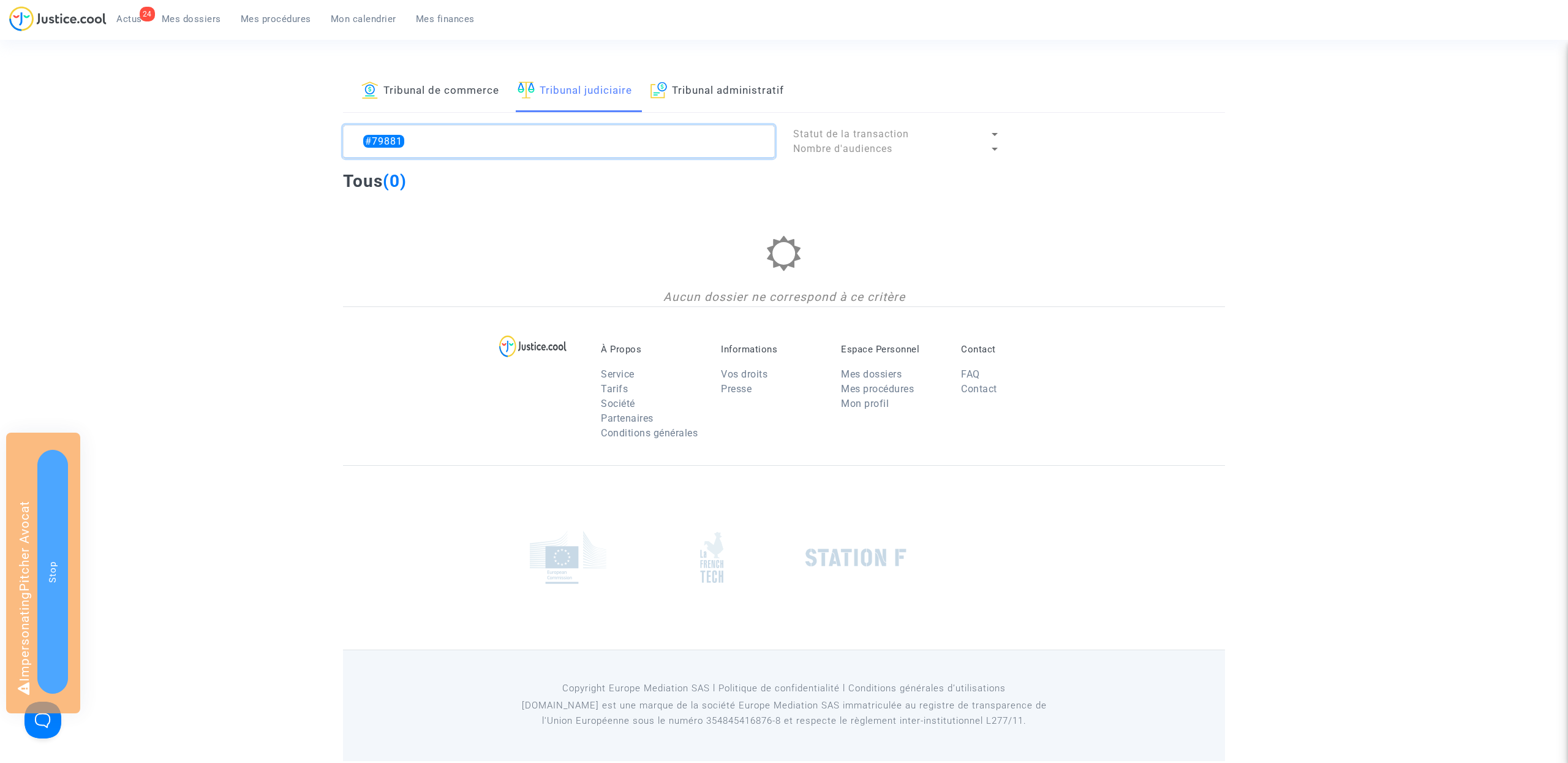
type textarea "#79881"
click at [434, 94] on link "Tribunal de commerce" at bounding box center [430, 91] width 138 height 42
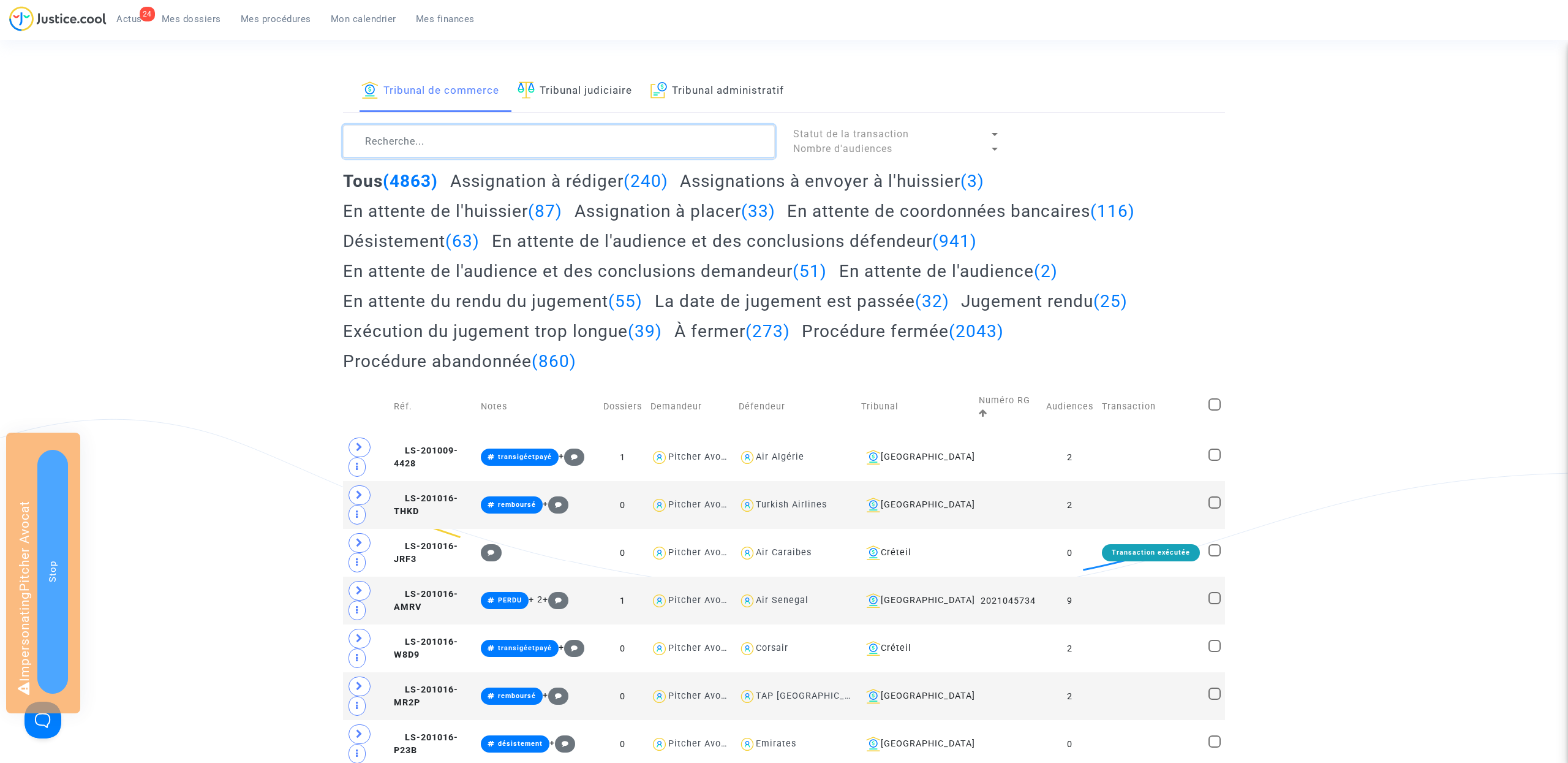
click at [436, 138] on textarea at bounding box center [558, 141] width 432 height 33
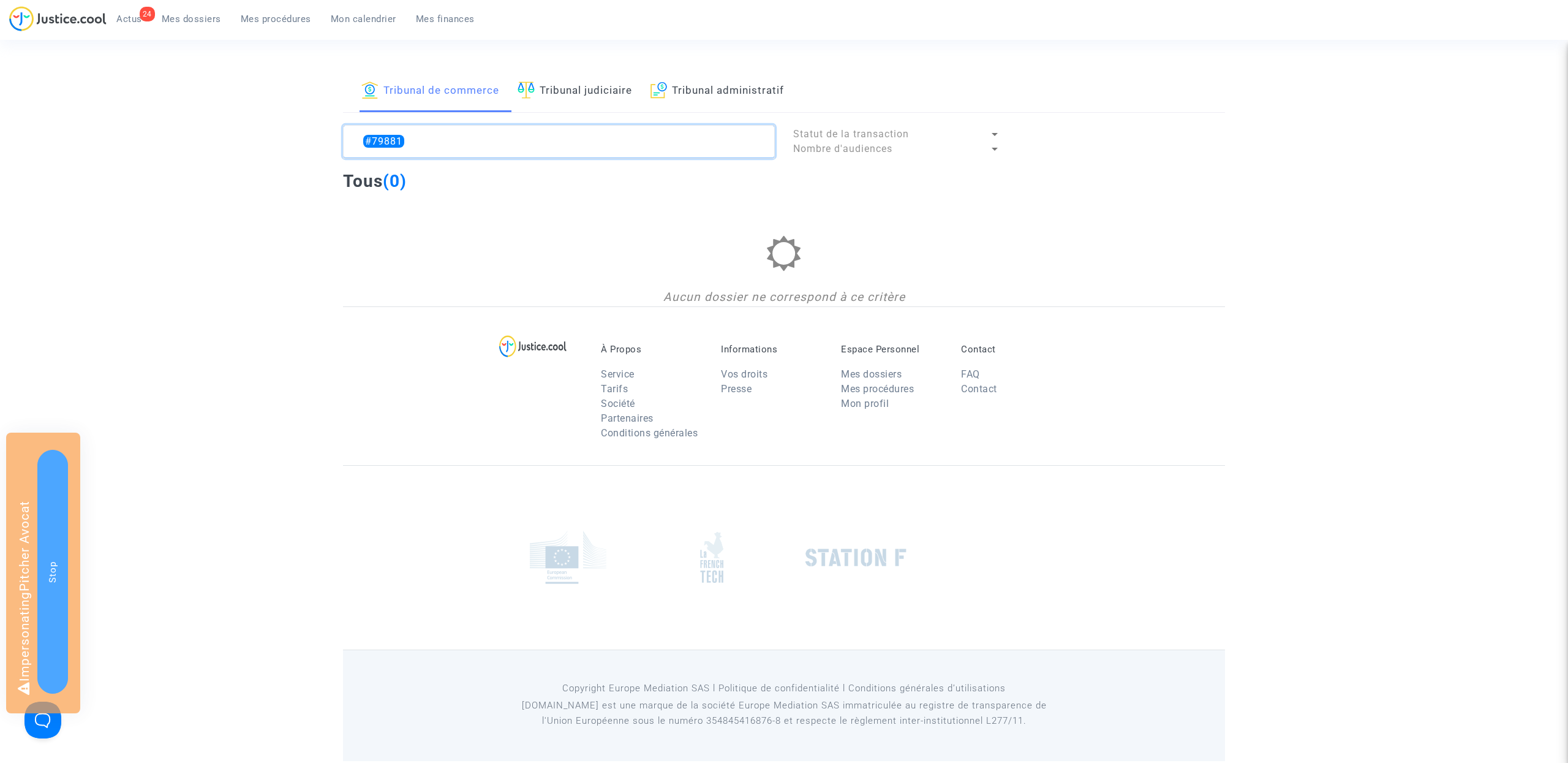
type textarea "#79881"
click at [198, 17] on span "Mes dossiers" at bounding box center [191, 19] width 60 height 11
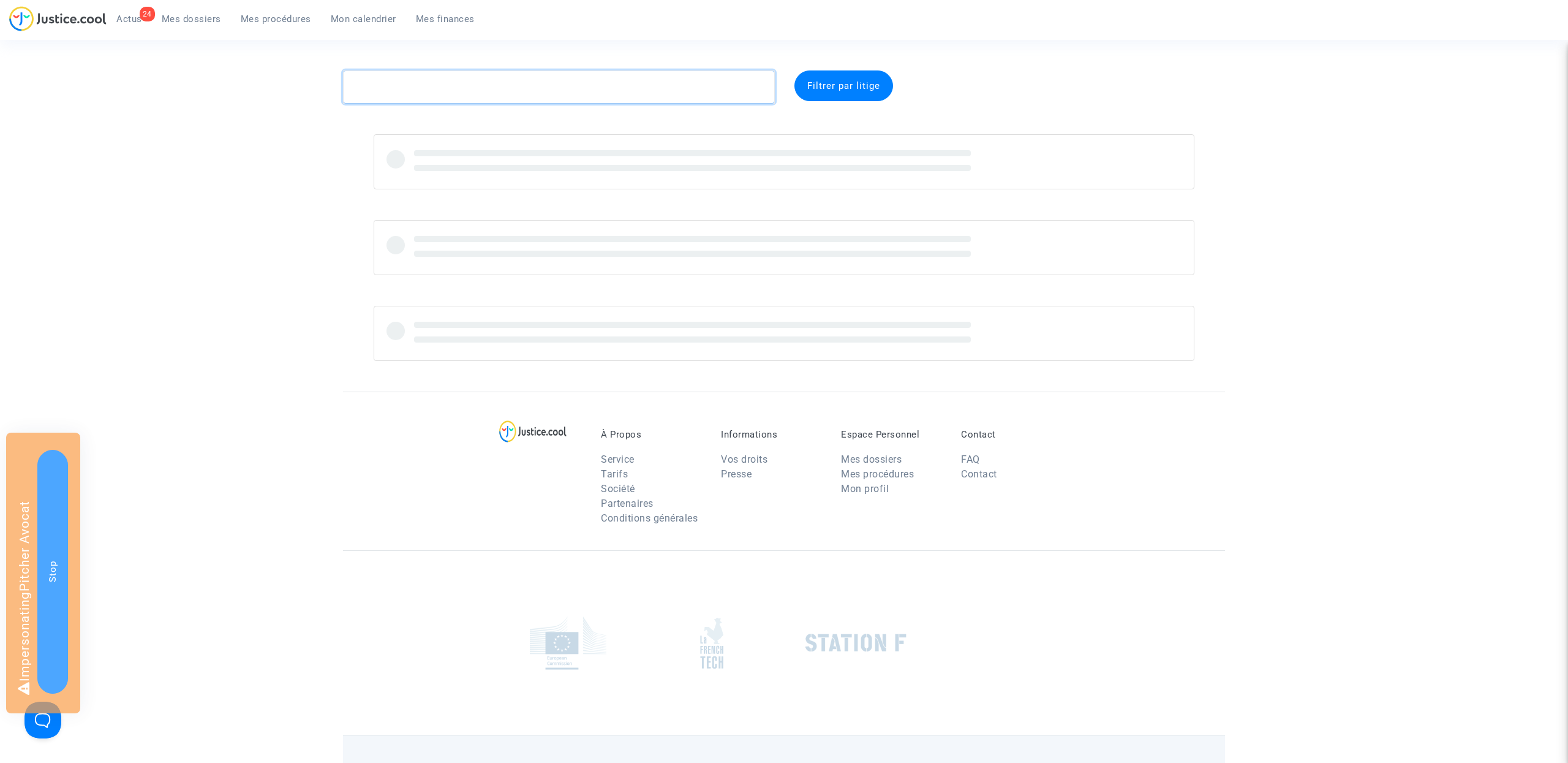
click at [421, 93] on textarea at bounding box center [558, 86] width 432 height 33
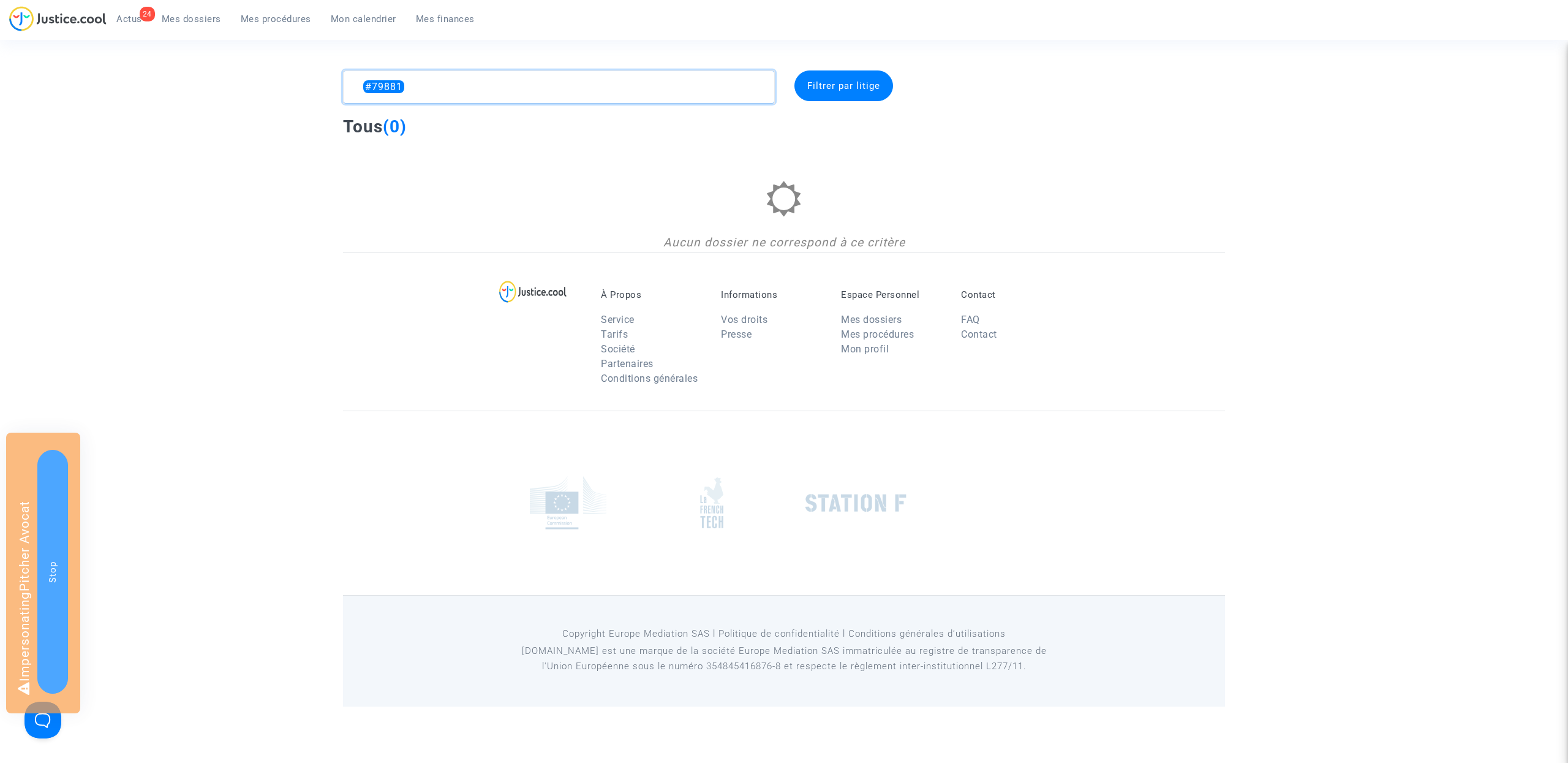
click at [412, 79] on textarea at bounding box center [558, 86] width 432 height 33
paste textarea "0316"
type textarea "#70316"
